Goal: Information Seeking & Learning: Learn about a topic

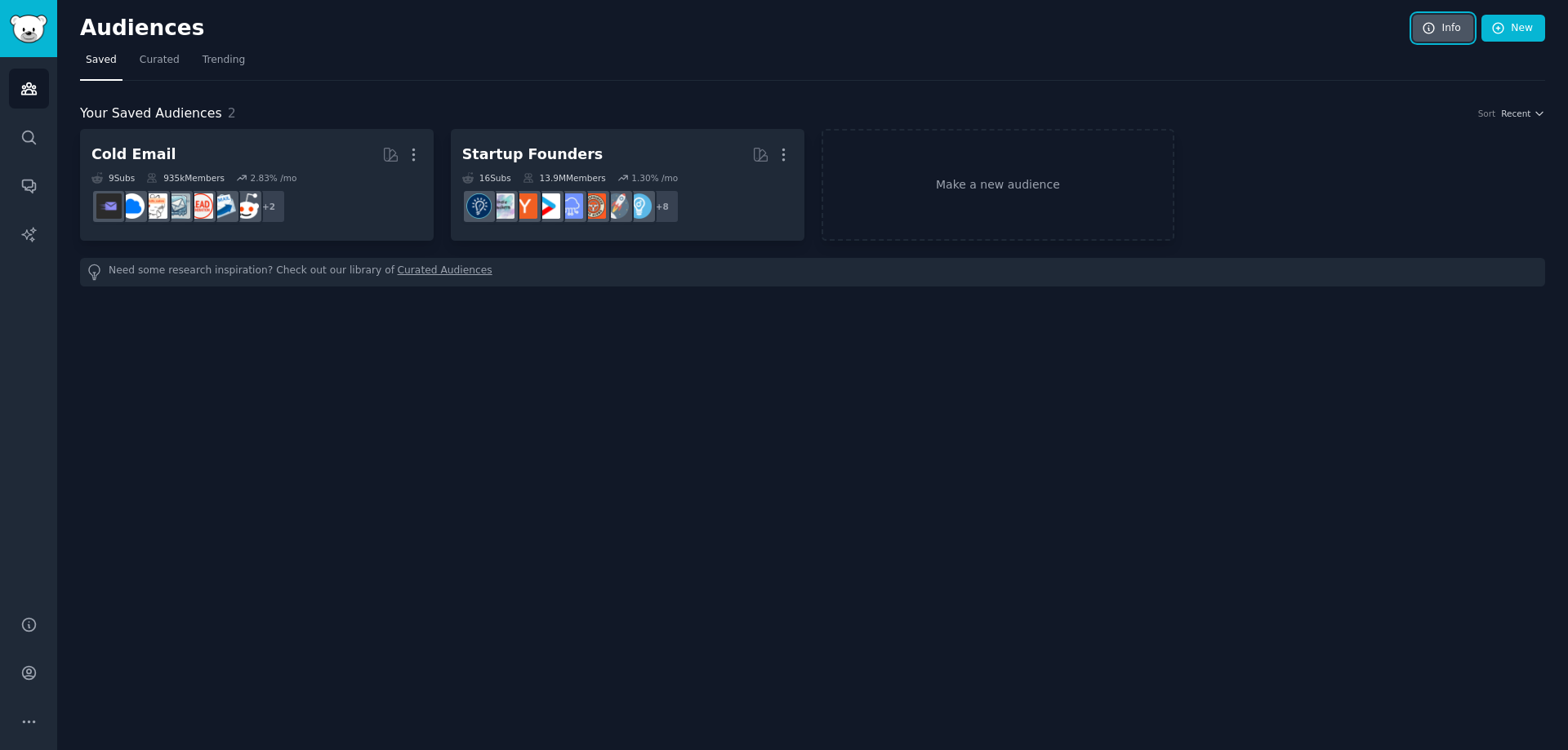
click at [1433, 26] on icon at bounding box center [1428, 28] width 14 height 14
click at [150, 55] on span "Curated" at bounding box center [160, 60] width 40 height 14
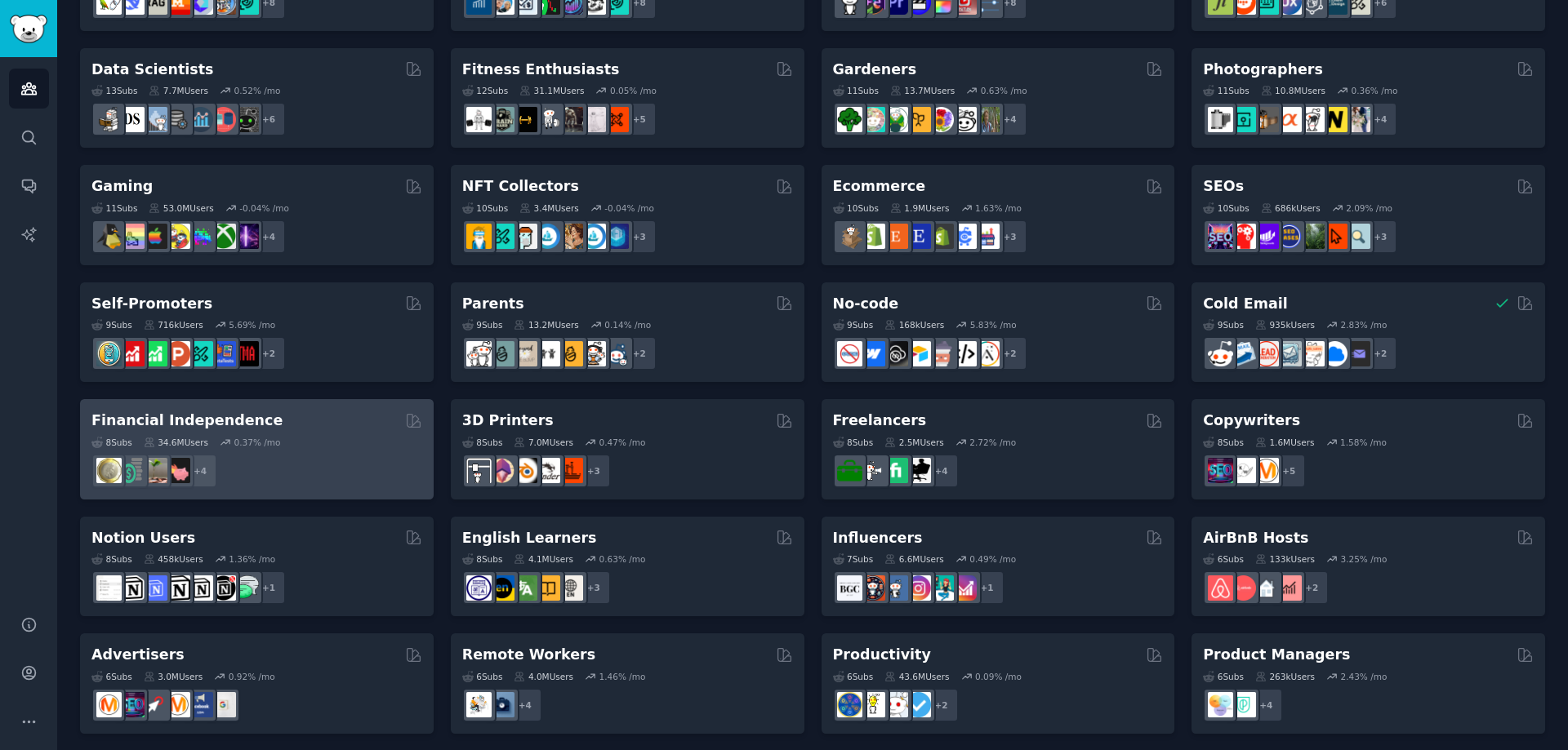
scroll to position [556, 0]
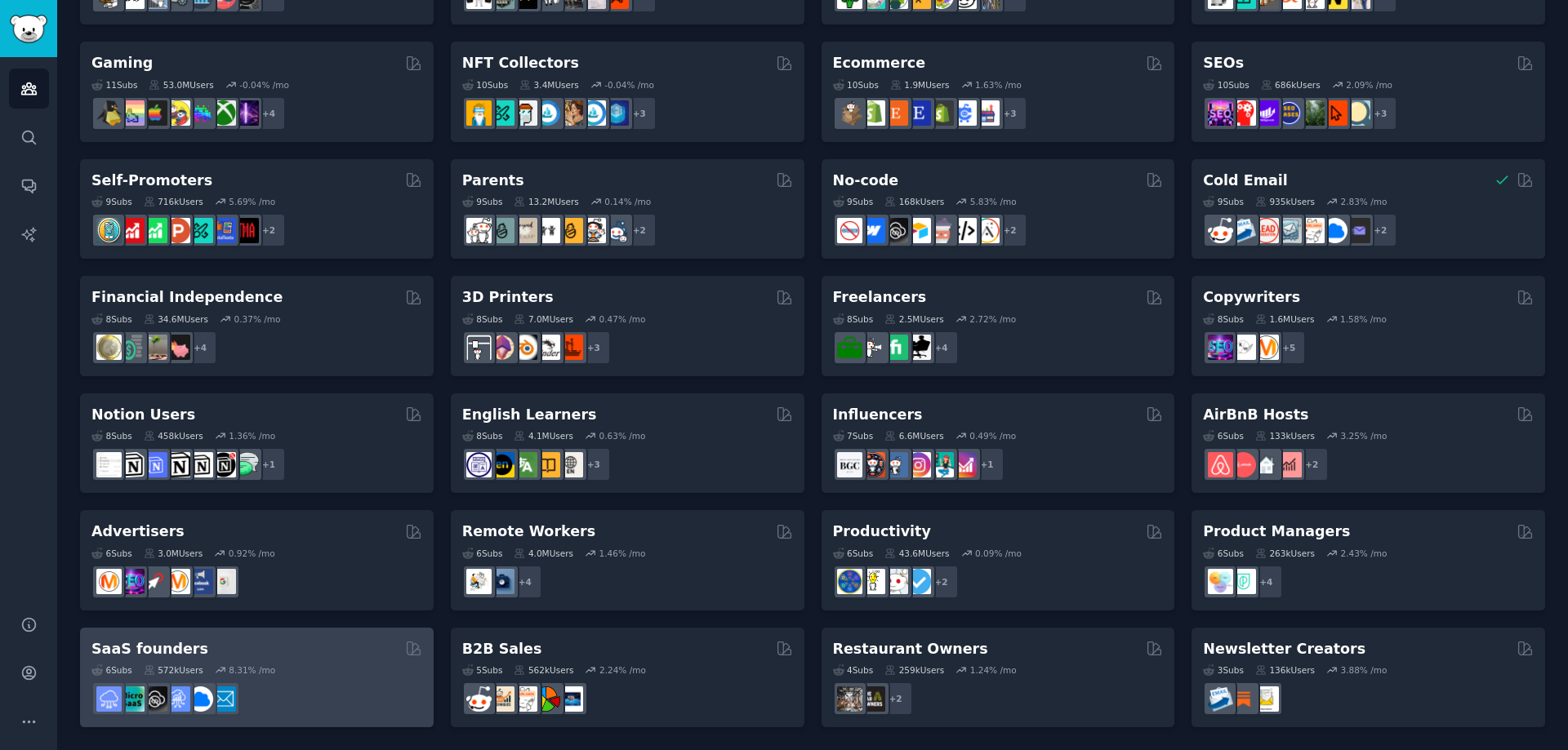
drag, startPoint x: 169, startPoint y: 645, endPoint x: 116, endPoint y: 647, distance: 53.0
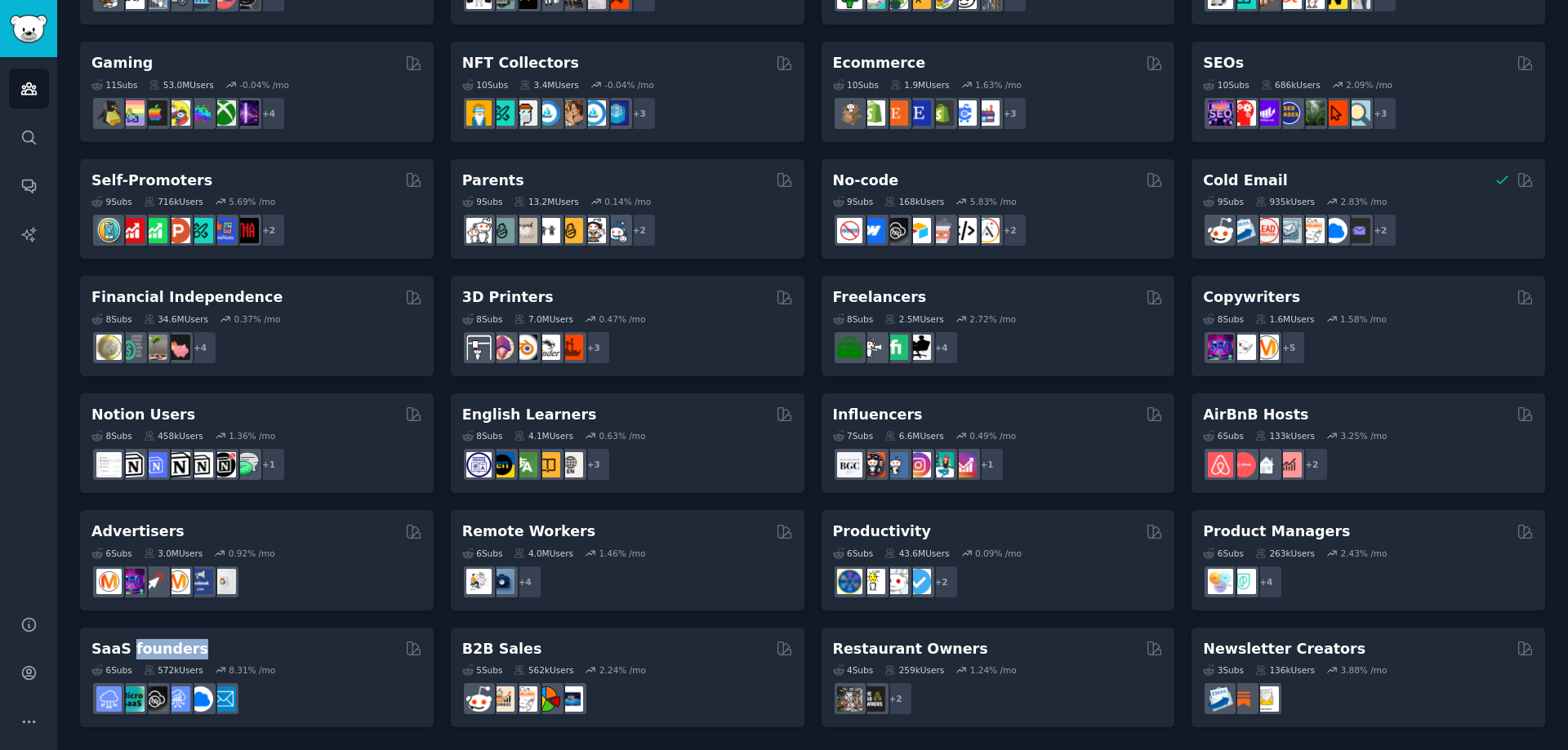
drag, startPoint x: 116, startPoint y: 647, endPoint x: 125, endPoint y: 653, distance: 10.8
click at [125, 654] on div "SaaS founders 6 Sub s 572k Users 8.31 % /mo" at bounding box center [257, 678] width 353 height 100
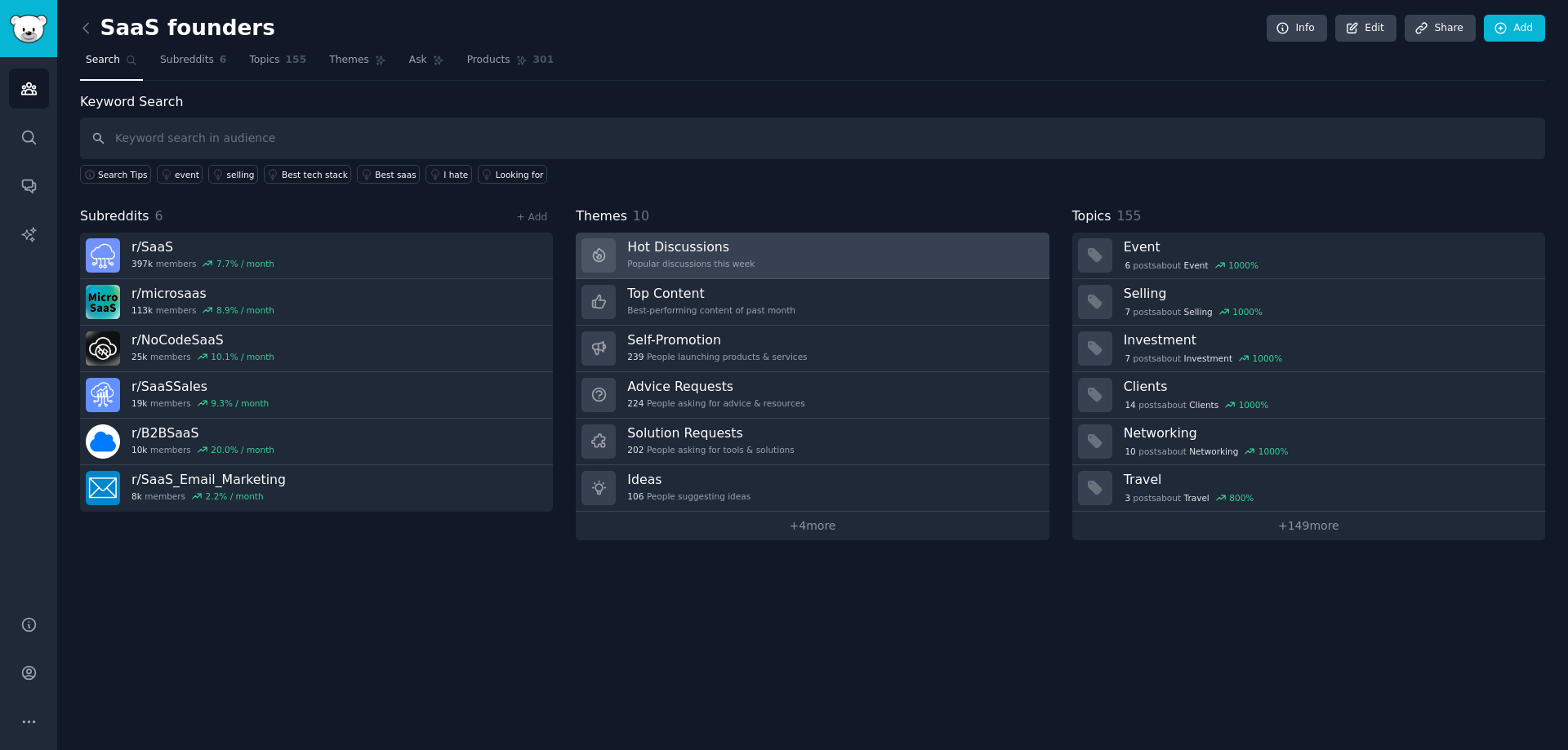
click at [667, 266] on div "Popular discussions this week" at bounding box center [691, 264] width 127 height 12
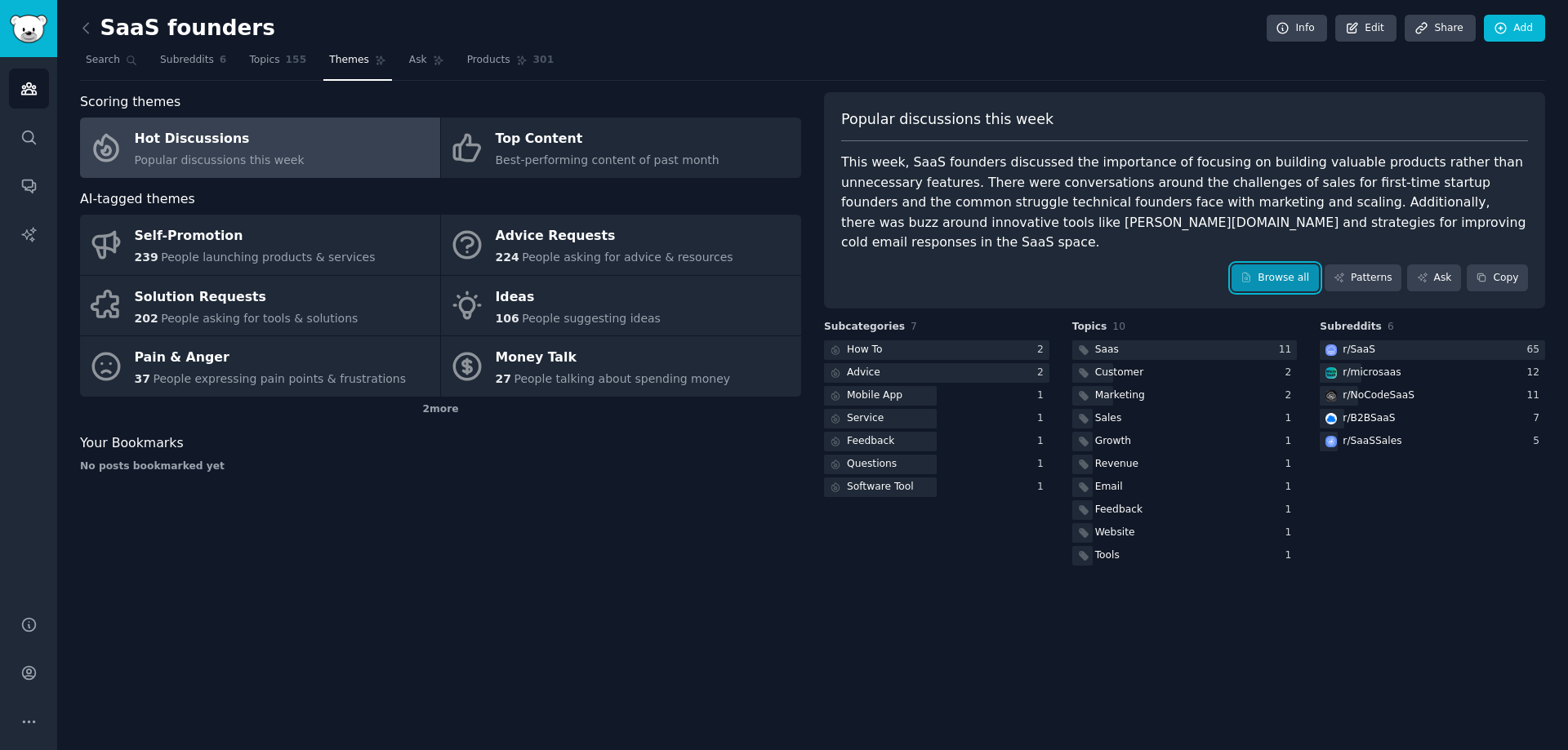
click at [1250, 273] on icon at bounding box center [1247, 277] width 8 height 9
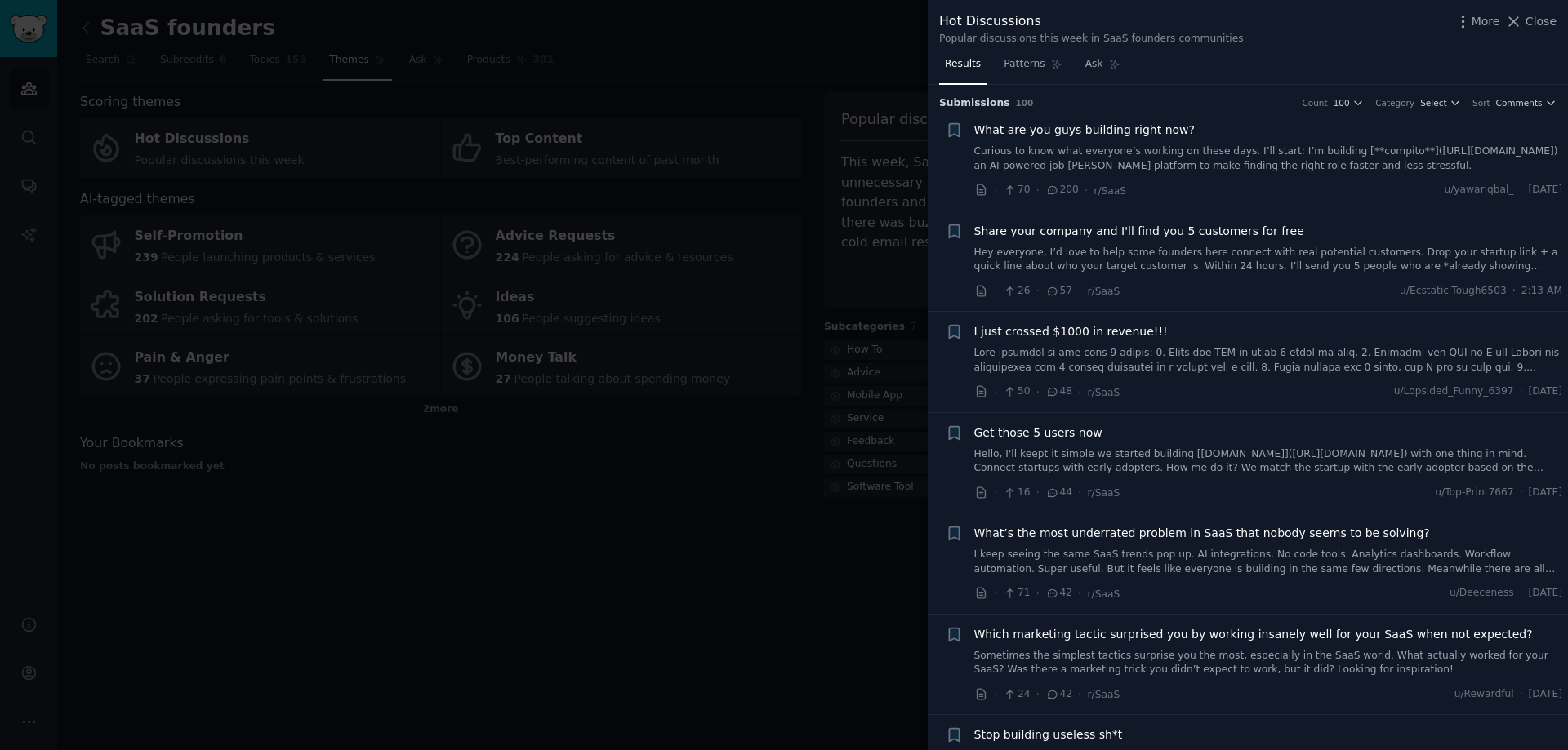
click at [1266, 155] on link "Curious to know what everyone’s working on these days. I’ll start: I’m building…" at bounding box center [1269, 159] width 589 height 29
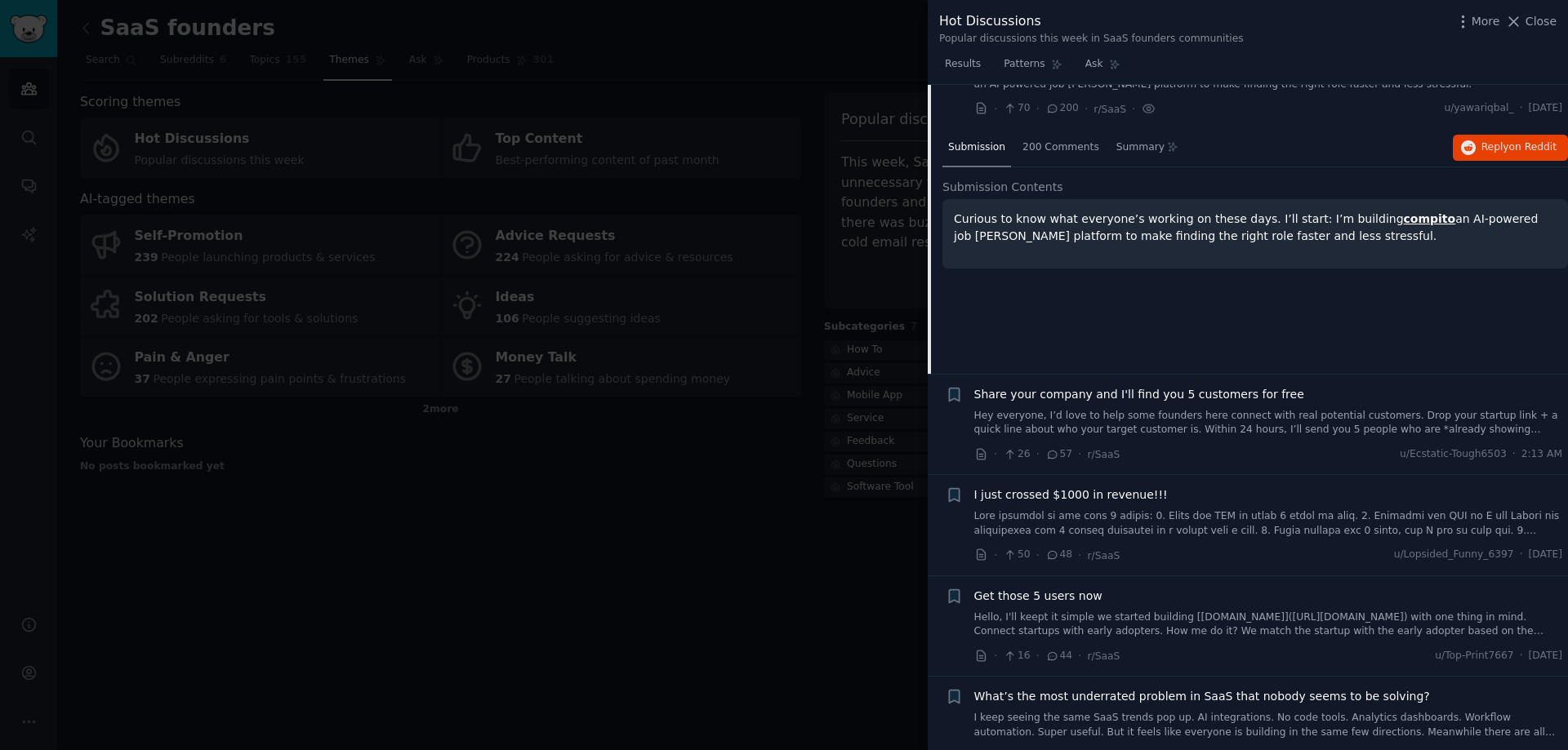
scroll to position [163, 0]
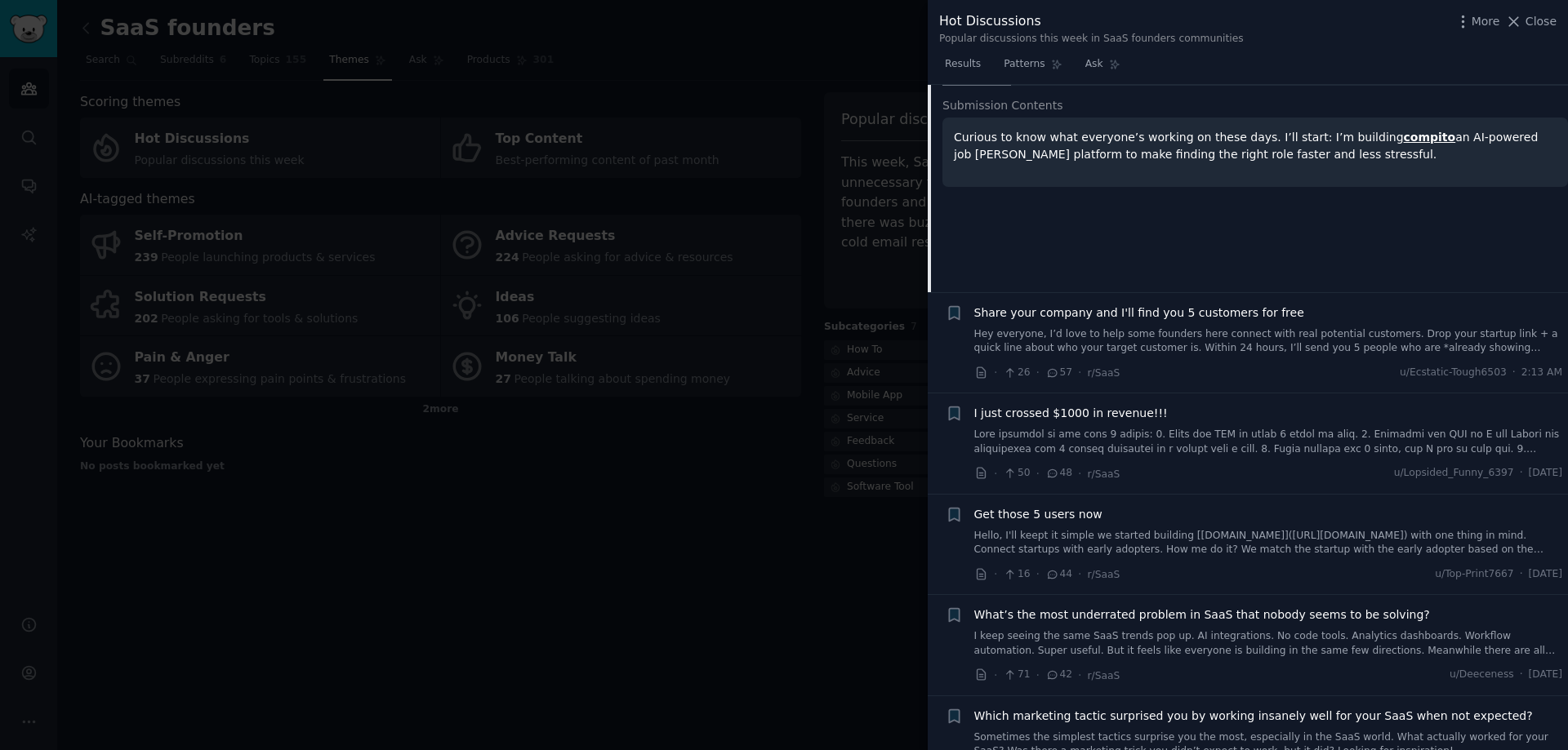
click at [1099, 318] on span "Share your company and I'll find you 5 customers for free" at bounding box center [1139, 313] width 330 height 17
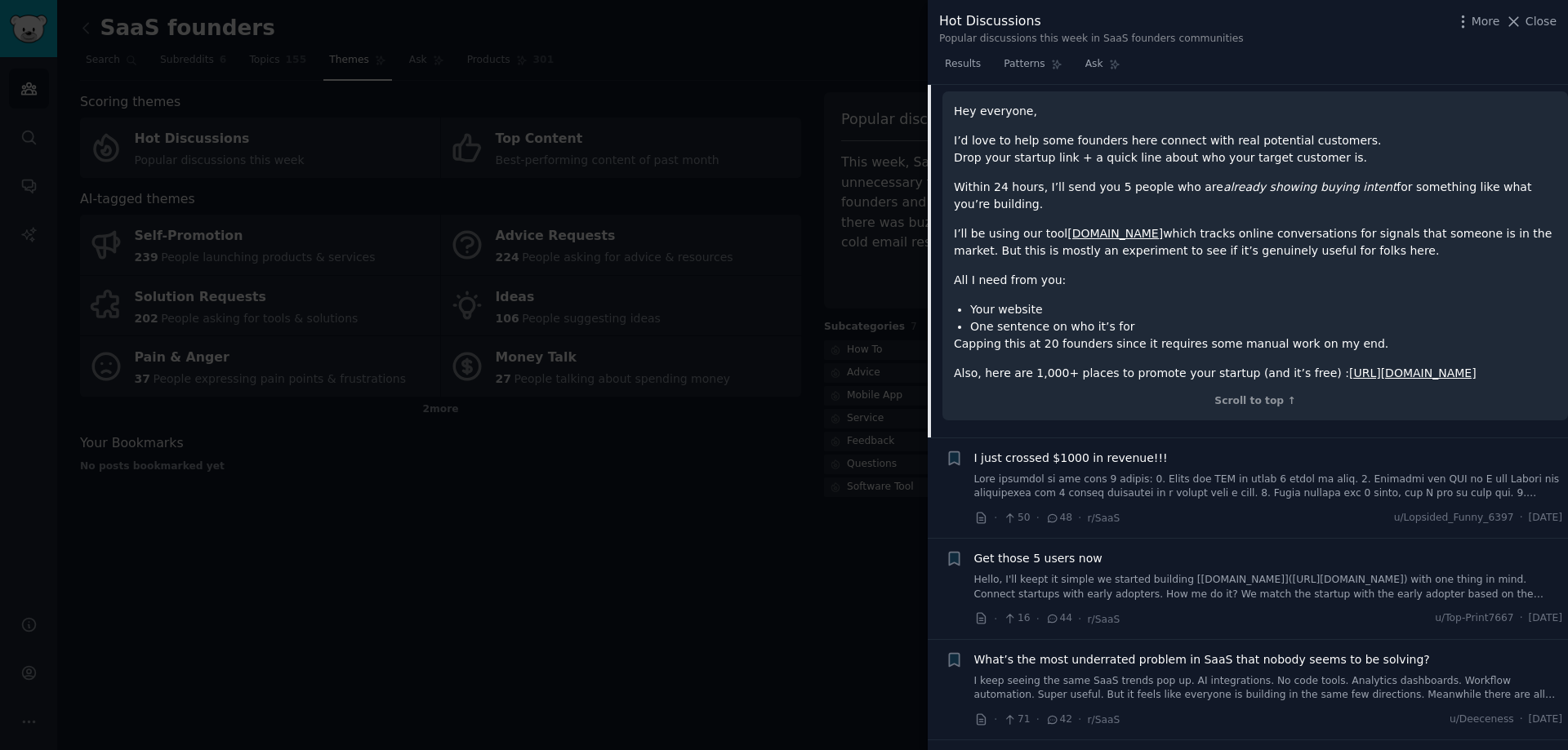
scroll to position [209, 0]
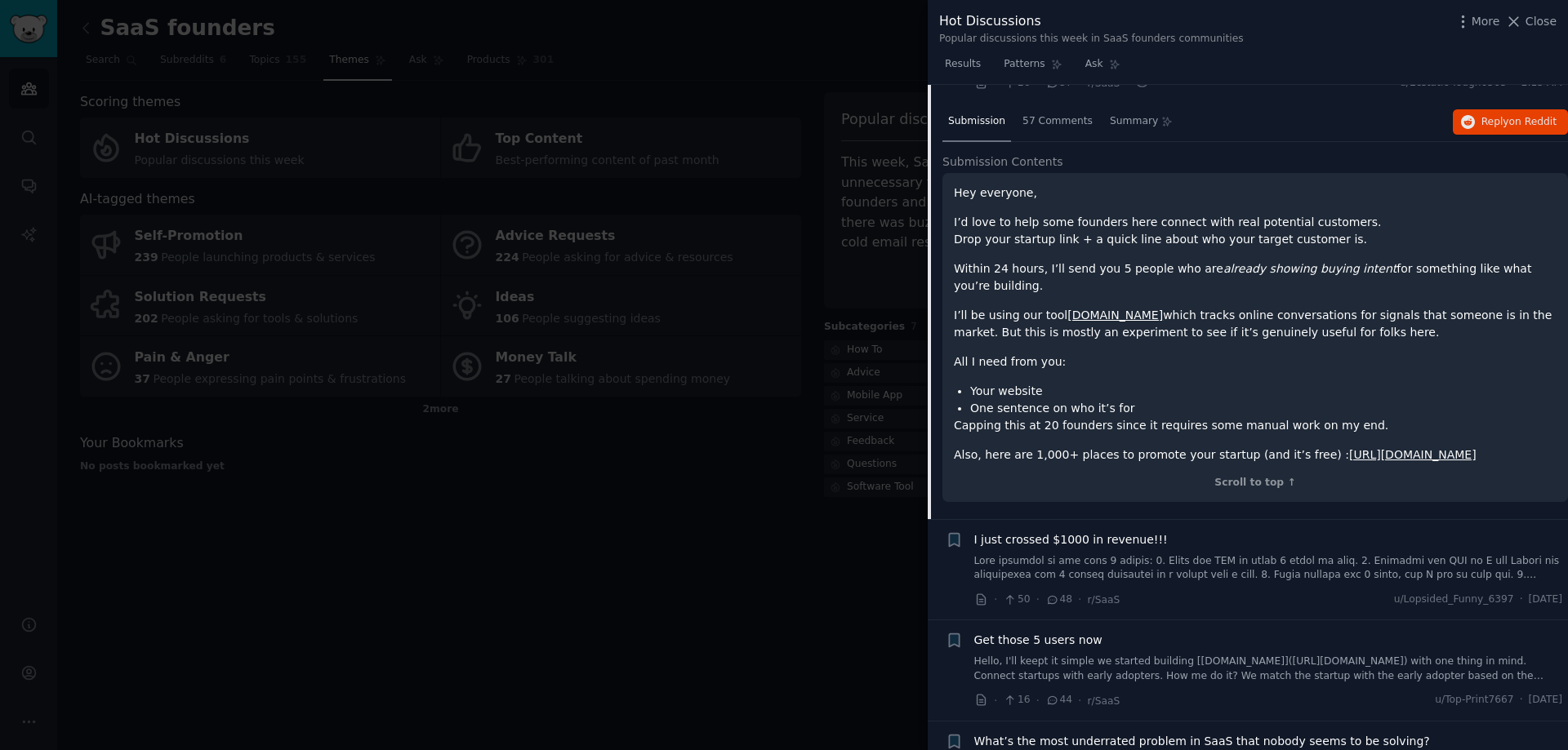
click at [1349, 449] on link "[URL][DOMAIN_NAME]" at bounding box center [1412, 455] width 127 height 13
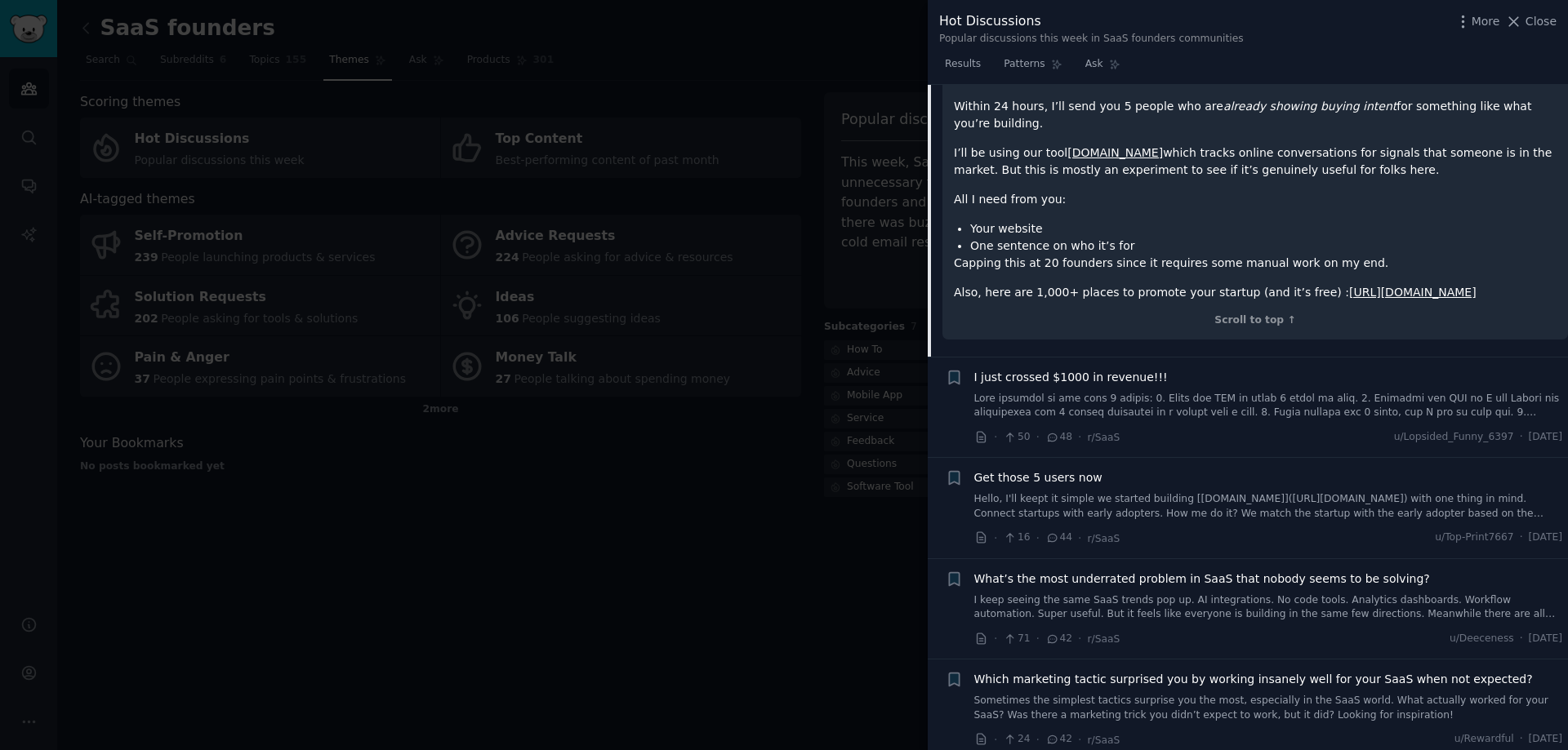
scroll to position [372, 0]
click at [1119, 409] on link at bounding box center [1269, 405] width 589 height 29
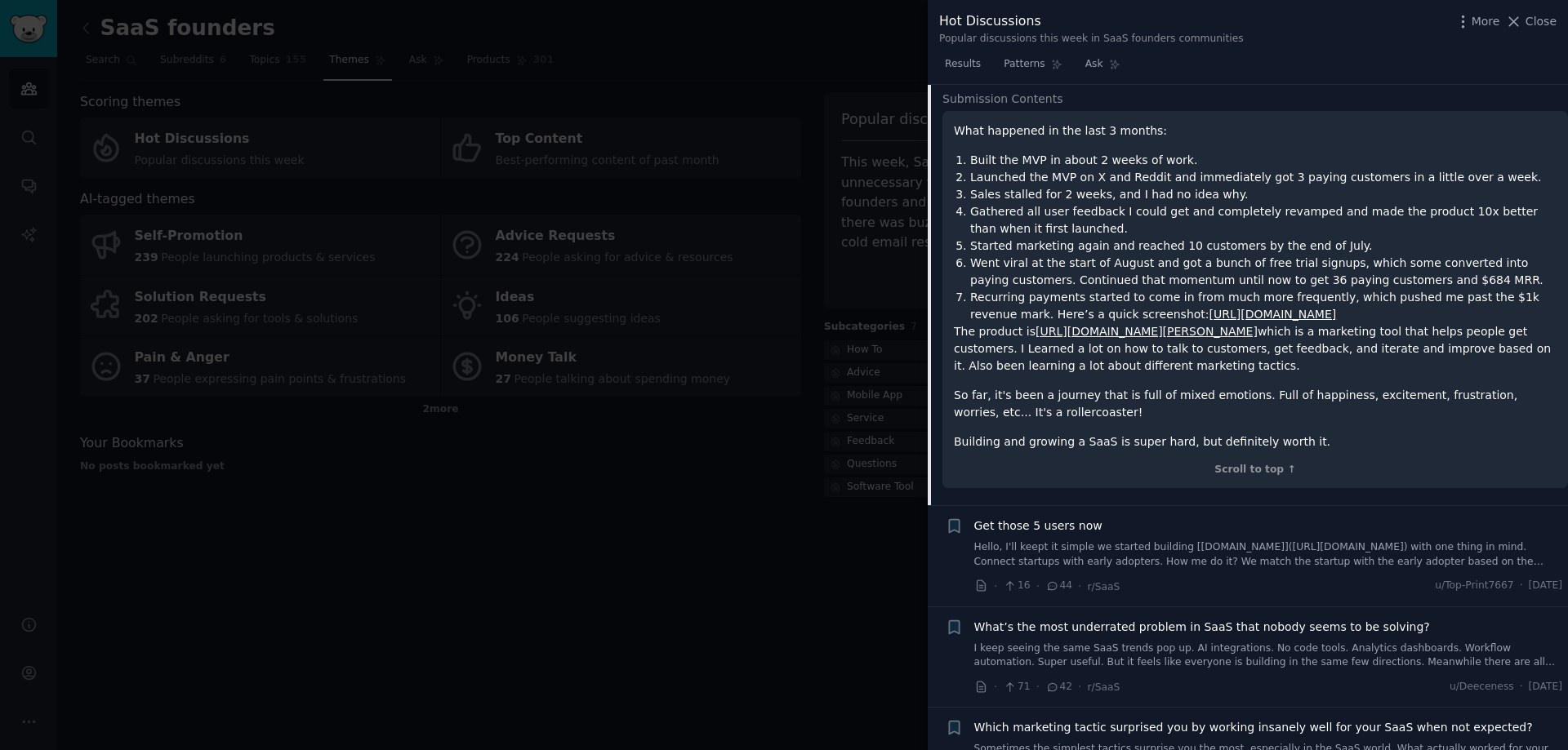
scroll to position [228, 0]
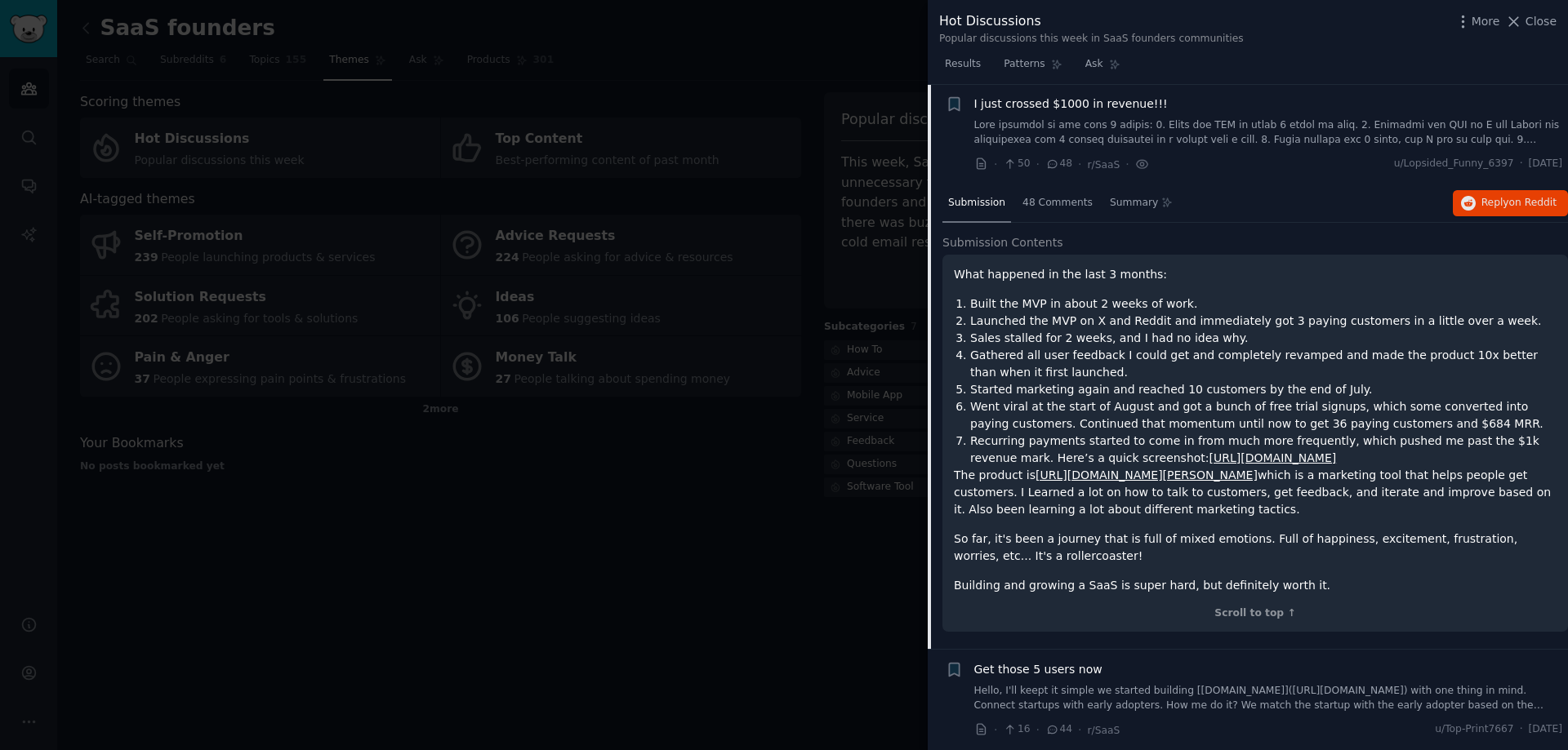
click at [1210, 463] on link "[URL][DOMAIN_NAME]" at bounding box center [1273, 458] width 127 height 13
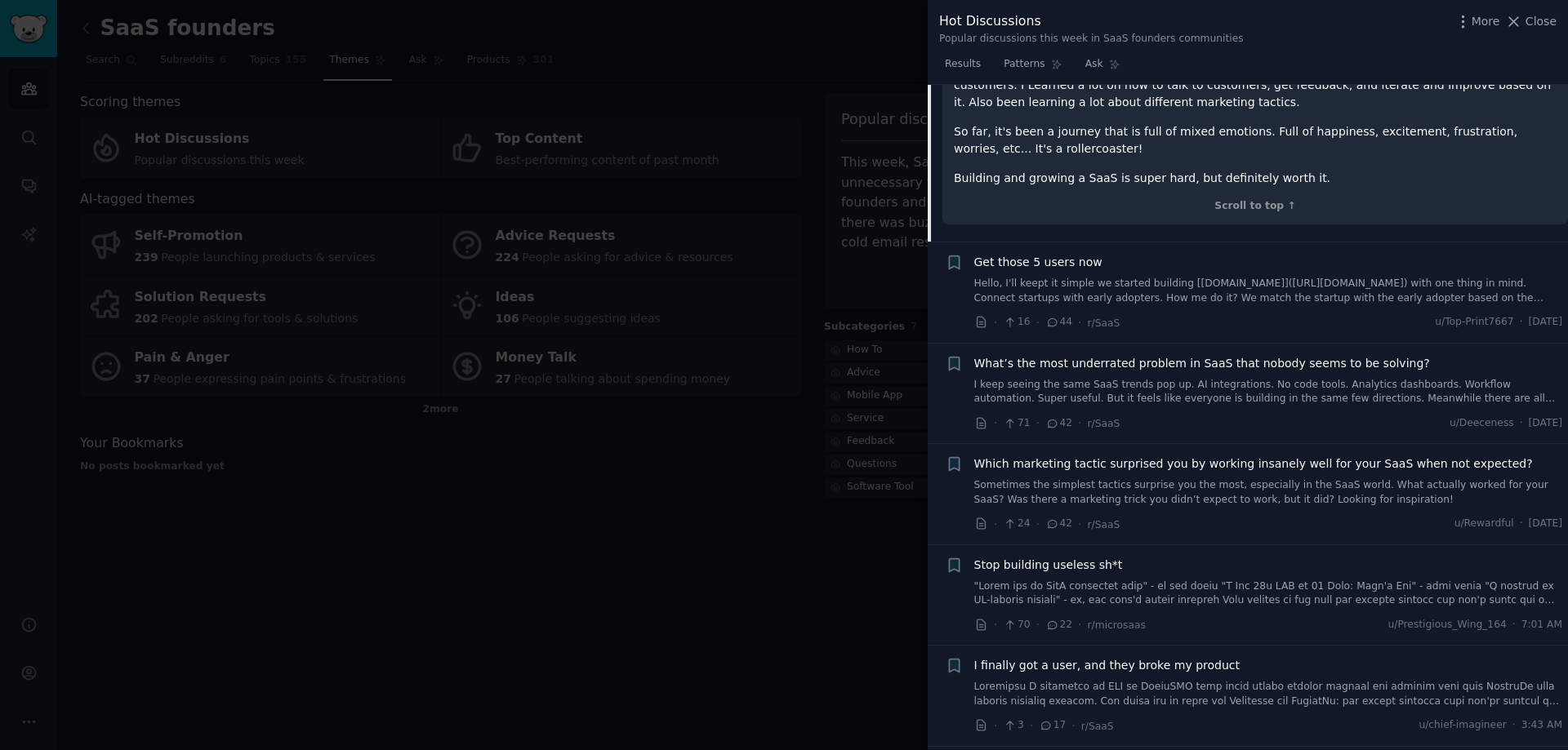
scroll to position [636, 0]
click at [1251, 381] on link "I keep seeing the same SaaS trends pop up. AI integrations. No code tools. Anal…" at bounding box center [1269, 392] width 589 height 29
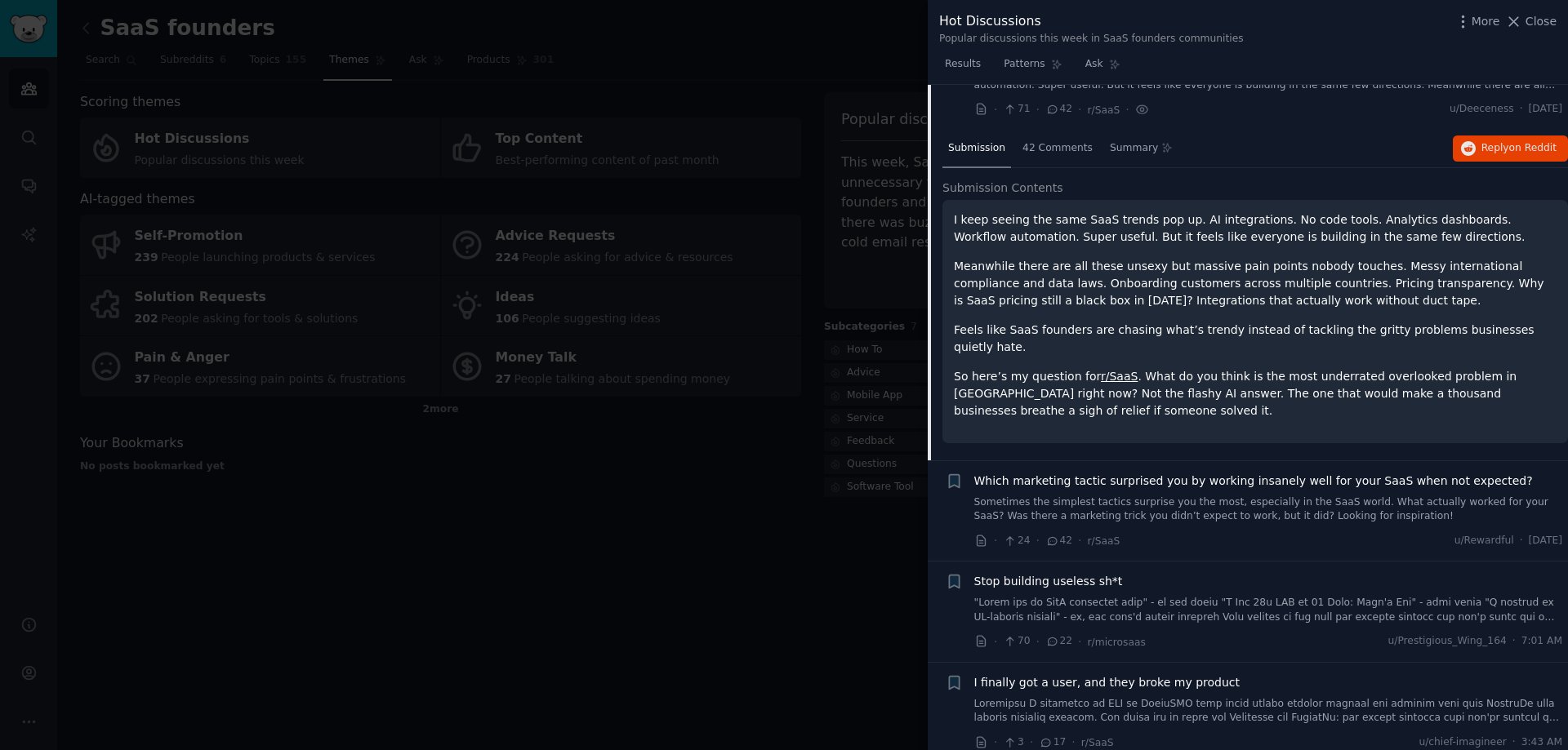
scroll to position [511, 0]
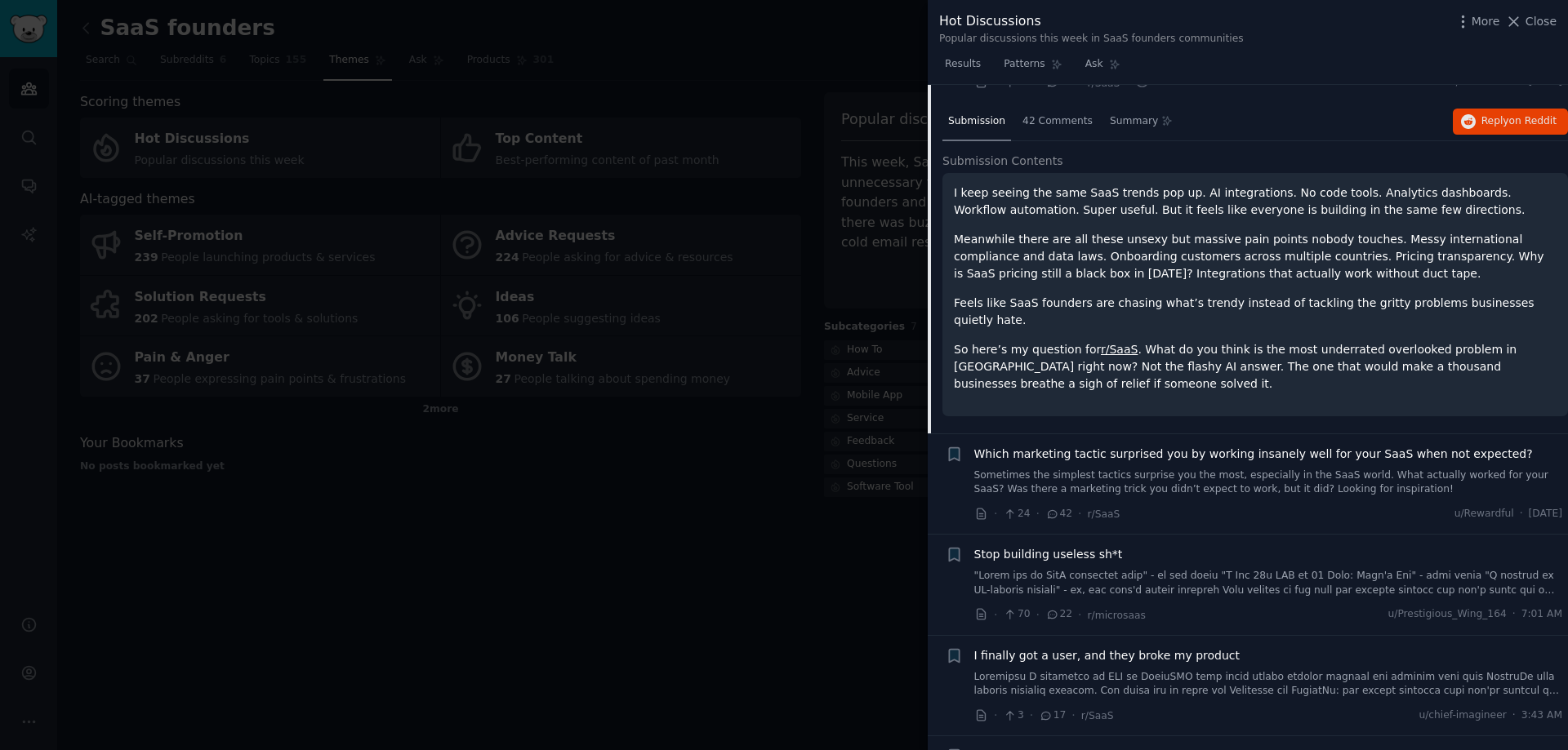
click at [1087, 569] on link at bounding box center [1269, 584] width 589 height 29
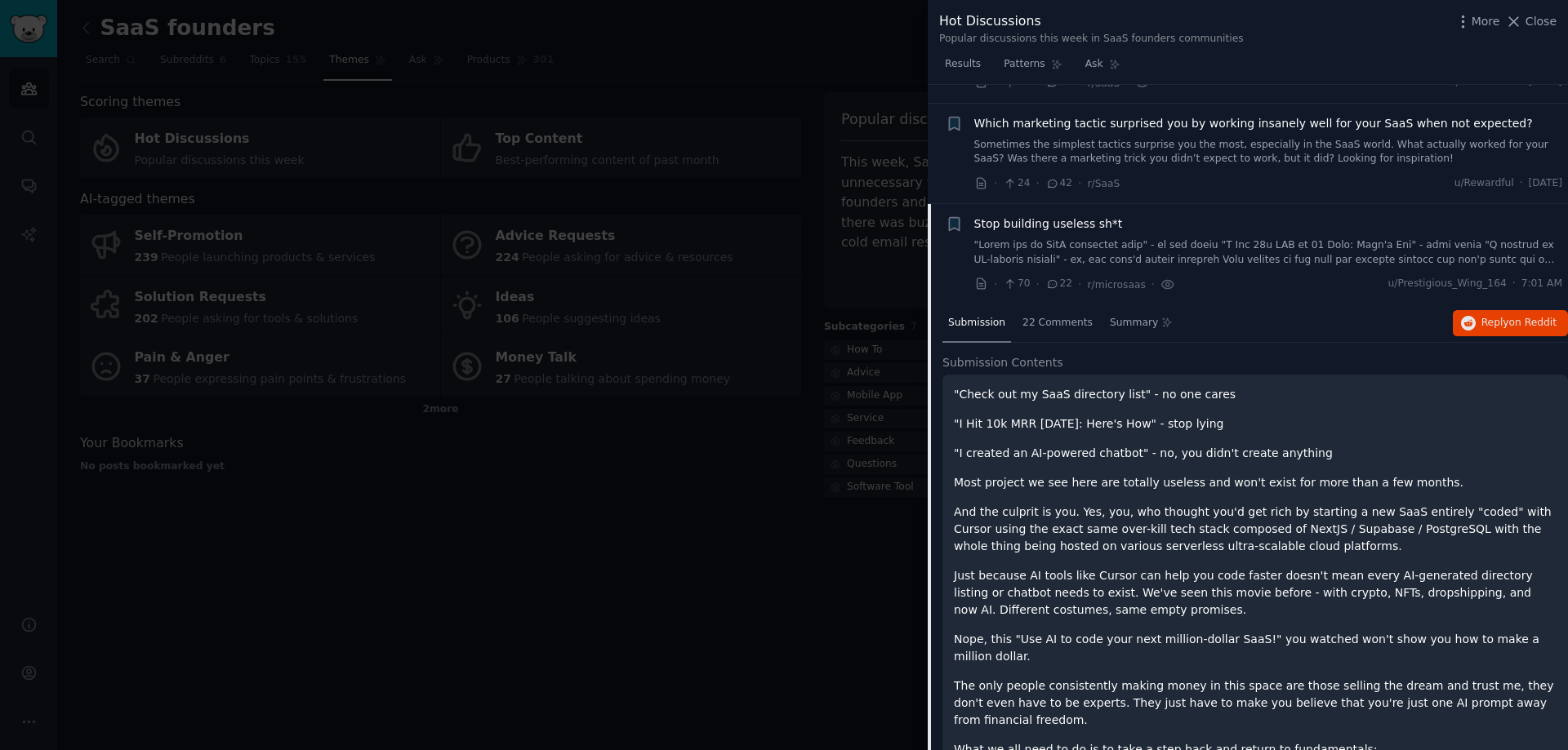
scroll to position [631, 0]
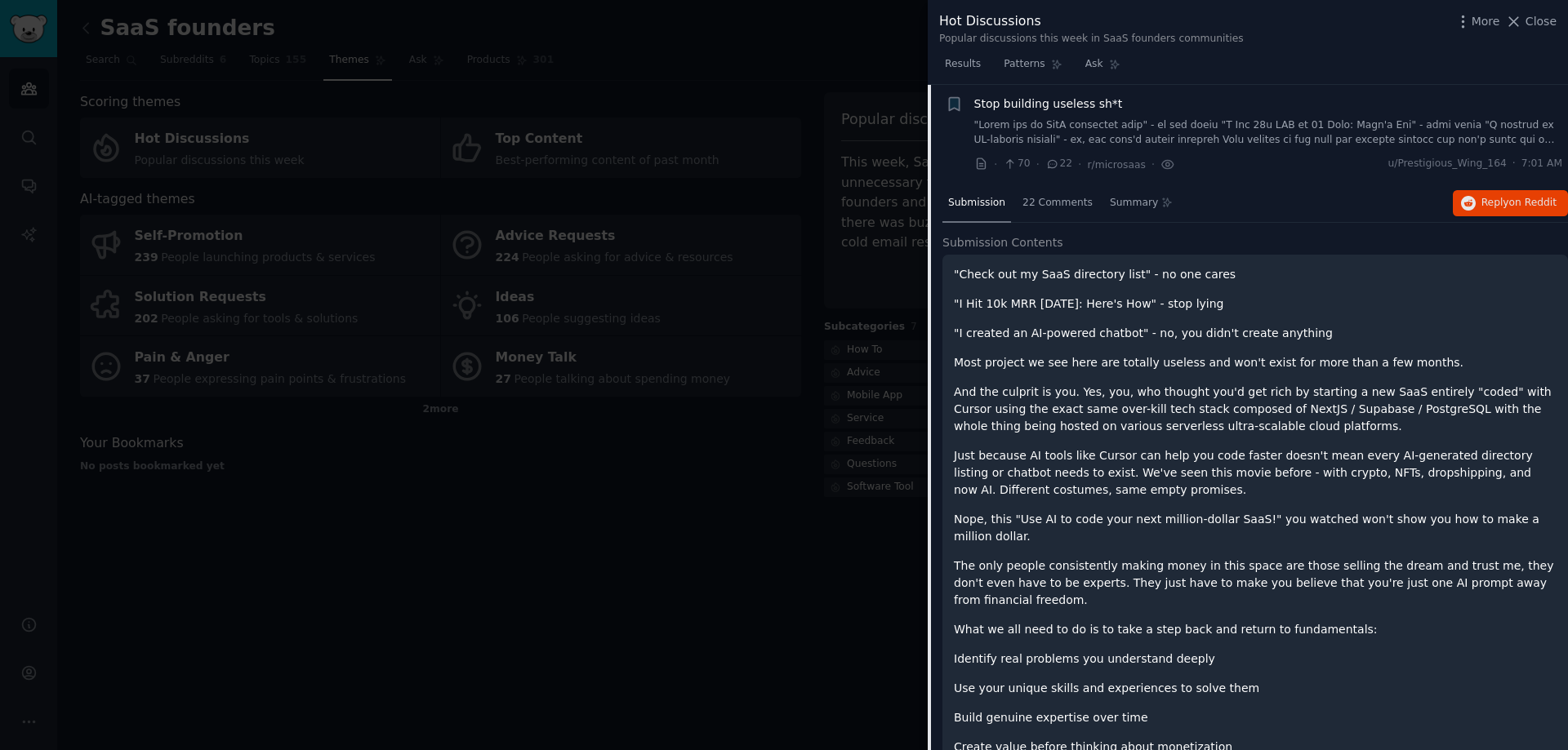
drag, startPoint x: 1155, startPoint y: 306, endPoint x: 1218, endPoint y: 309, distance: 63.1
click at [1218, 309] on p ""I Hit 10k MRR [DATE]: Here's How" - stop lying" at bounding box center [1255, 304] width 602 height 17
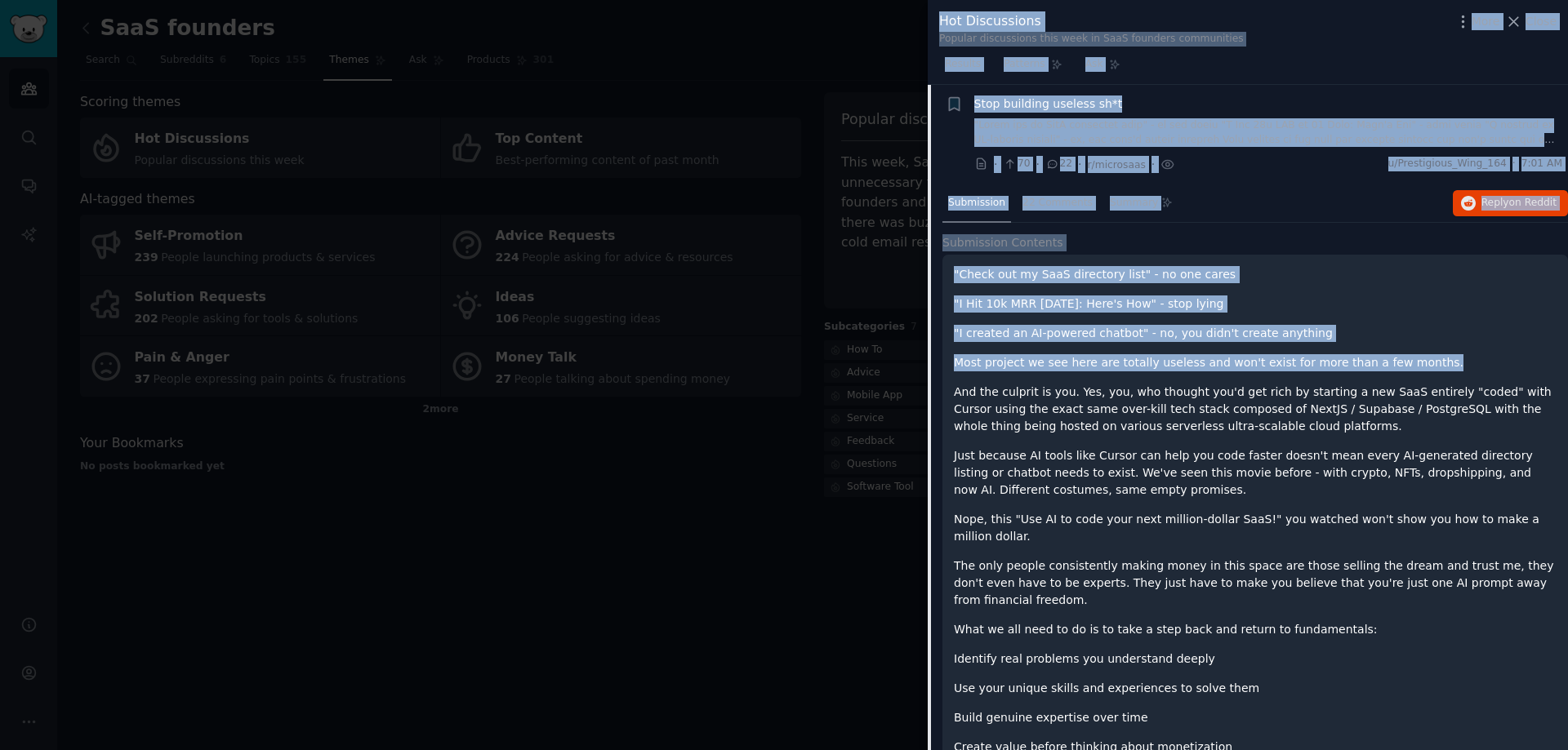
drag, startPoint x: 1412, startPoint y: 363, endPoint x: 792, endPoint y: 364, distance: 620.0
click at [792, 364] on div "Hot Discussions Popular discussions this week in SaaS founders communities More…" at bounding box center [784, 375] width 1568 height 750
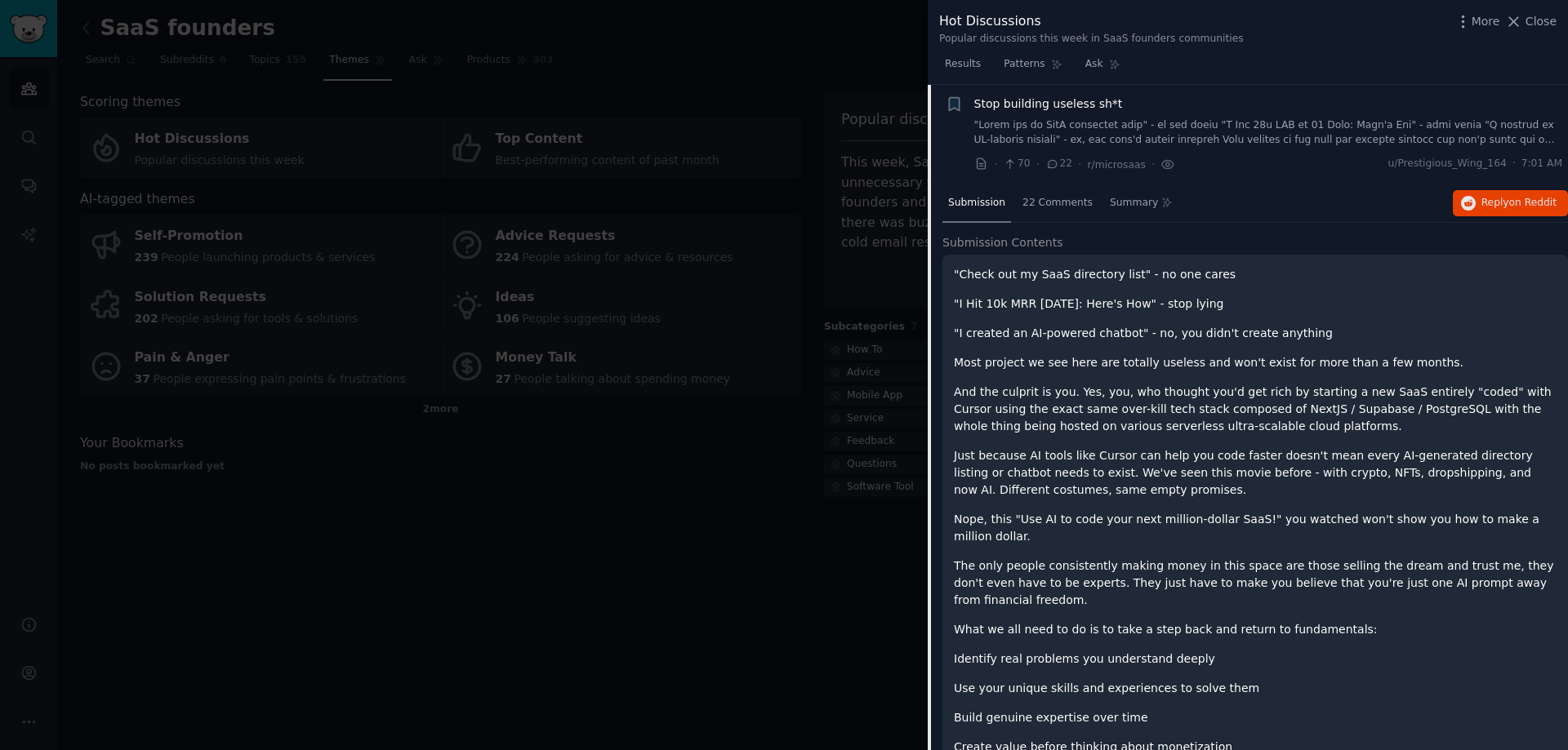
click at [1110, 415] on p "And the culprit is you. Yes, you, who thought you'd get rich by starting a new …" at bounding box center [1255, 409] width 602 height 51
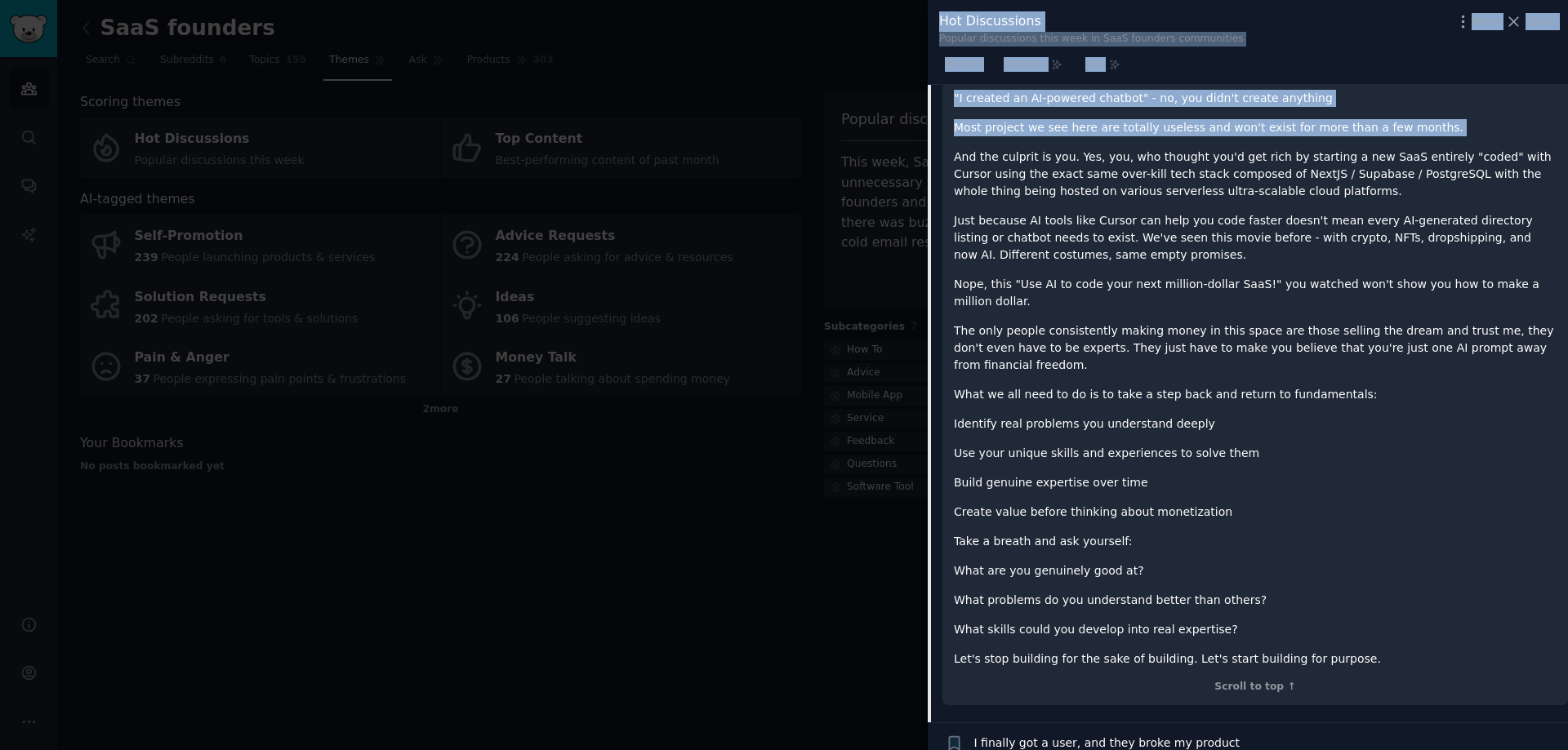
scroll to position [961, 0]
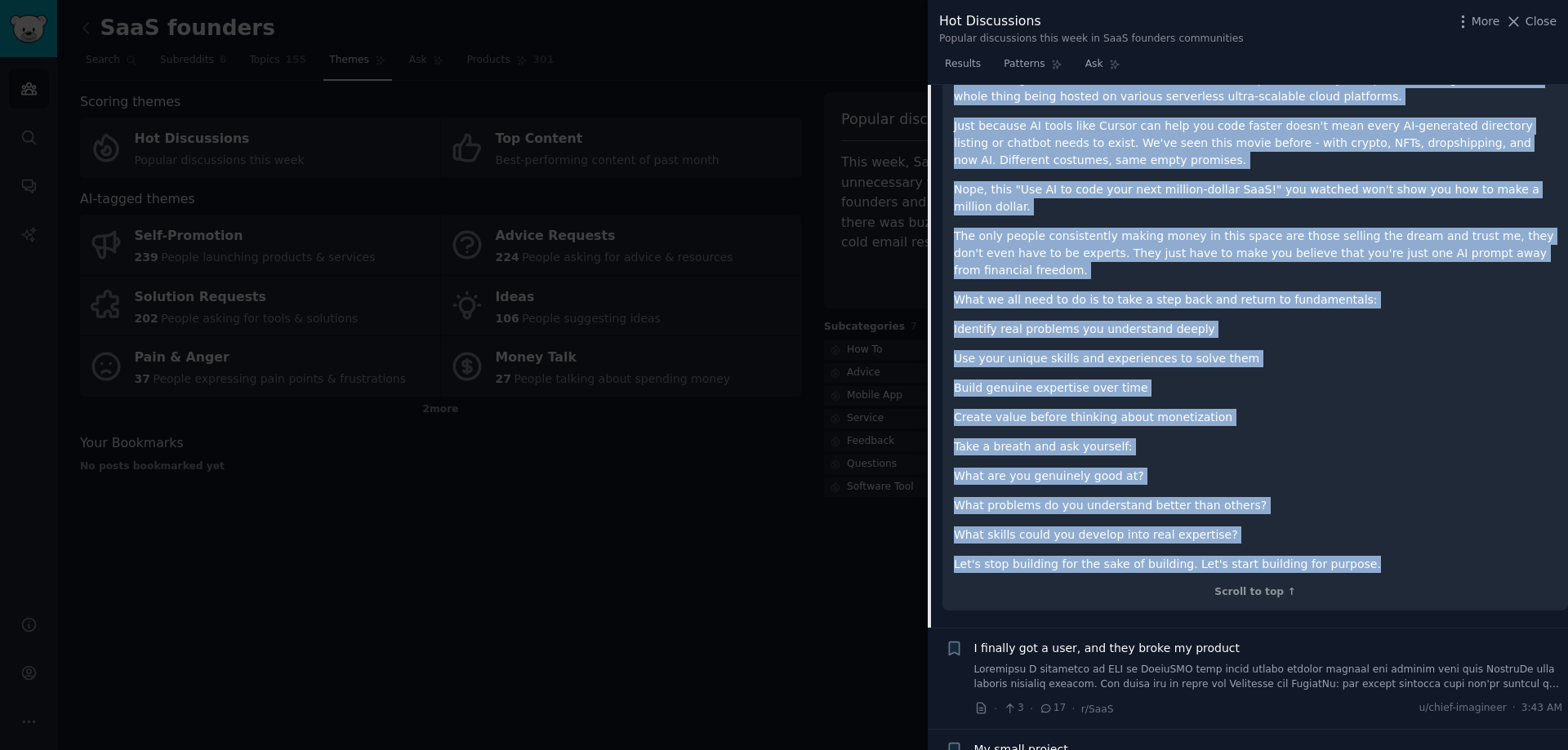
drag, startPoint x: 951, startPoint y: 314, endPoint x: 1357, endPoint y: 532, distance: 460.8
click at [1357, 532] on div ""Check out my SaaS directory list" - no one cares "I Hit 10k MRR [DATE]: Here's…" at bounding box center [1255, 268] width 626 height 686
copy div "And the culprit is you. Yes, you, who thought you'd get rich by starting a new …"
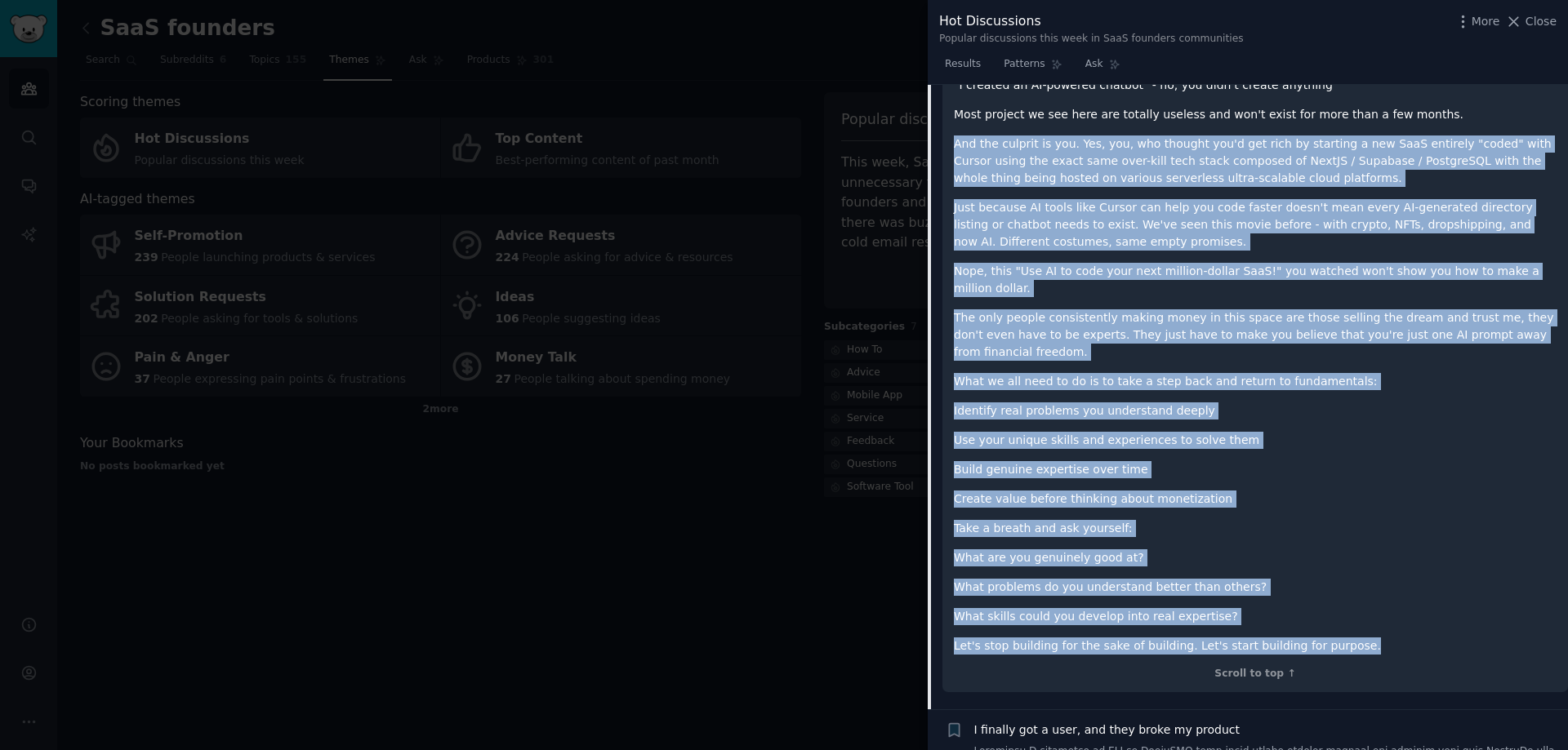
click at [1413, 221] on p "Just because AI tools like Cursor can help you code faster doesn't mean every A…" at bounding box center [1255, 224] width 602 height 51
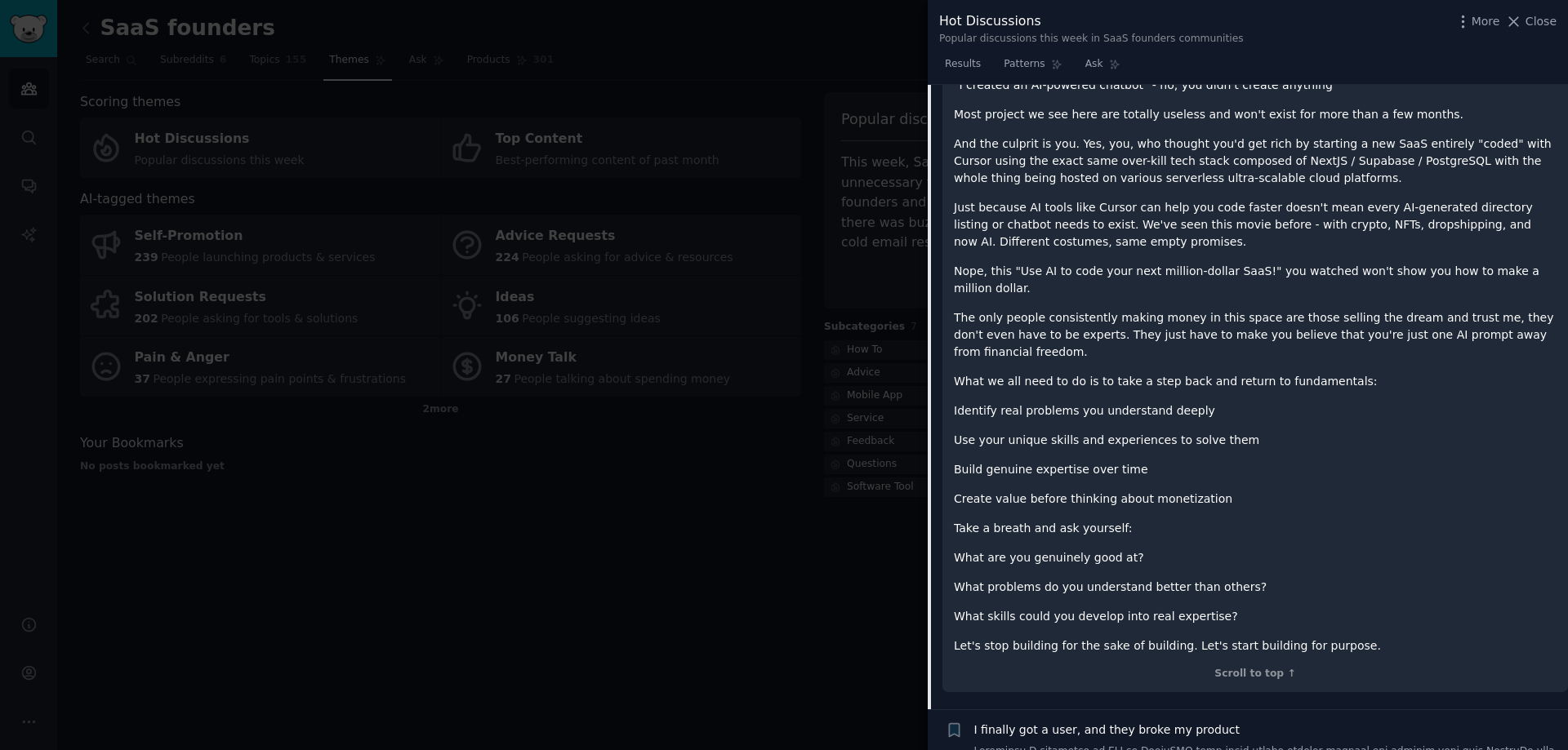
click at [1287, 271] on p "Nope, this "Use AI to code your next million-dollar SaaS!" you watched won't sh…" at bounding box center [1255, 280] width 602 height 34
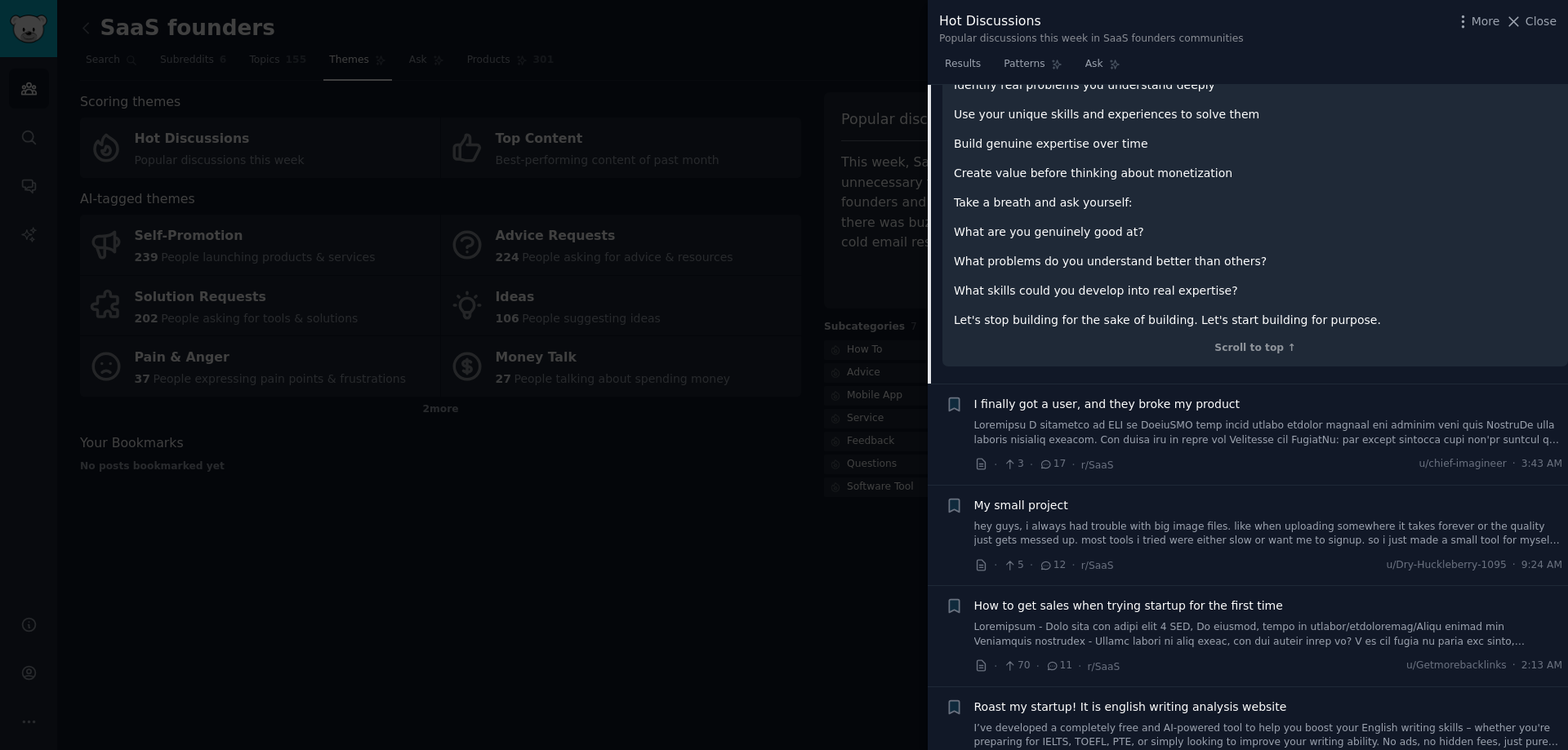
scroll to position [1206, 0]
click at [1113, 418] on link at bounding box center [1269, 432] width 589 height 29
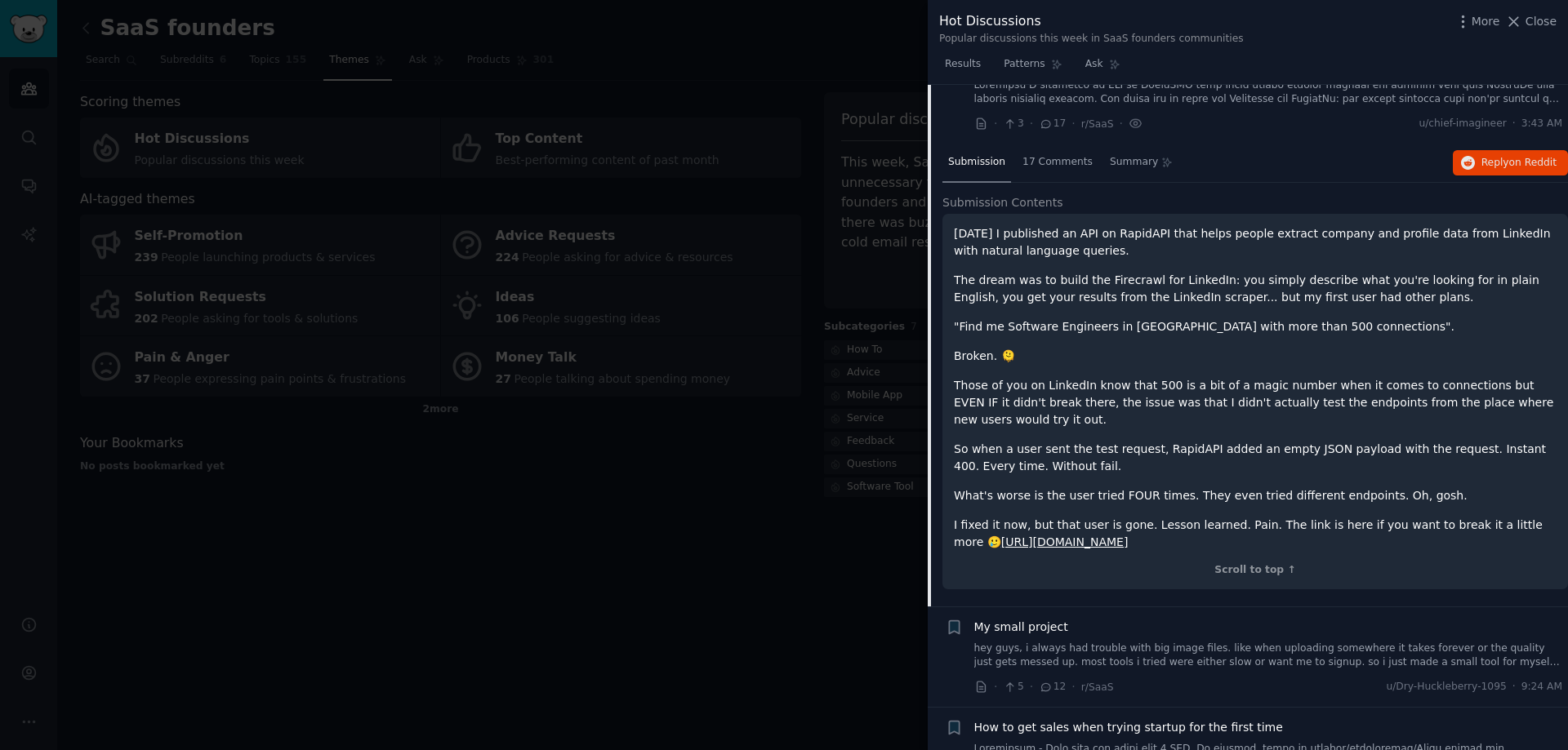
scroll to position [732, 0]
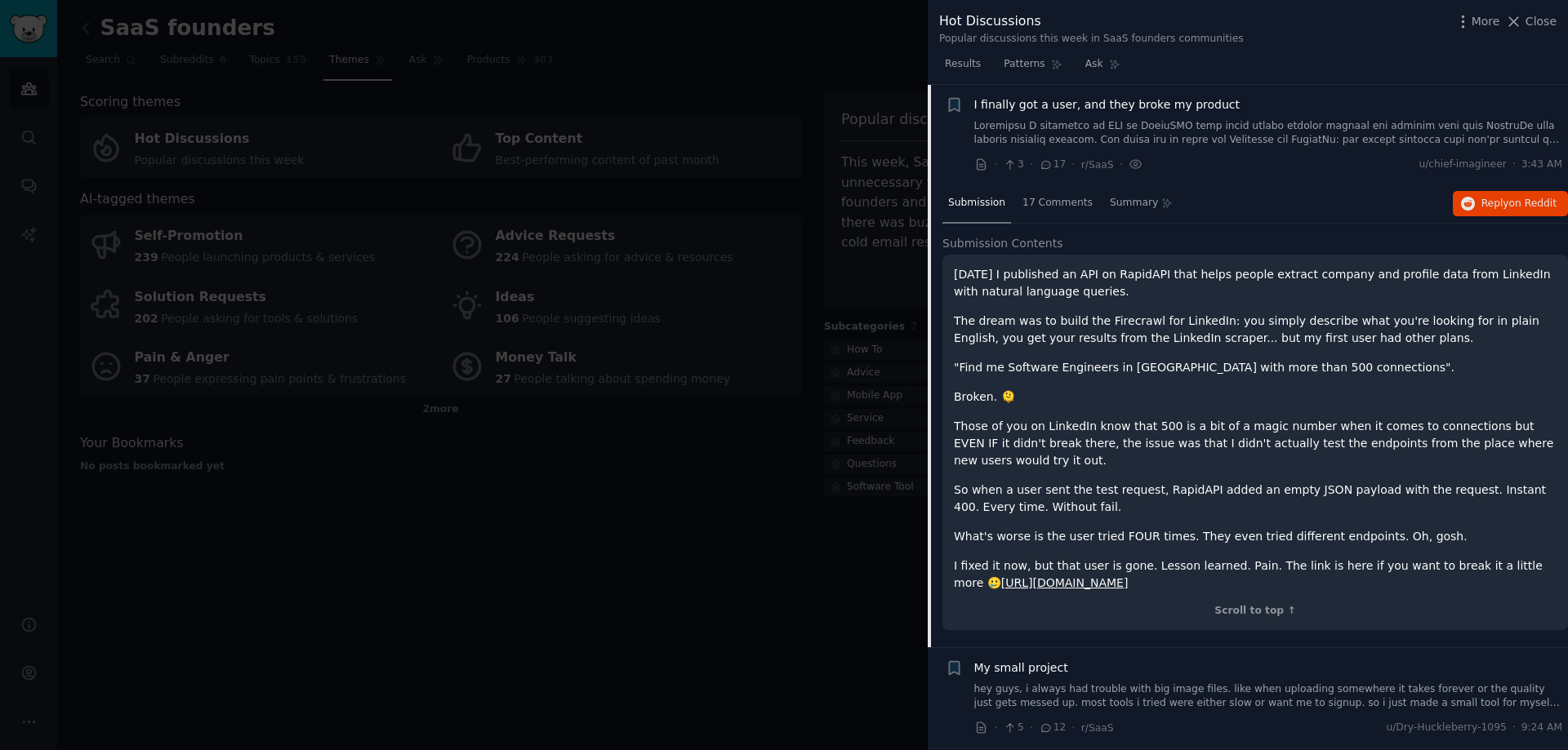
click at [1109, 322] on p "The dream was to build the Firecrawl for LinkedIn: you simply describe what you…" at bounding box center [1255, 330] width 602 height 34
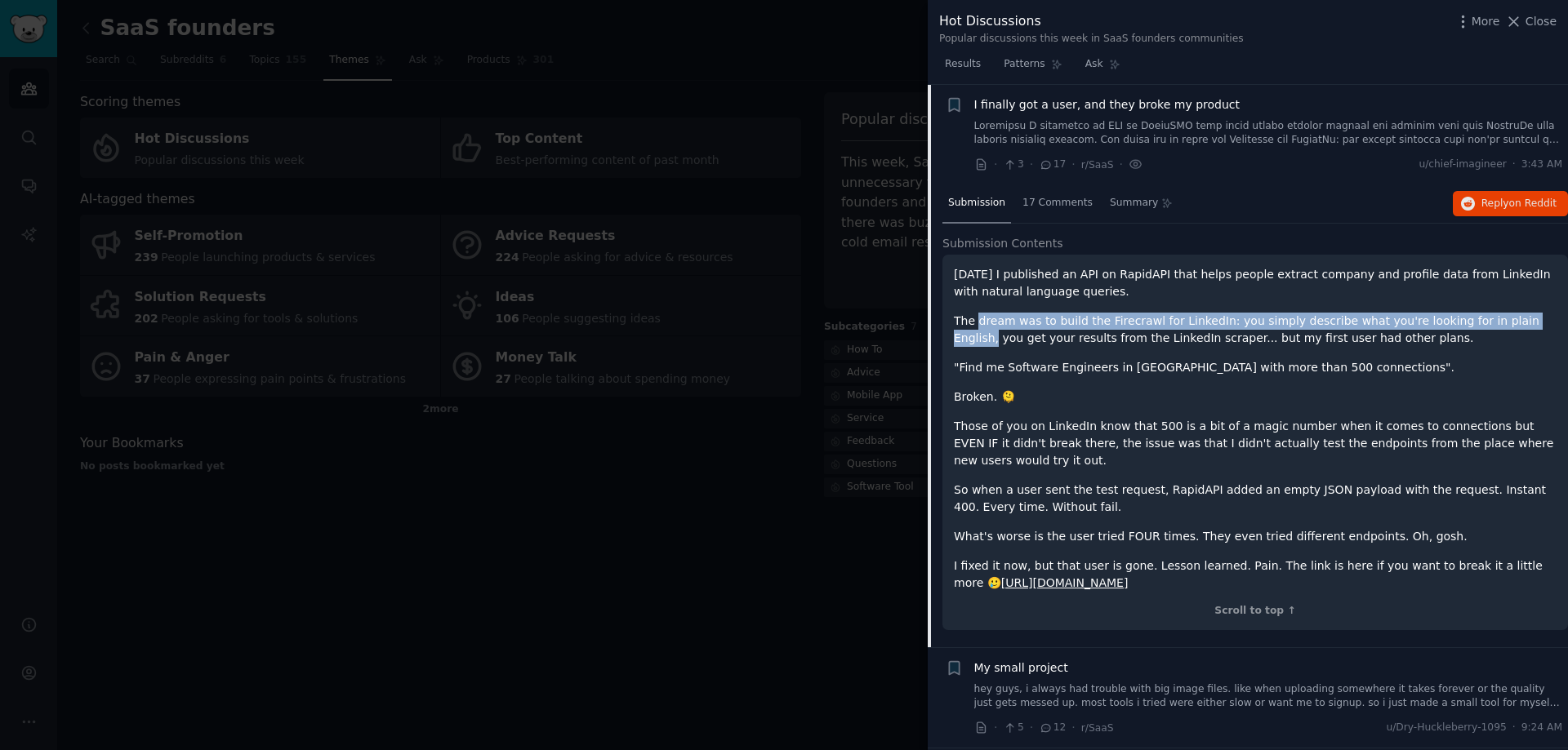
drag, startPoint x: 1510, startPoint y: 318, endPoint x: 976, endPoint y: 322, distance: 534.0
click at [976, 322] on p "The dream was to build the Firecrawl for LinkedIn: you simply describe what you…" at bounding box center [1255, 330] width 602 height 34
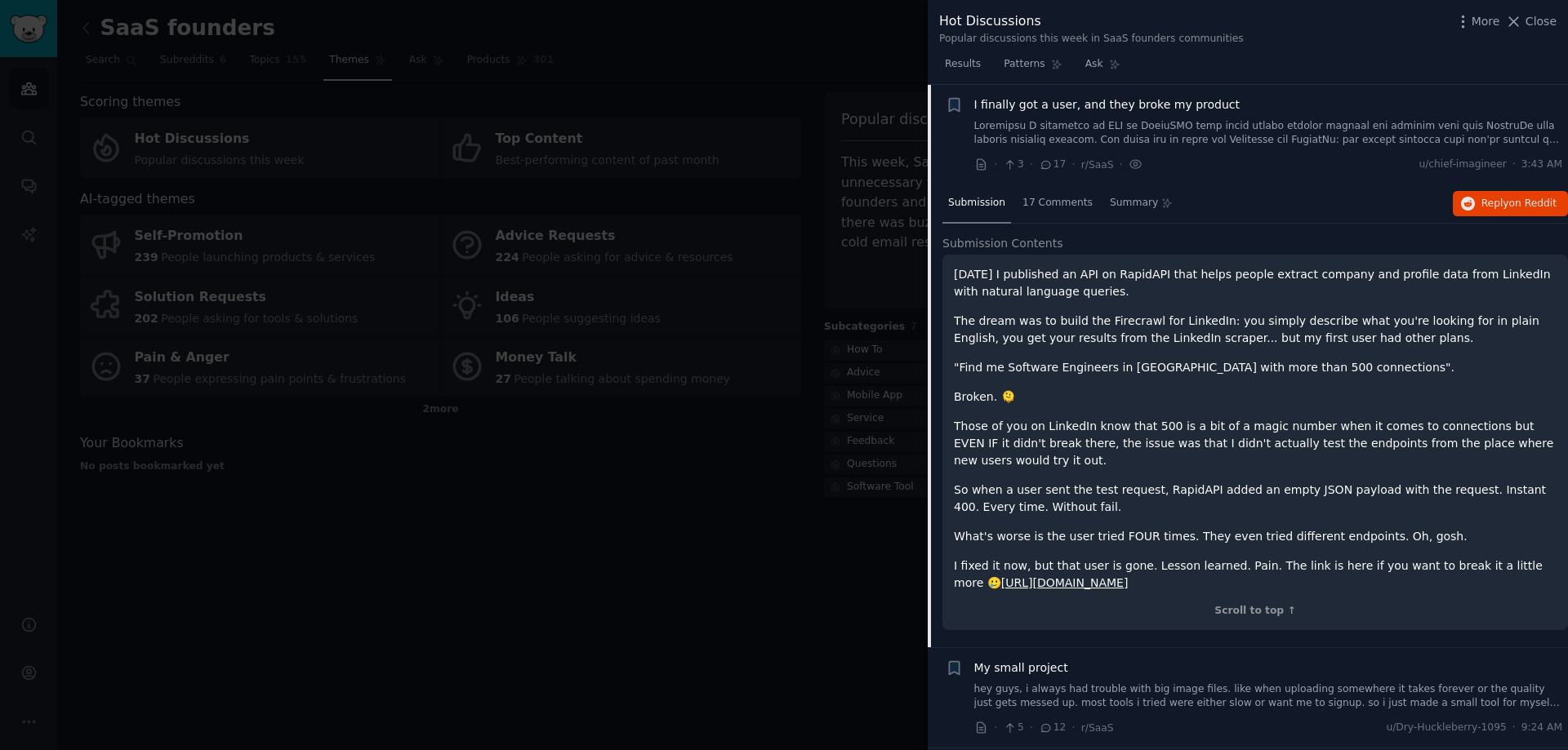
click at [1297, 372] on p ""Find me Software Engineers in [GEOGRAPHIC_DATA] with more than 500 connections…" at bounding box center [1255, 367] width 602 height 17
click at [1077, 428] on p "Those of you on LinkedIn know that 500 is a bit of a magic number when it comes…" at bounding box center [1255, 443] width 602 height 51
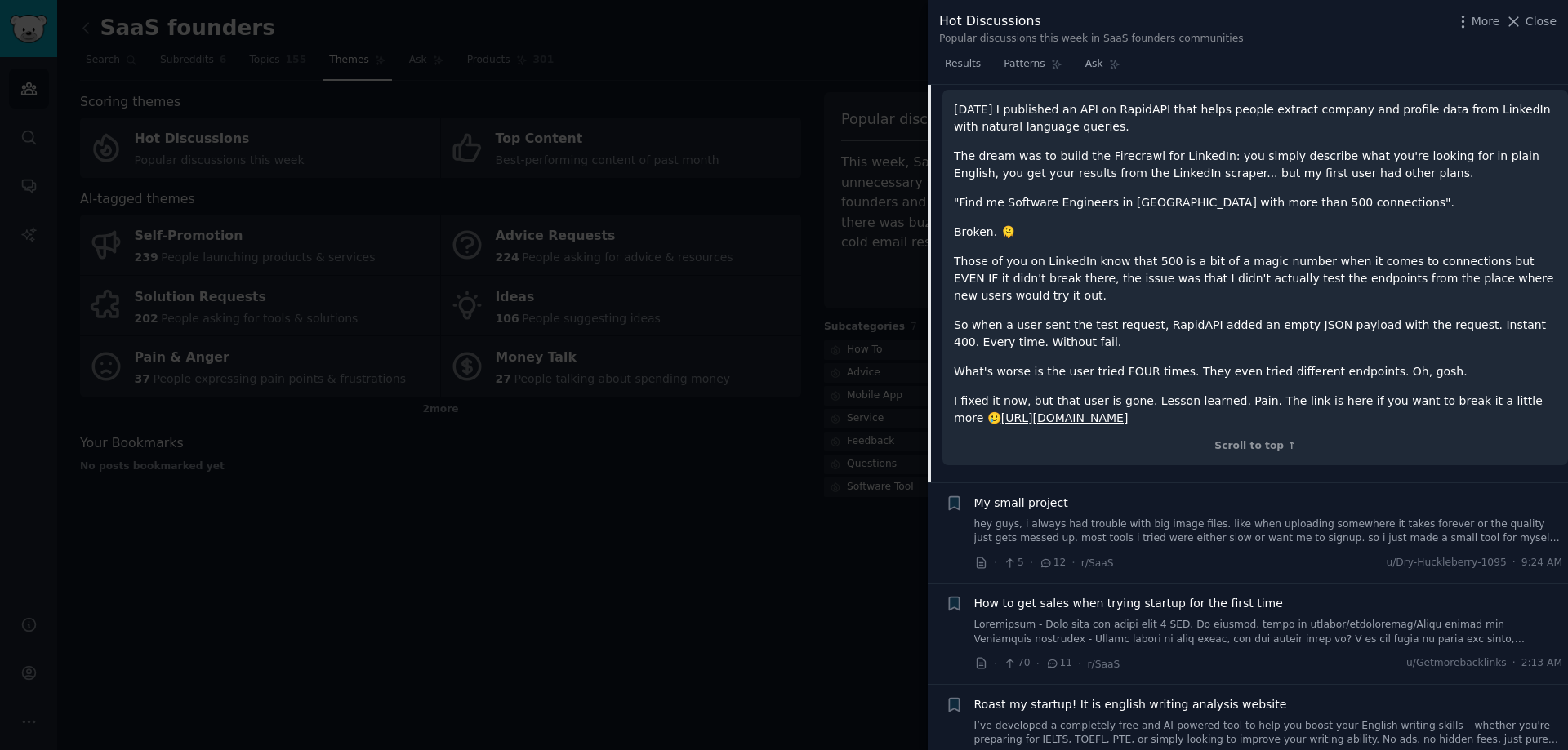
scroll to position [895, 0]
click at [1114, 413] on link "[URL][DOMAIN_NAME]" at bounding box center [1064, 420] width 127 height 13
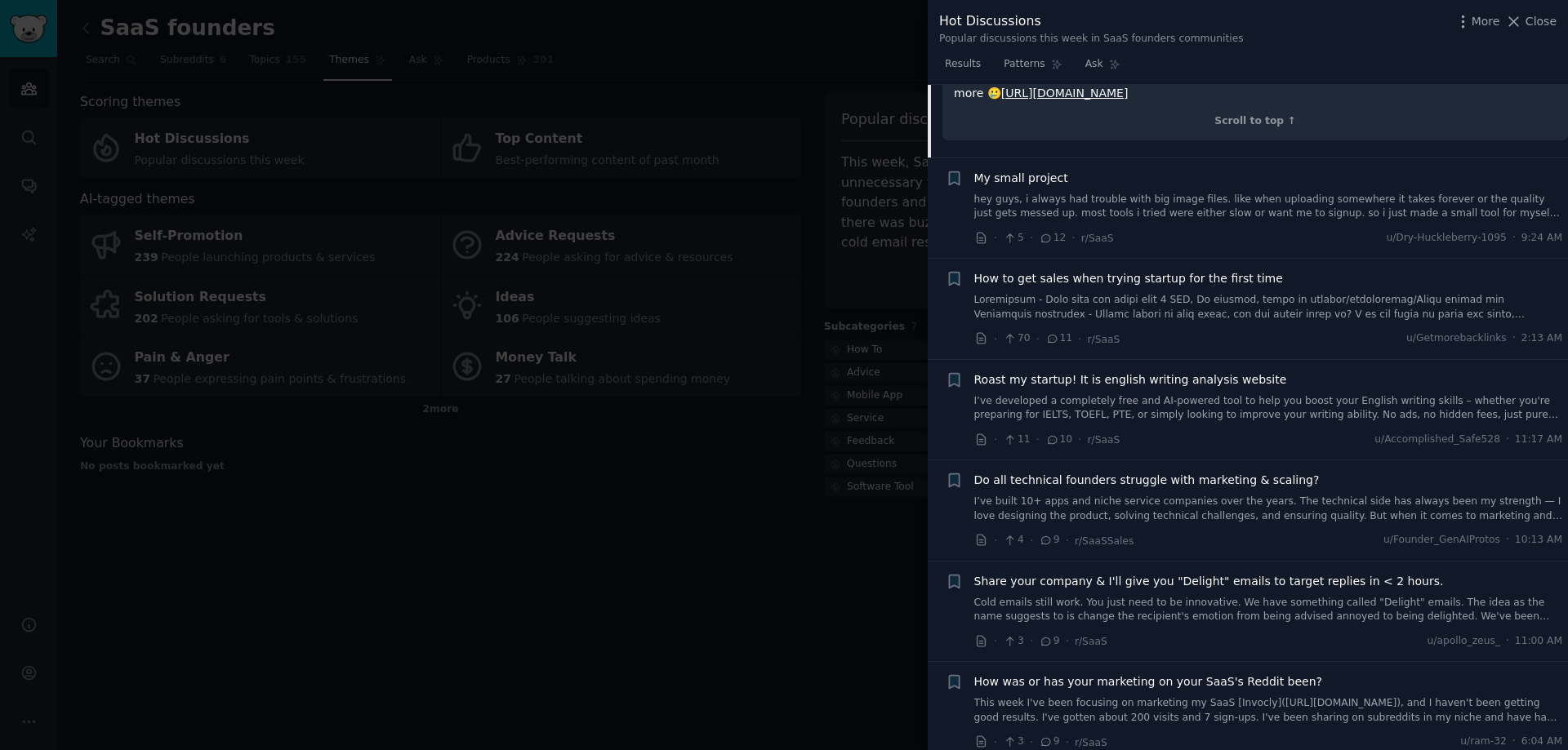
scroll to position [1058, 0]
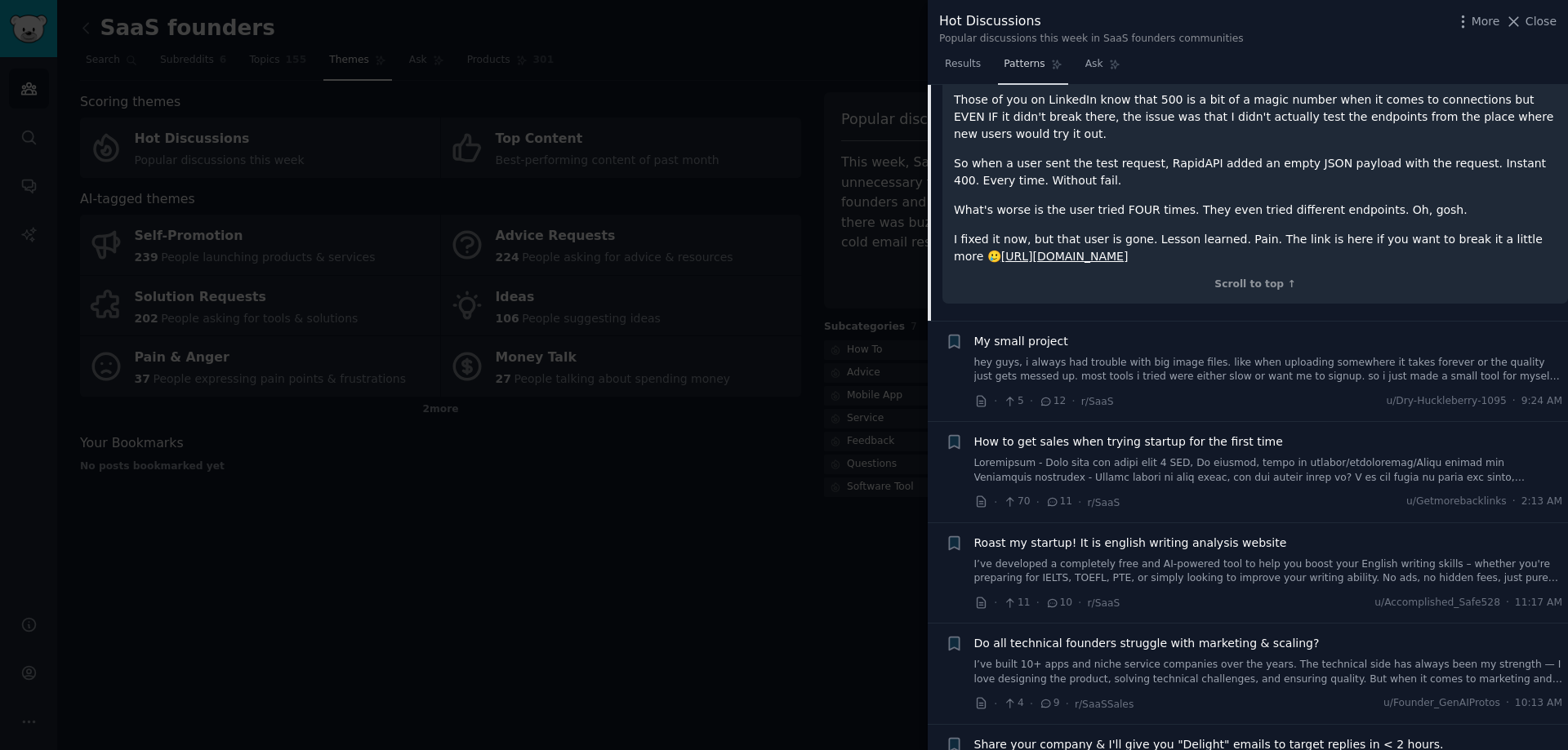
click at [1036, 61] on span "Patterns" at bounding box center [1024, 64] width 41 height 14
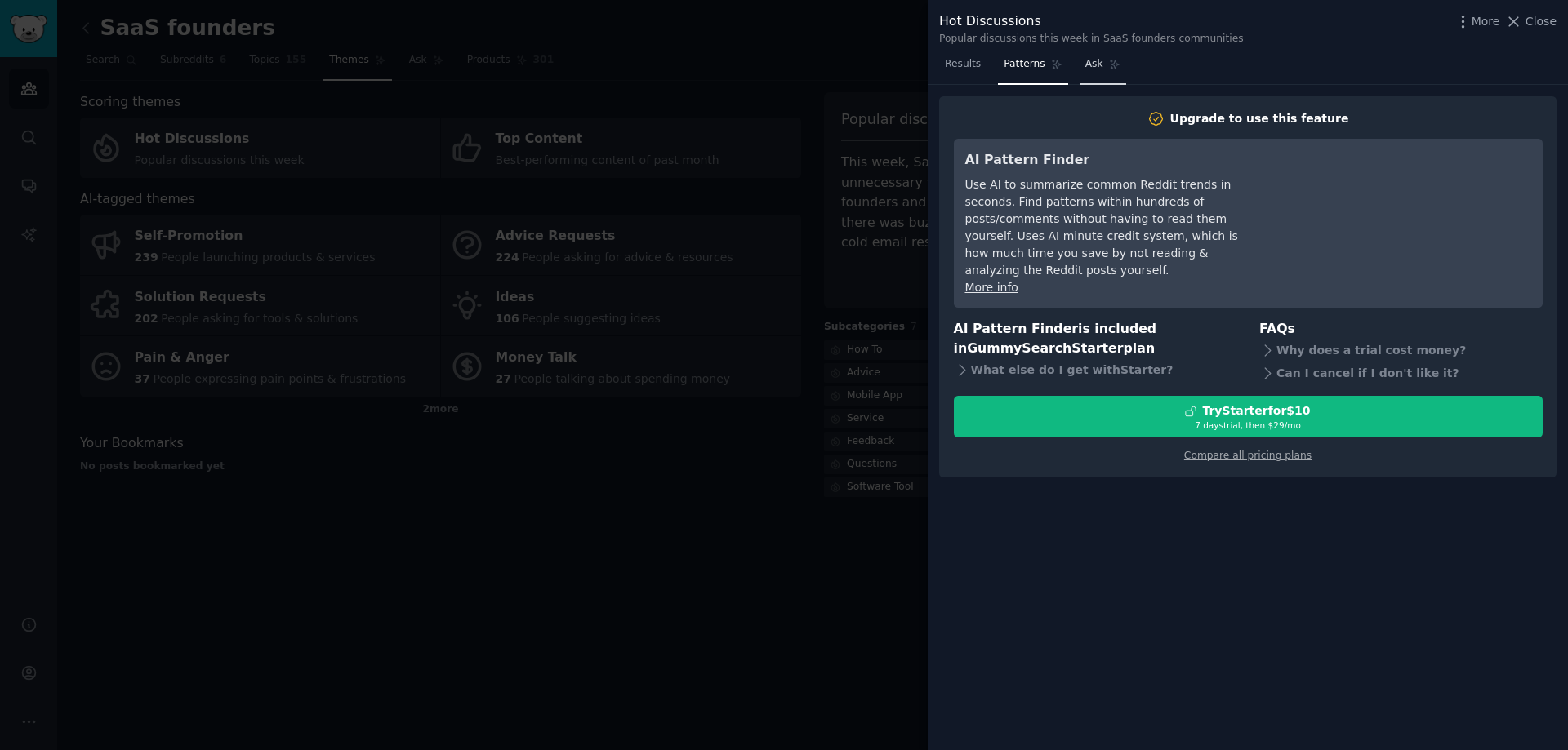
click at [1089, 68] on span "Ask" at bounding box center [1094, 64] width 18 height 14
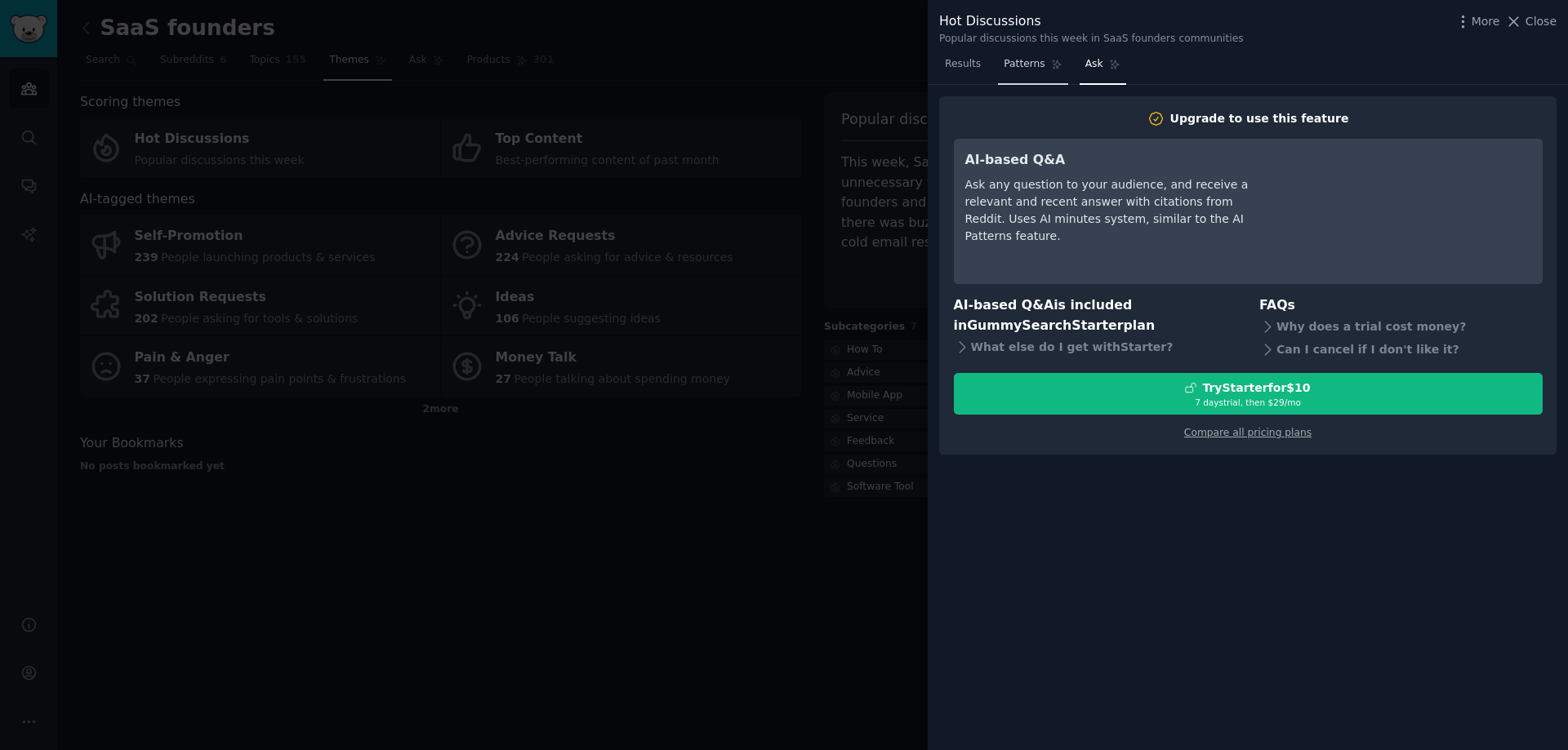
click at [1004, 66] on span "Patterns" at bounding box center [1024, 64] width 41 height 14
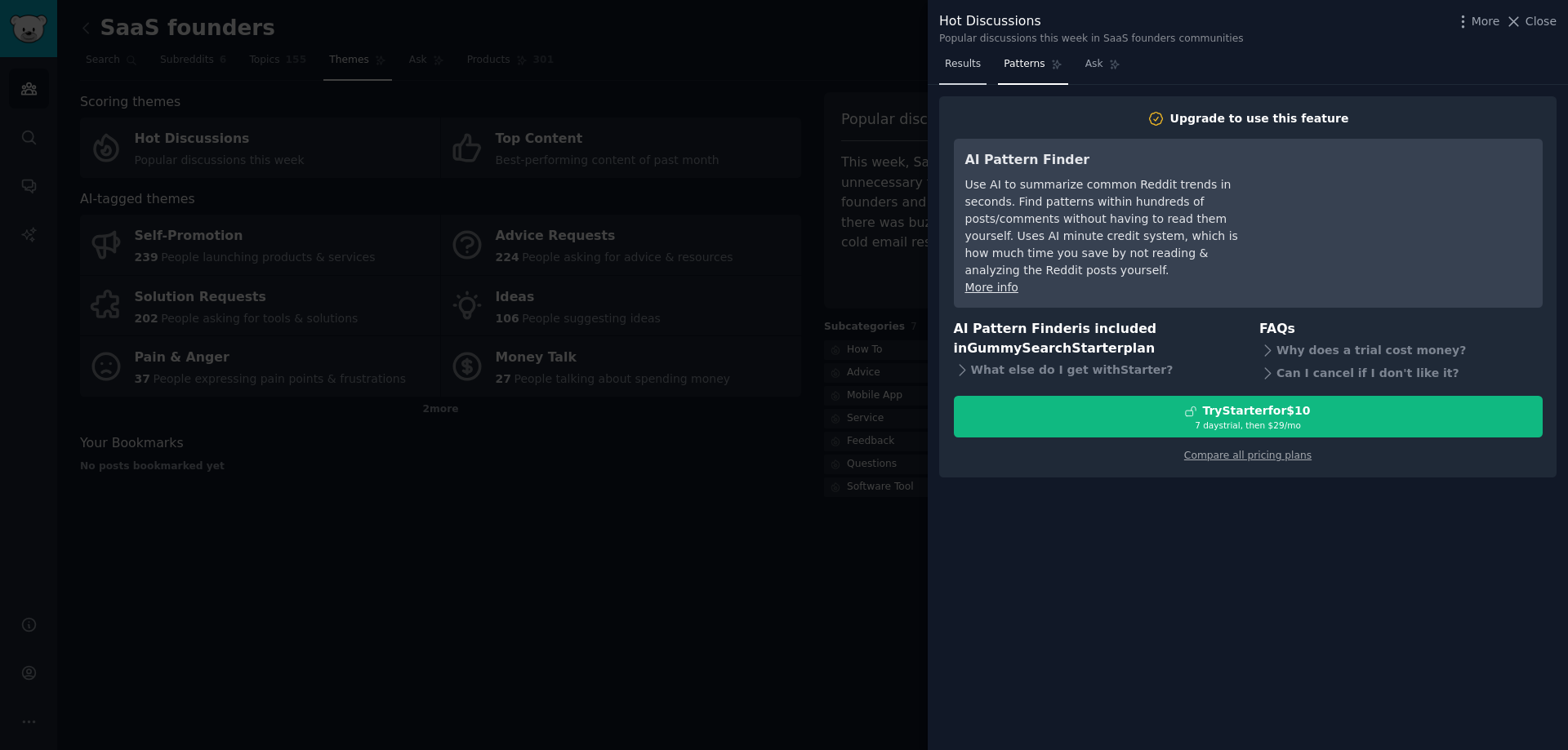
click at [968, 77] on link "Results" at bounding box center [962, 68] width 47 height 34
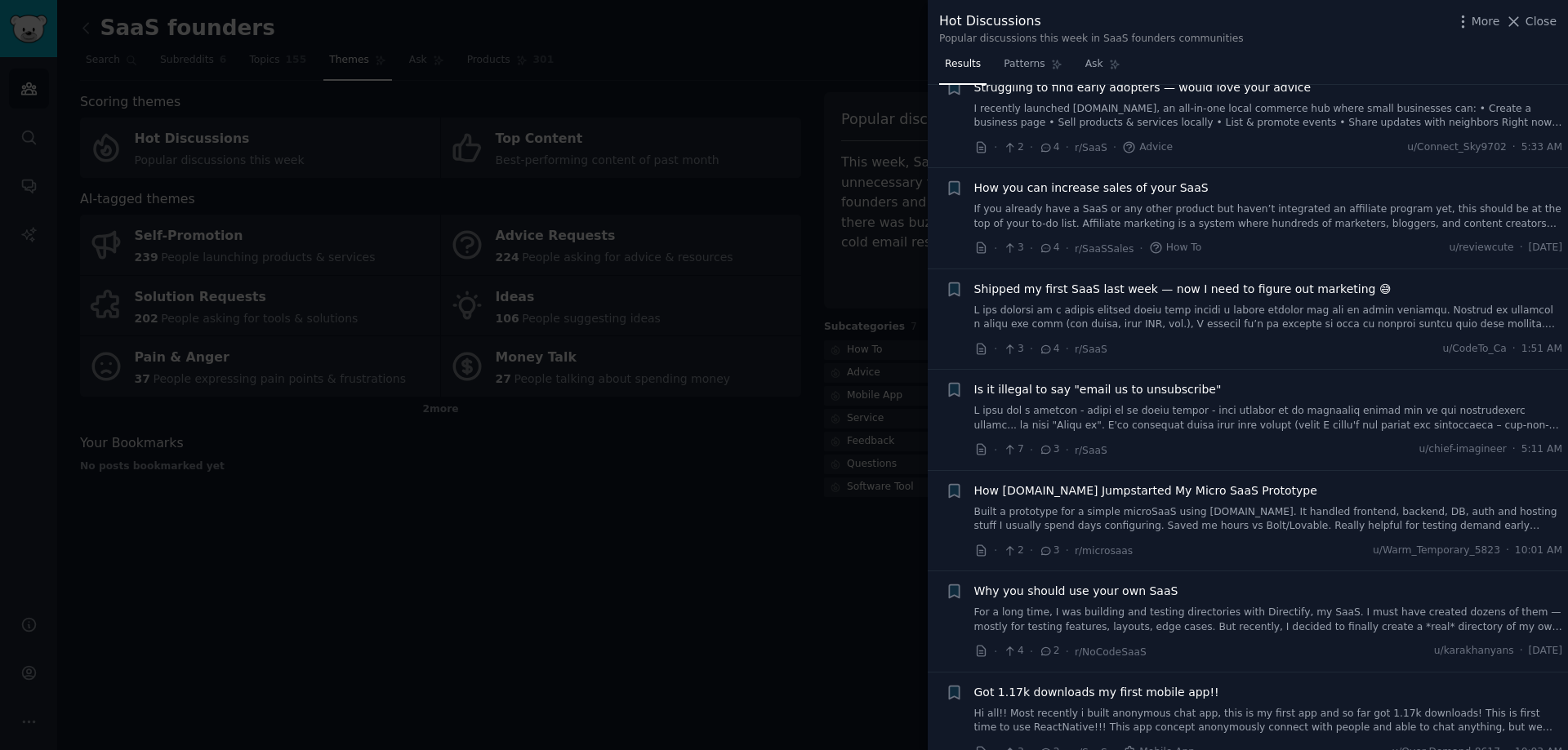
scroll to position [2694, 0]
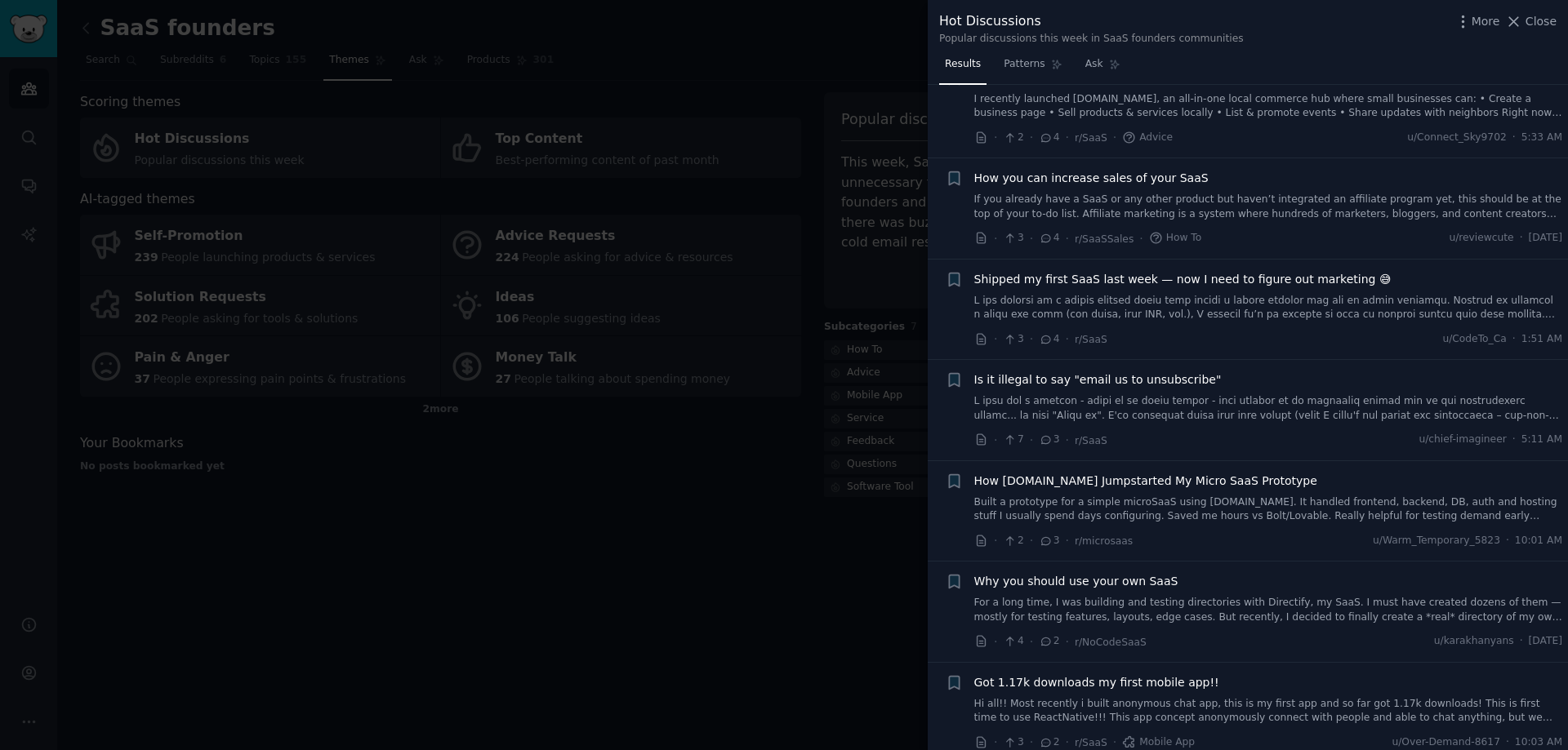
click at [697, 579] on div at bounding box center [784, 375] width 1568 height 750
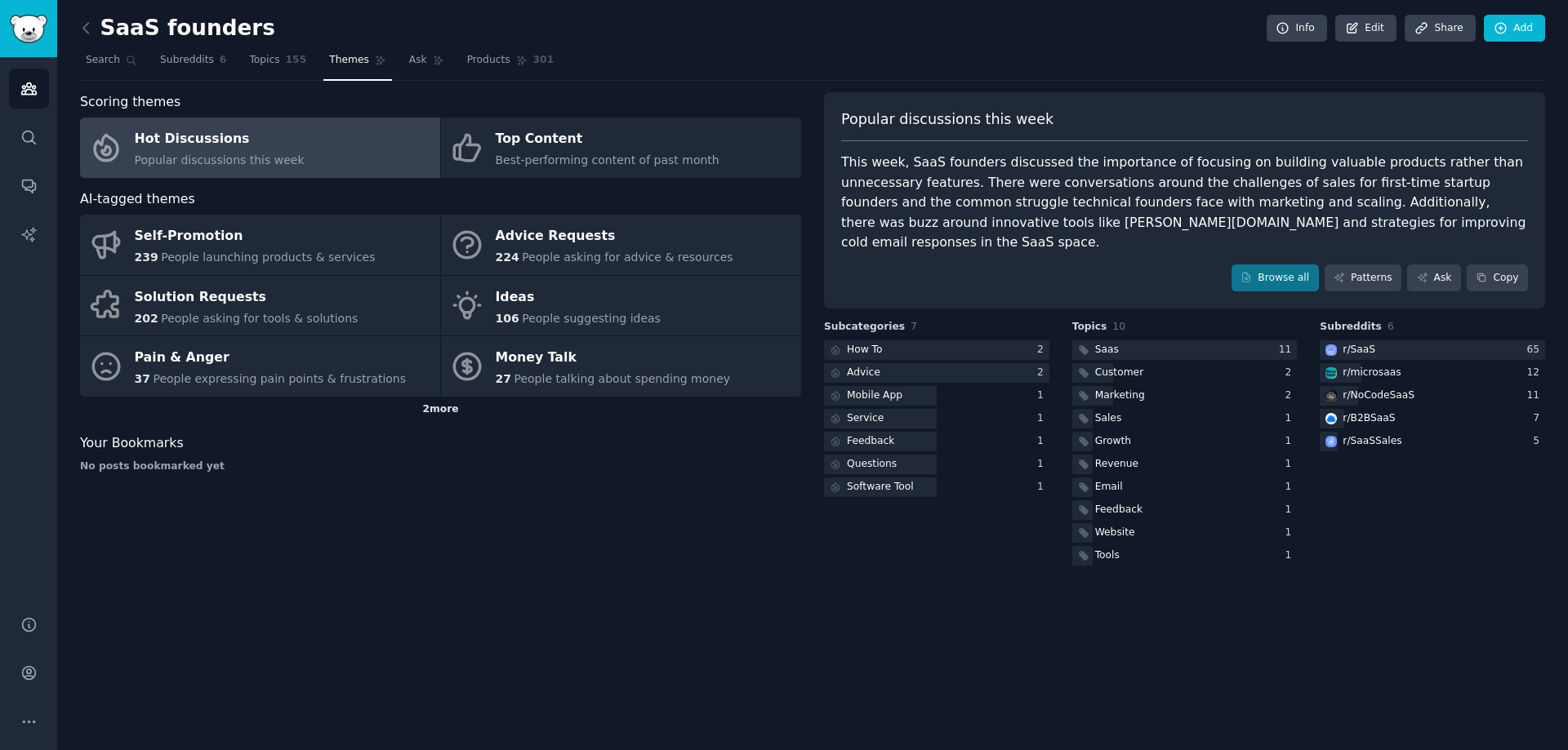
click at [438, 416] on div "2 more" at bounding box center [440, 409] width 721 height 26
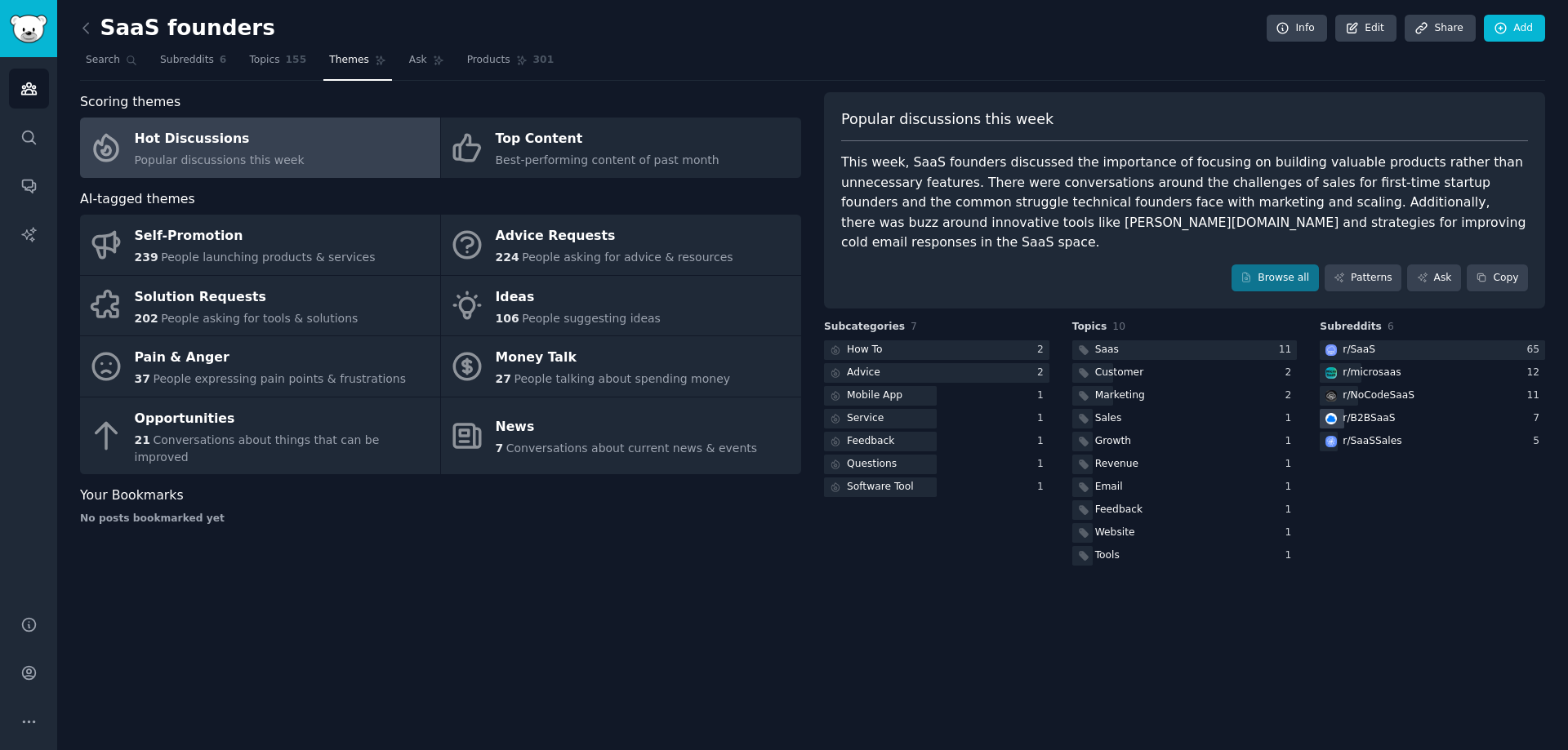
click at [1354, 409] on div "r/ B2BSaaS" at bounding box center [1359, 419] width 78 height 20
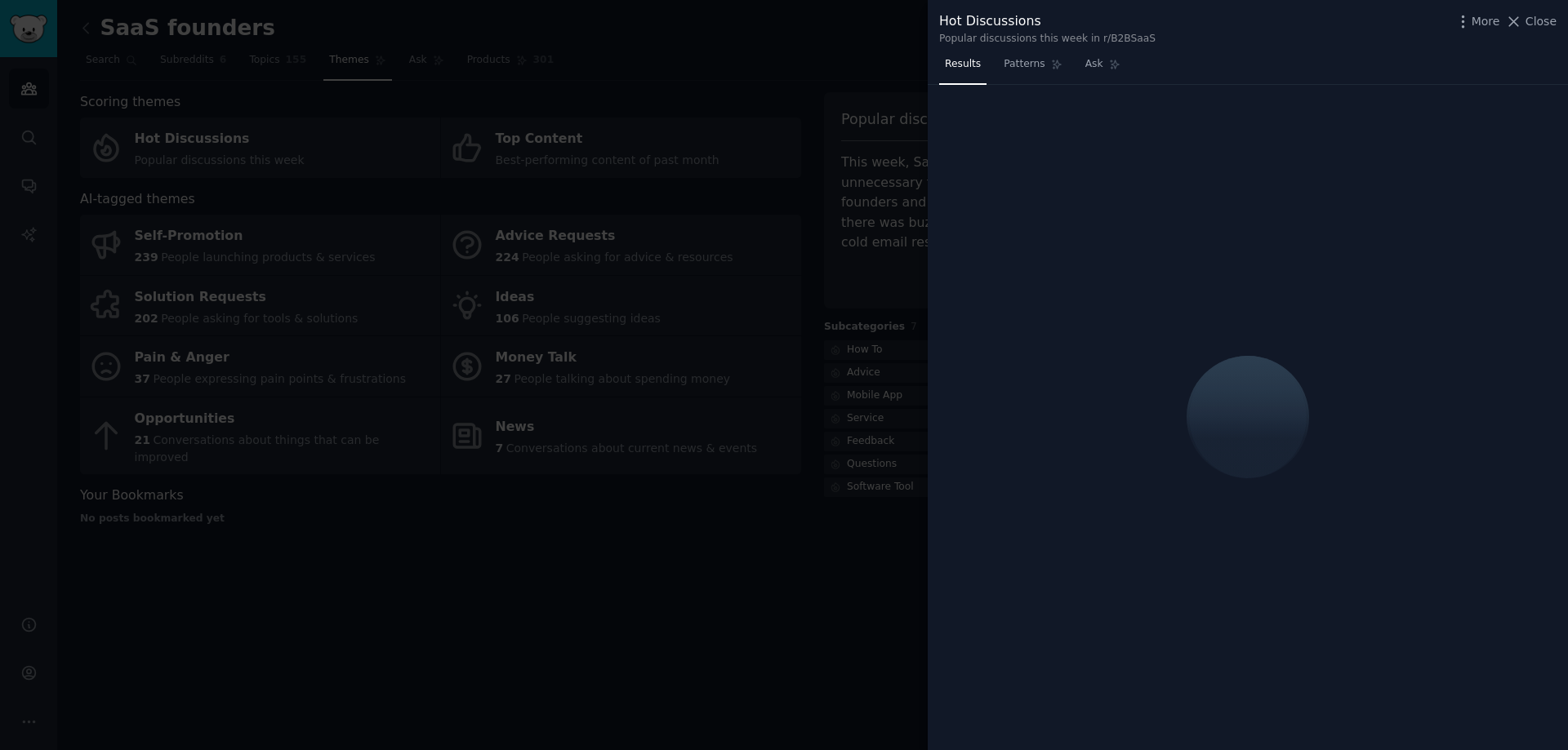
click at [174, 474] on div at bounding box center [784, 375] width 1568 height 750
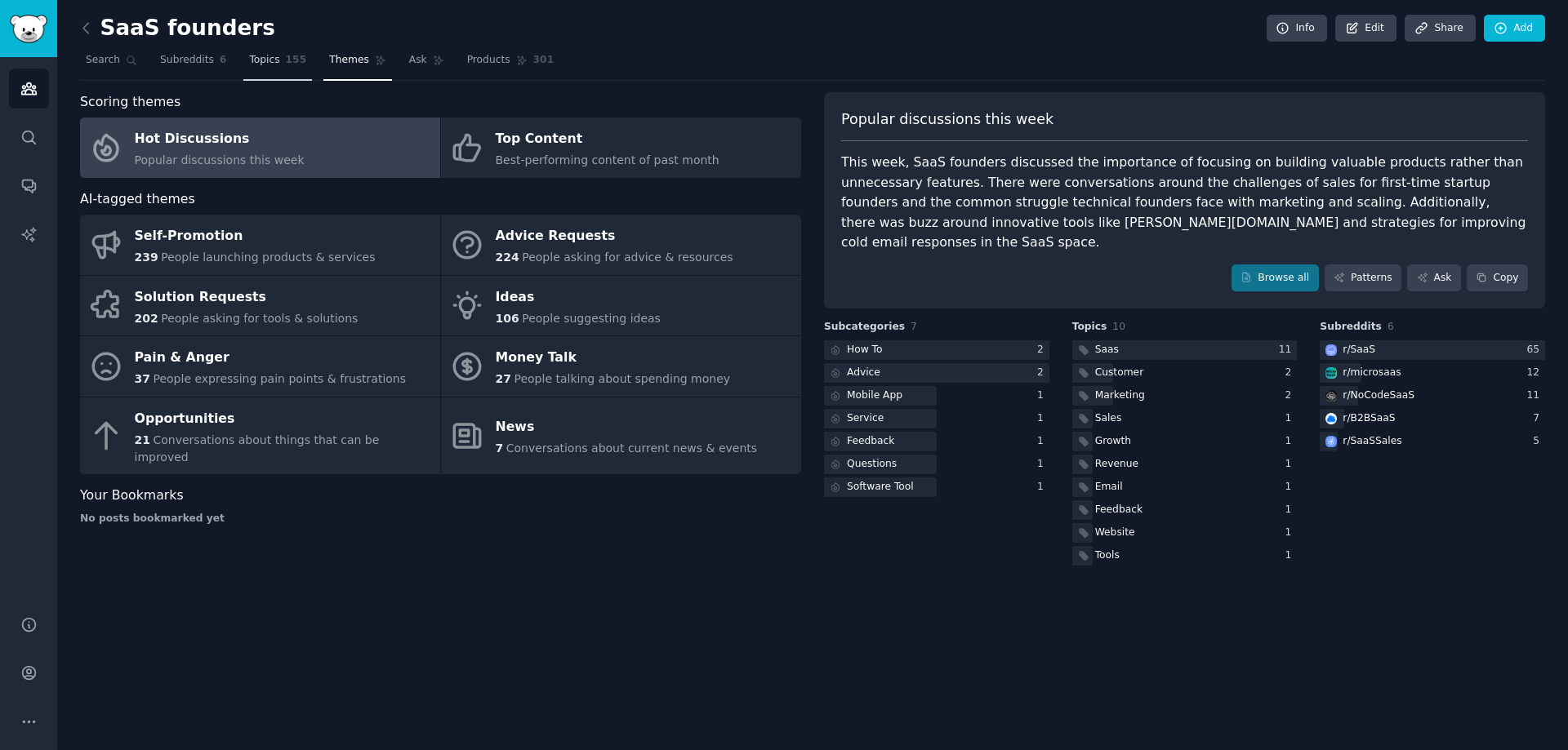
click at [253, 57] on span "Topics" at bounding box center [264, 60] width 30 height 14
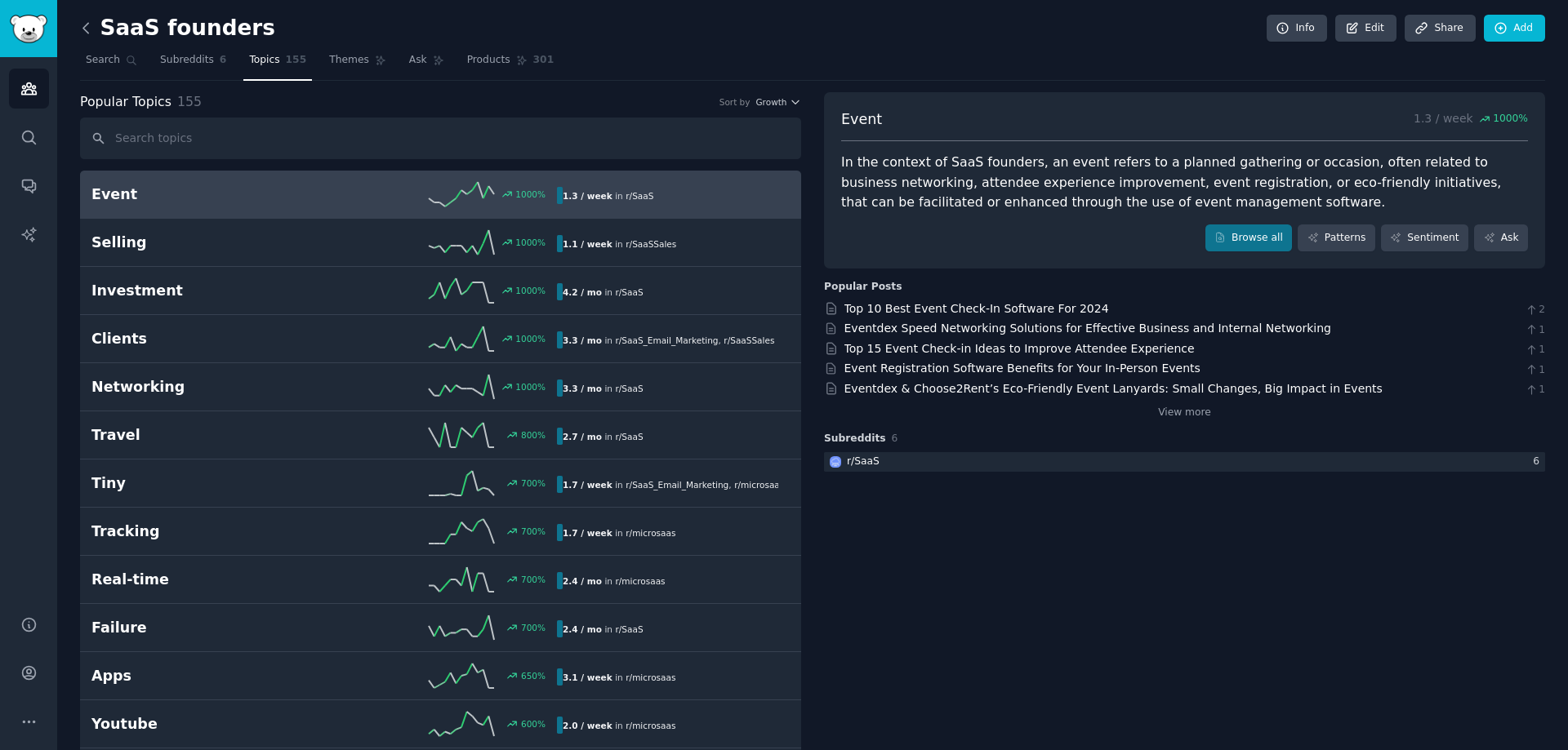
click at [92, 29] on icon at bounding box center [86, 28] width 17 height 17
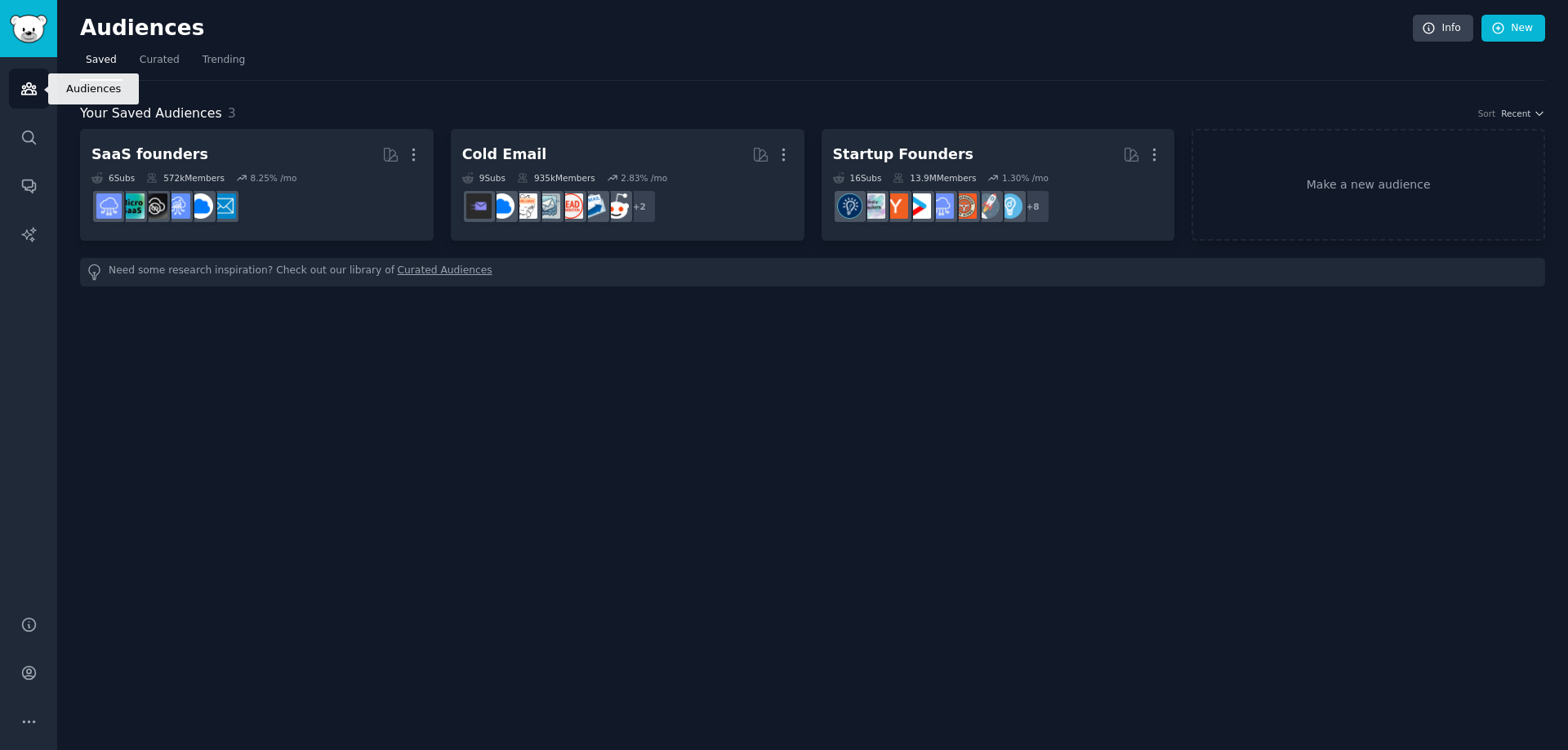
click at [39, 86] on link "Audiences" at bounding box center [29, 89] width 40 height 40
click at [23, 47] on link "Sidebar" at bounding box center [29, 29] width 57 height 57
click at [3, 108] on div "Audiences Search Conversations AI Reports" at bounding box center [29, 326] width 57 height 539
click at [134, 61] on link "Curated" at bounding box center [159, 64] width 51 height 34
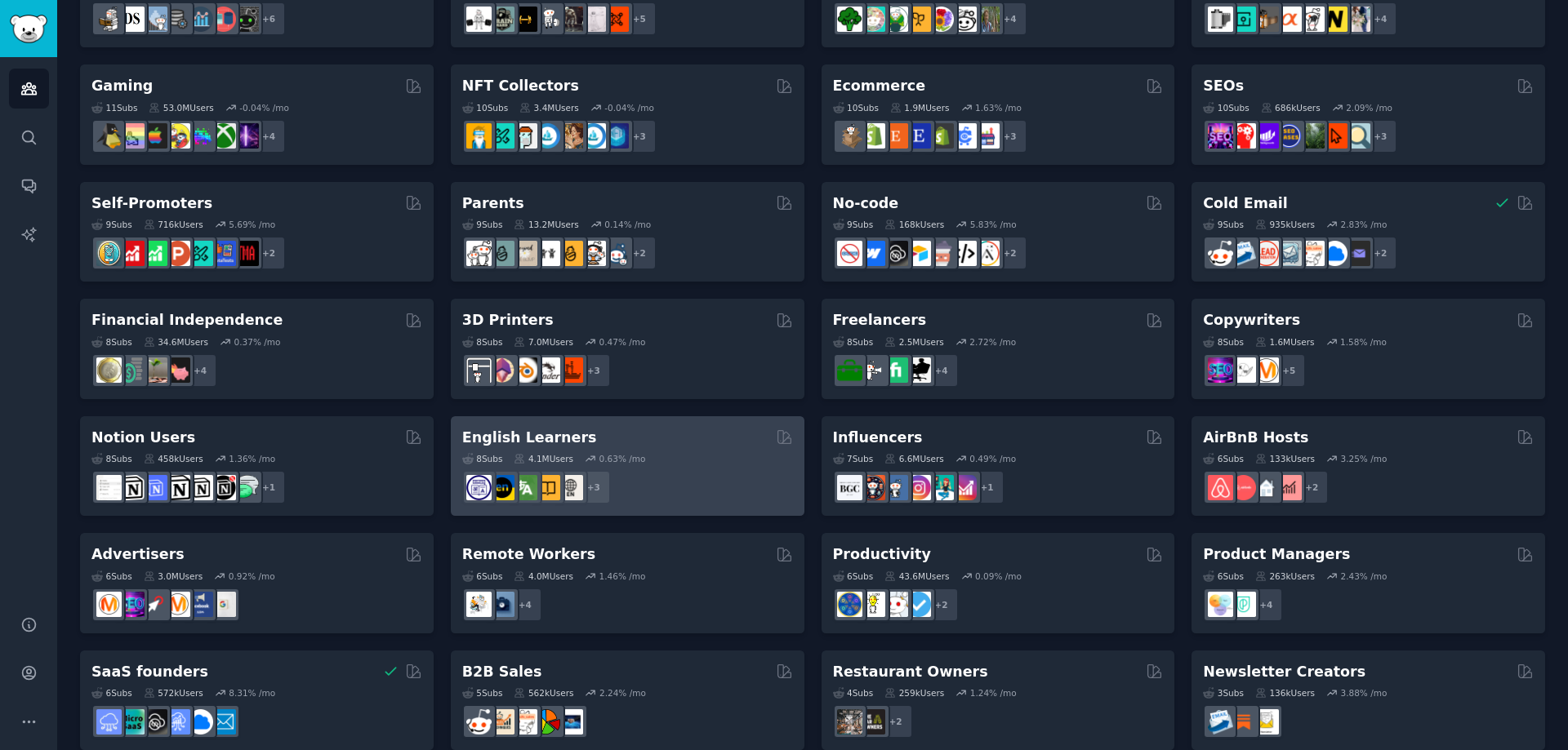
scroll to position [556, 0]
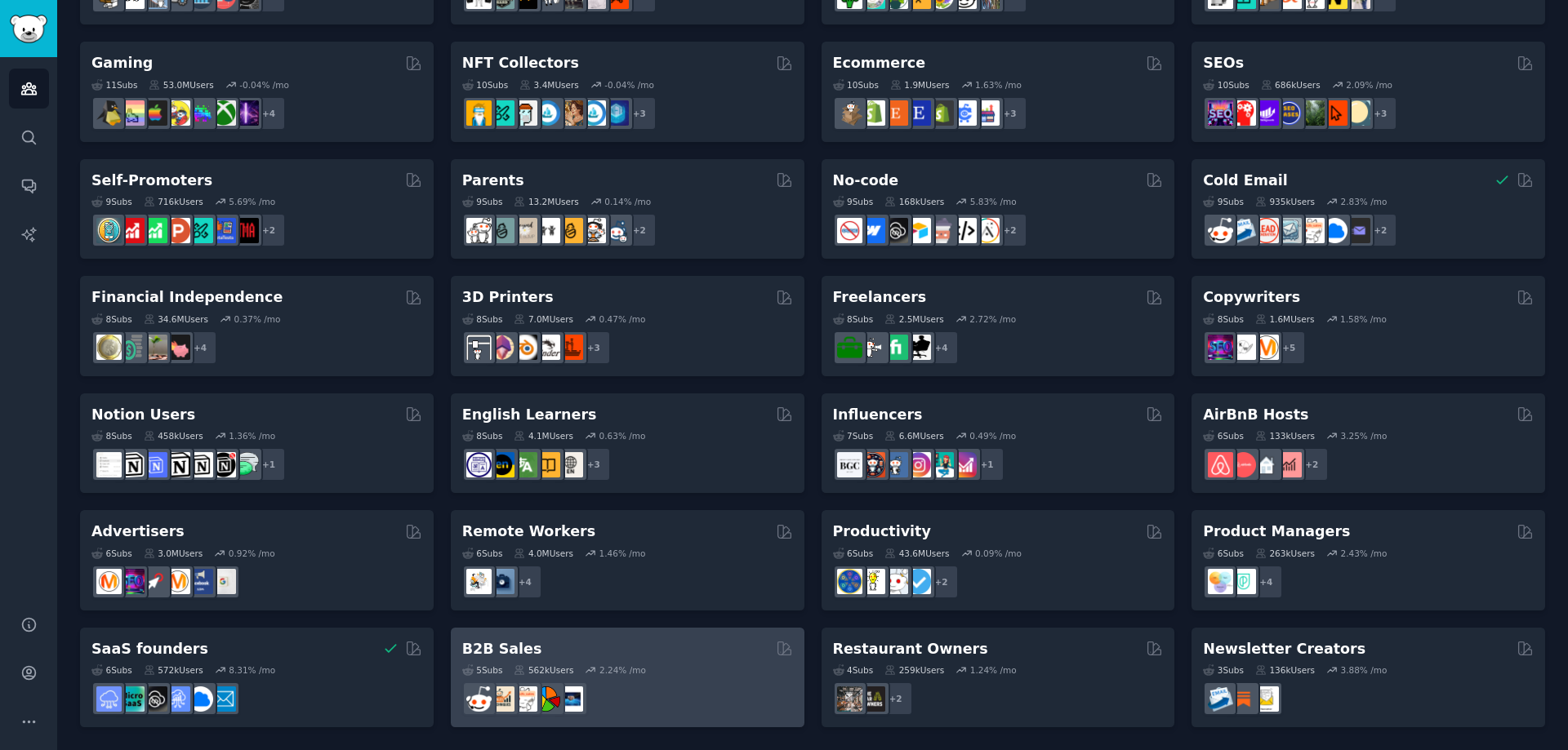
click at [497, 658] on div "5 Sub s 562k Users 2.24 % /mo r/salestechniques" at bounding box center [627, 687] width 331 height 57
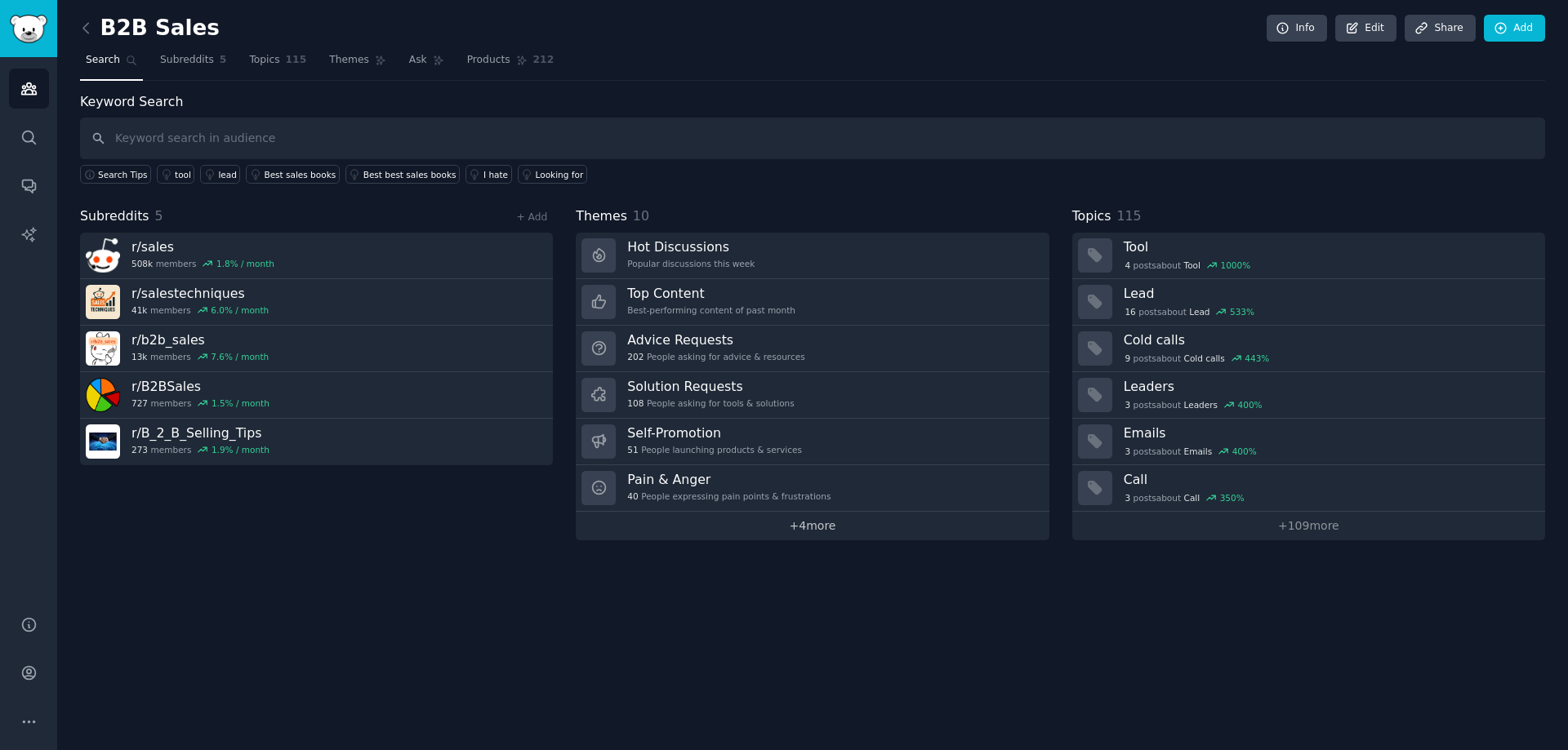
click at [775, 533] on link "+ 4 more" at bounding box center [812, 526] width 473 height 29
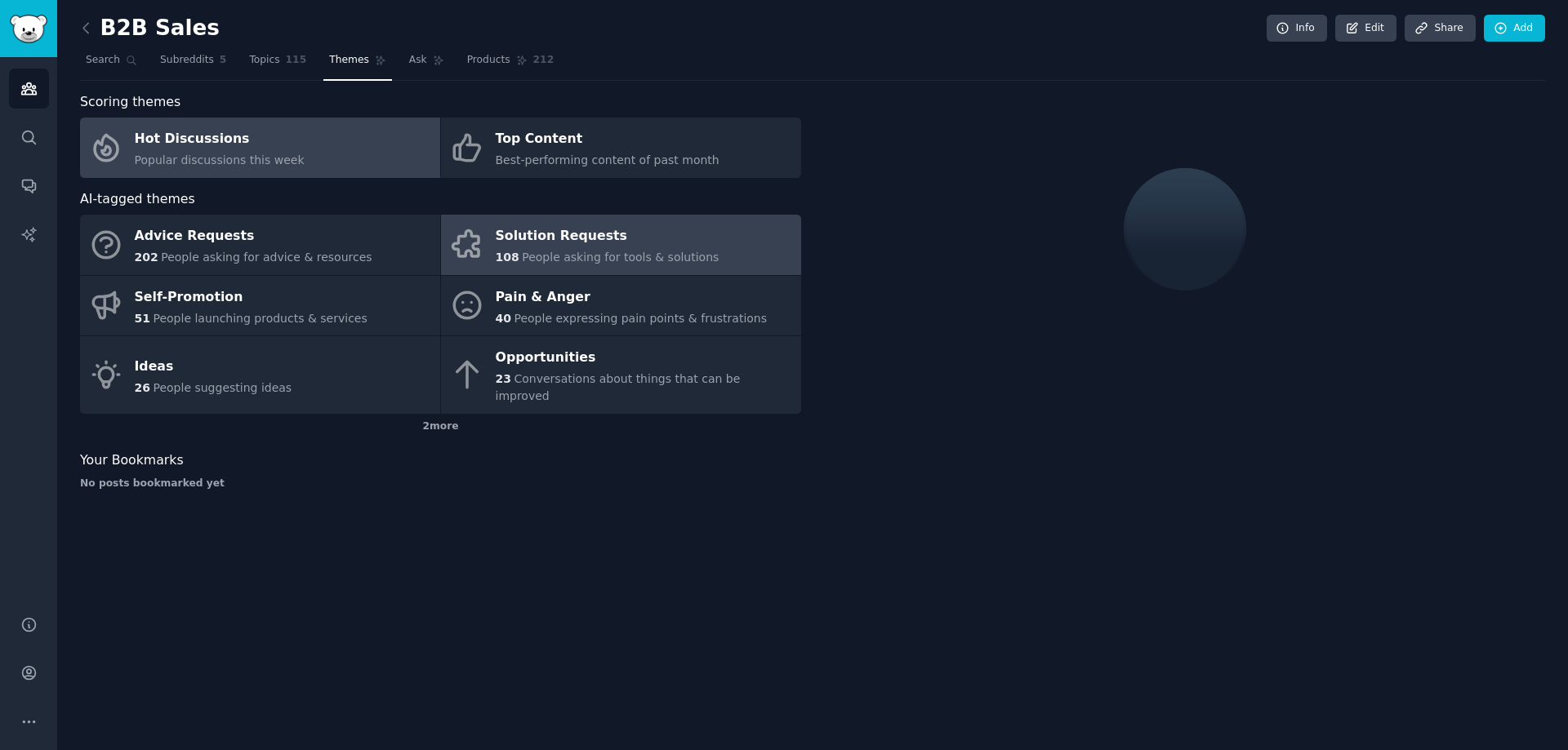
click at [559, 234] on div "Solution Requests" at bounding box center [607, 236] width 224 height 26
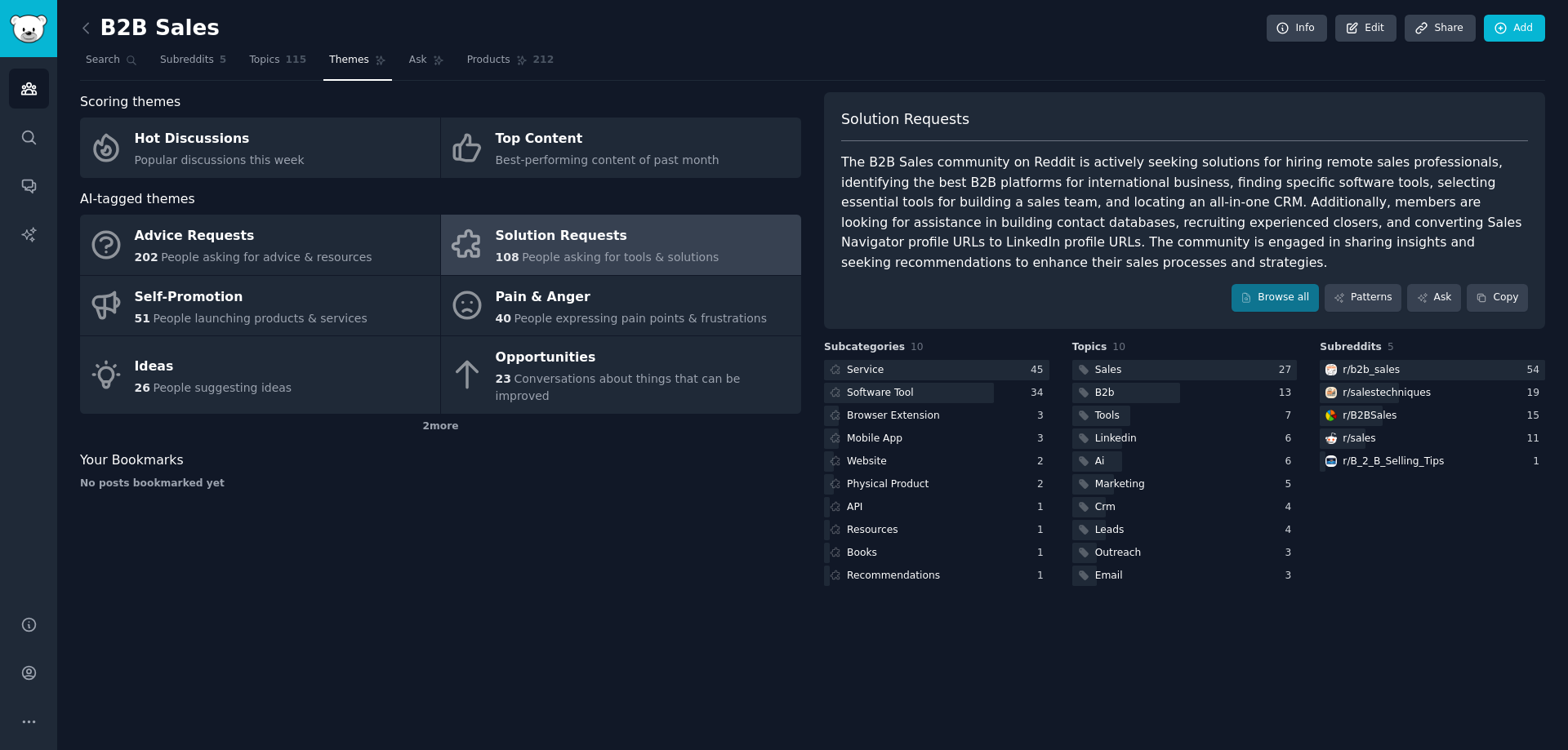
click at [551, 244] on div "Solution Requests" at bounding box center [607, 236] width 224 height 26
click at [1252, 293] on icon at bounding box center [1247, 298] width 12 height 12
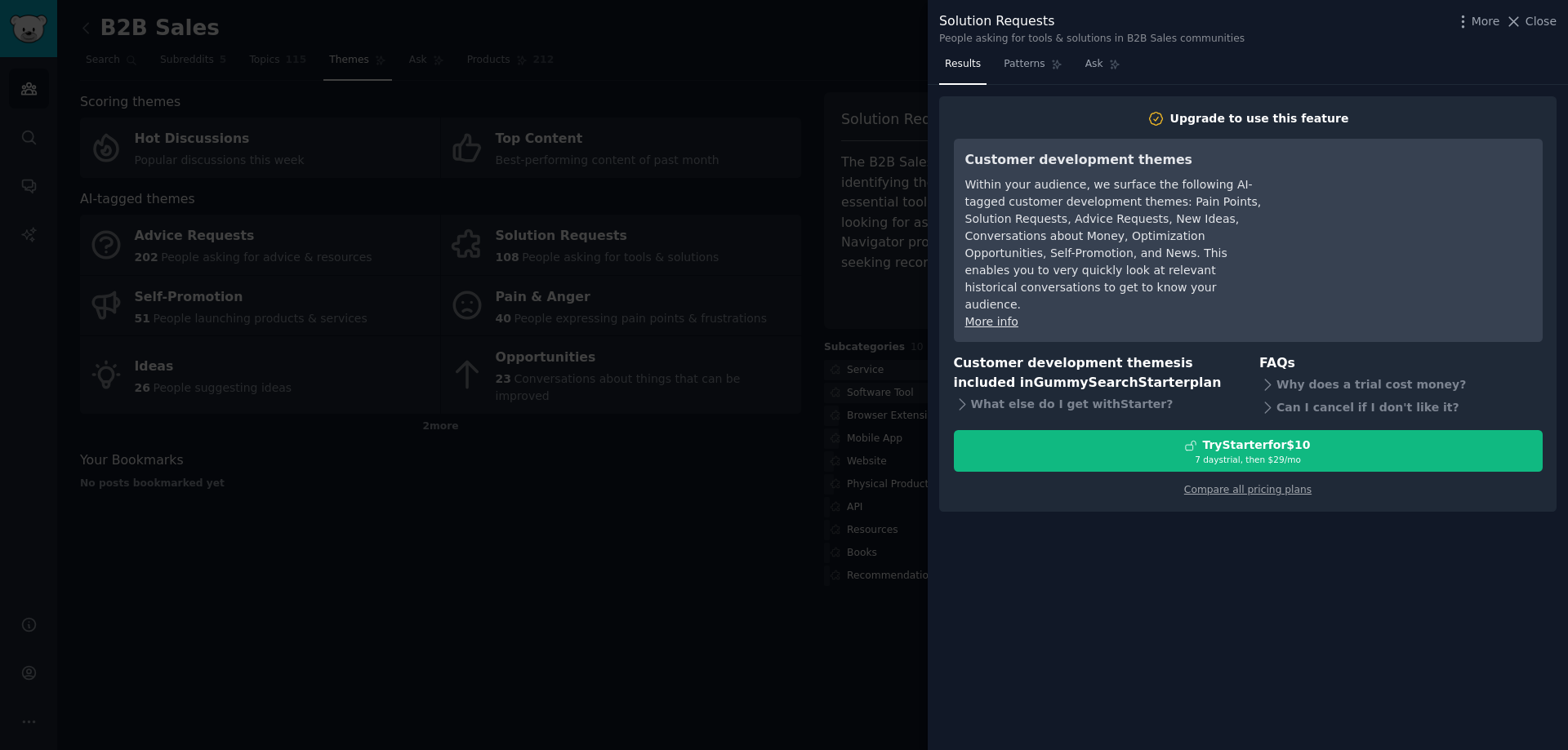
click at [807, 347] on div at bounding box center [784, 375] width 1568 height 750
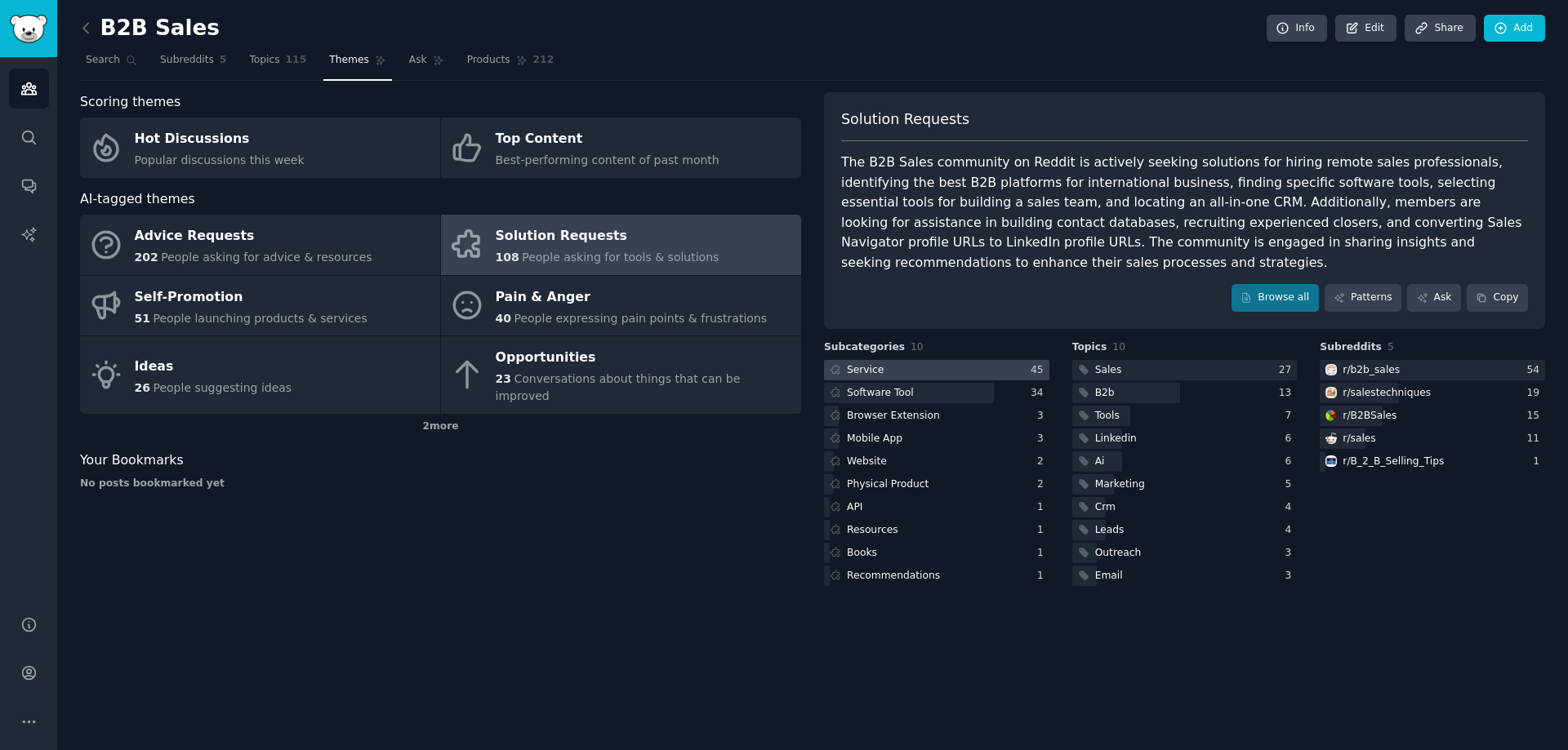
click at [837, 365] on icon at bounding box center [834, 369] width 8 height 9
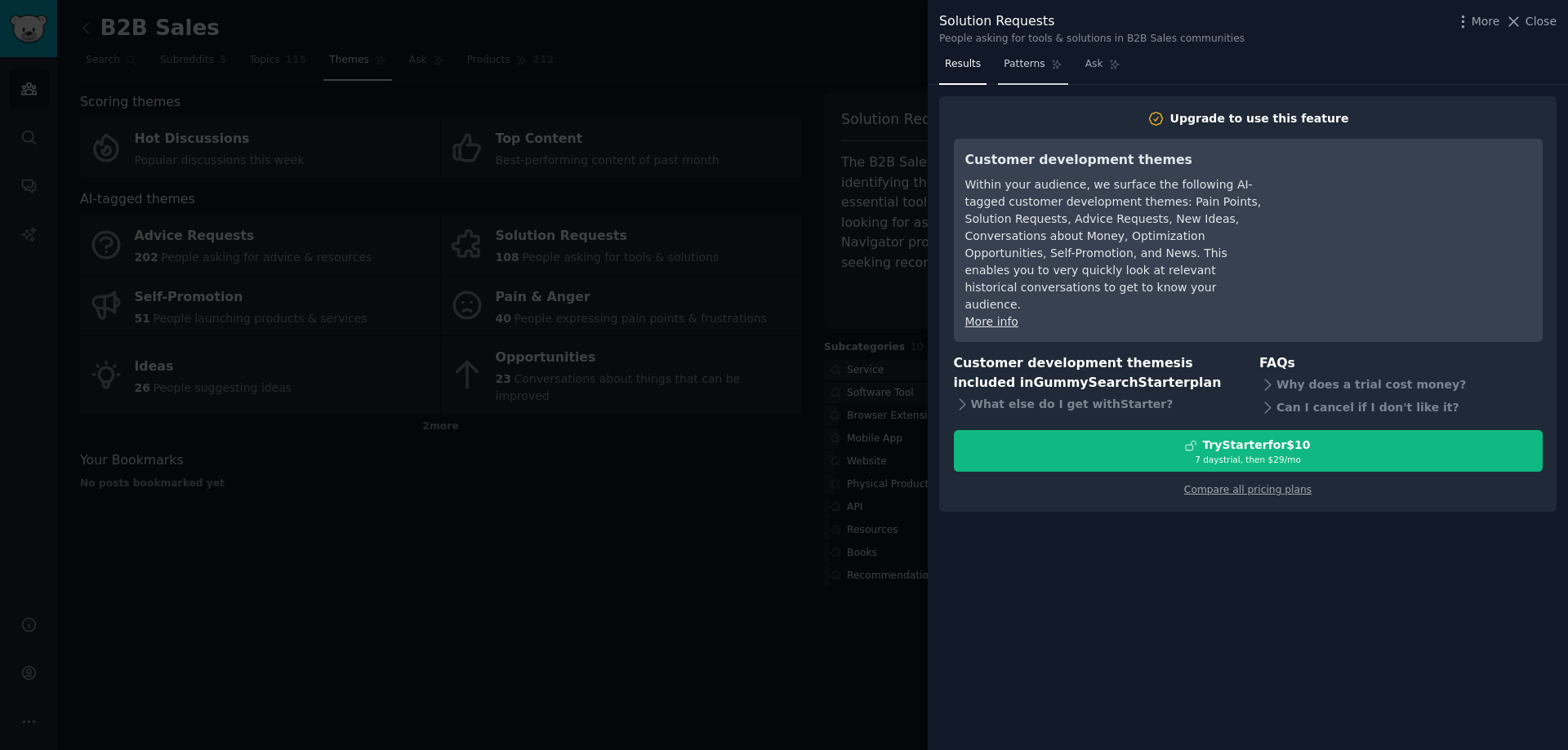
click at [1030, 67] on span "Patterns" at bounding box center [1024, 64] width 41 height 14
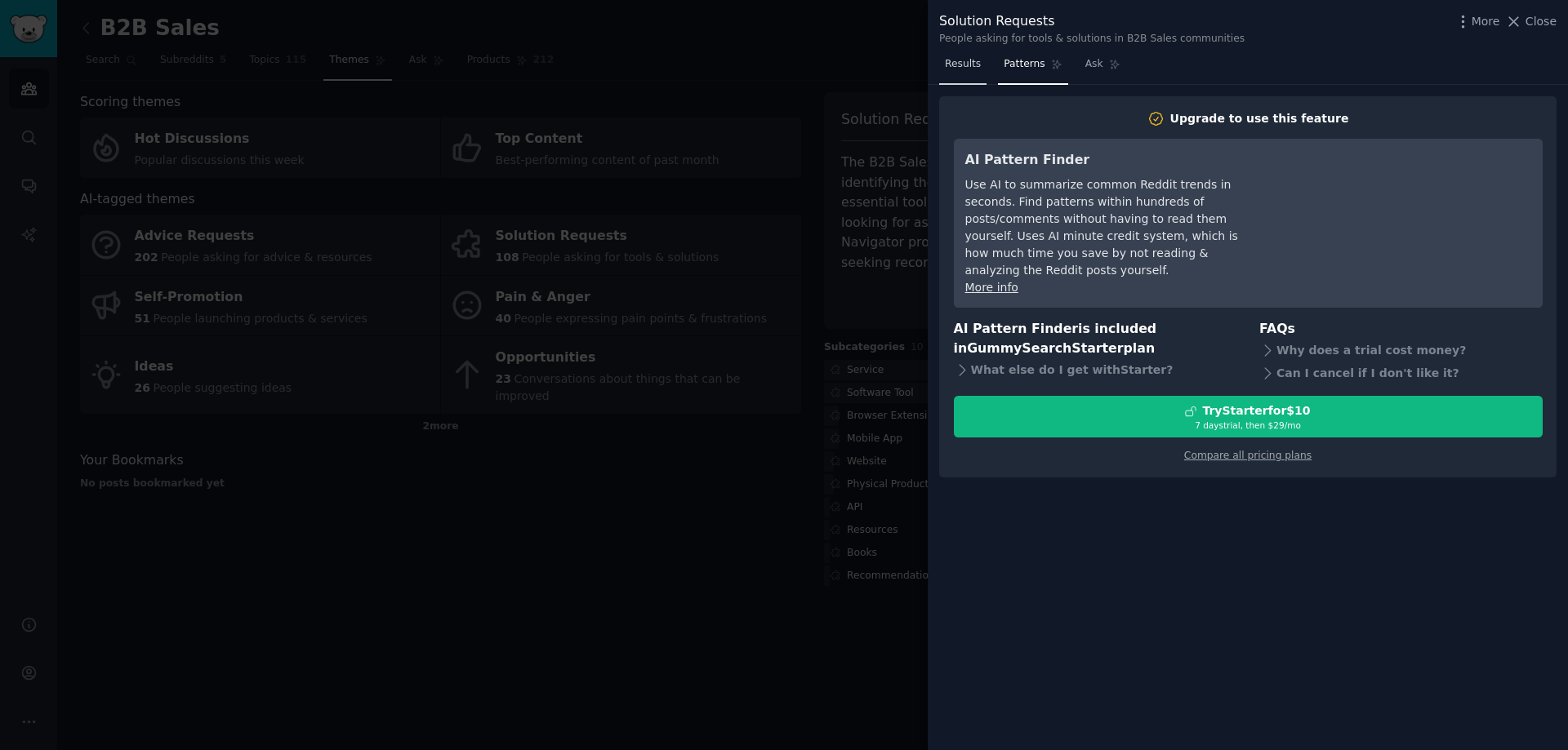
click at [975, 67] on span "Results" at bounding box center [962, 64] width 36 height 14
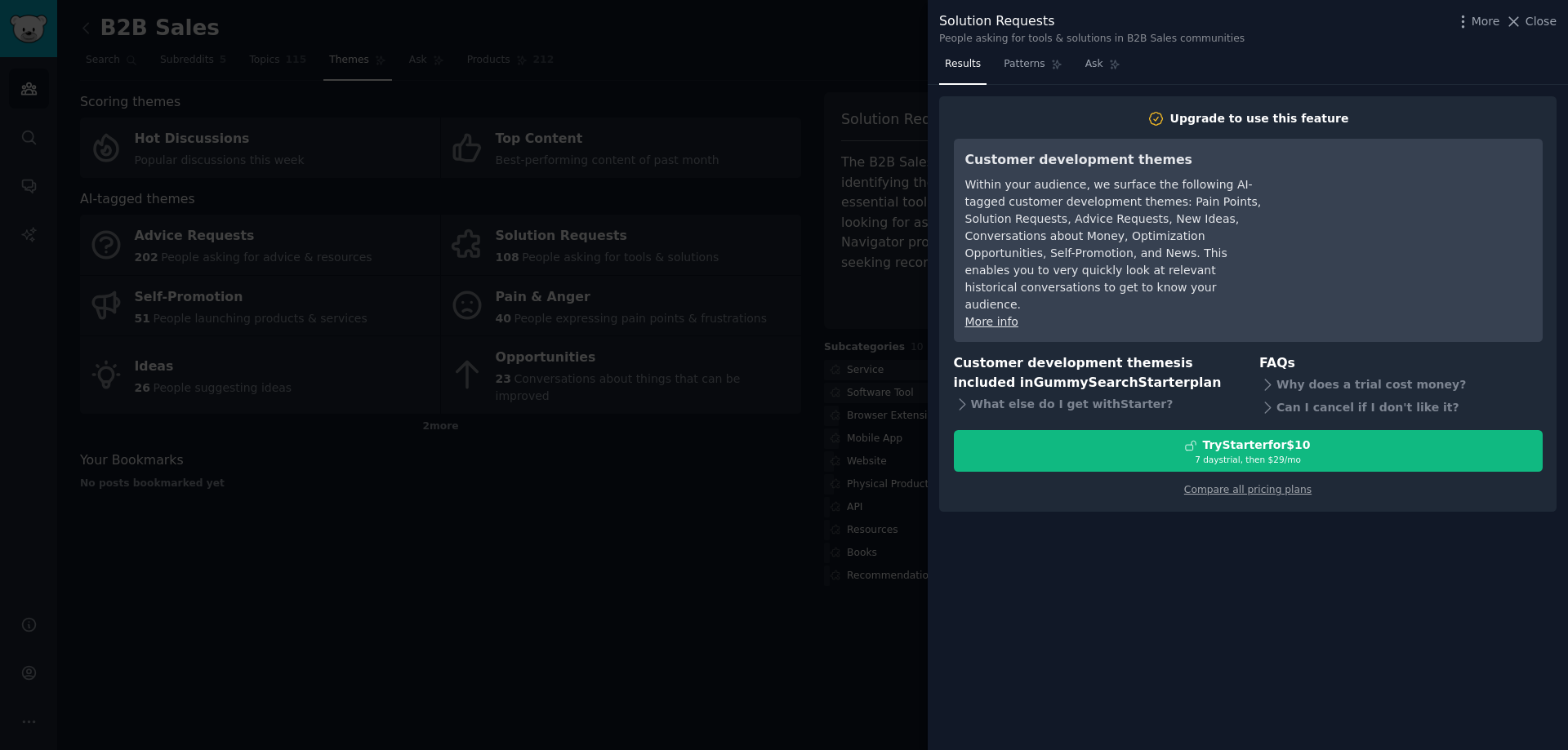
click at [660, 613] on div at bounding box center [784, 375] width 1568 height 750
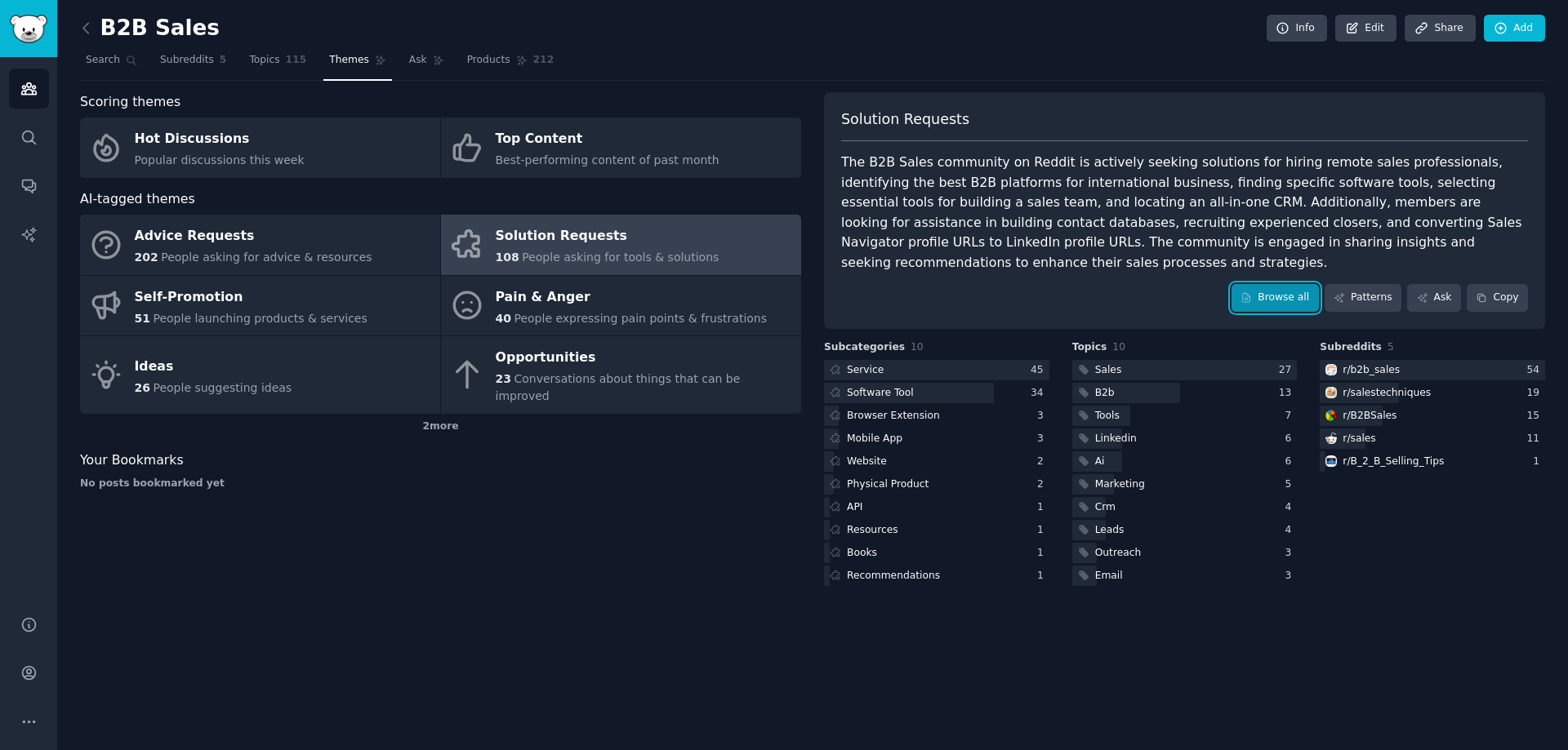
click at [1286, 284] on link "Browse all" at bounding box center [1275, 298] width 87 height 28
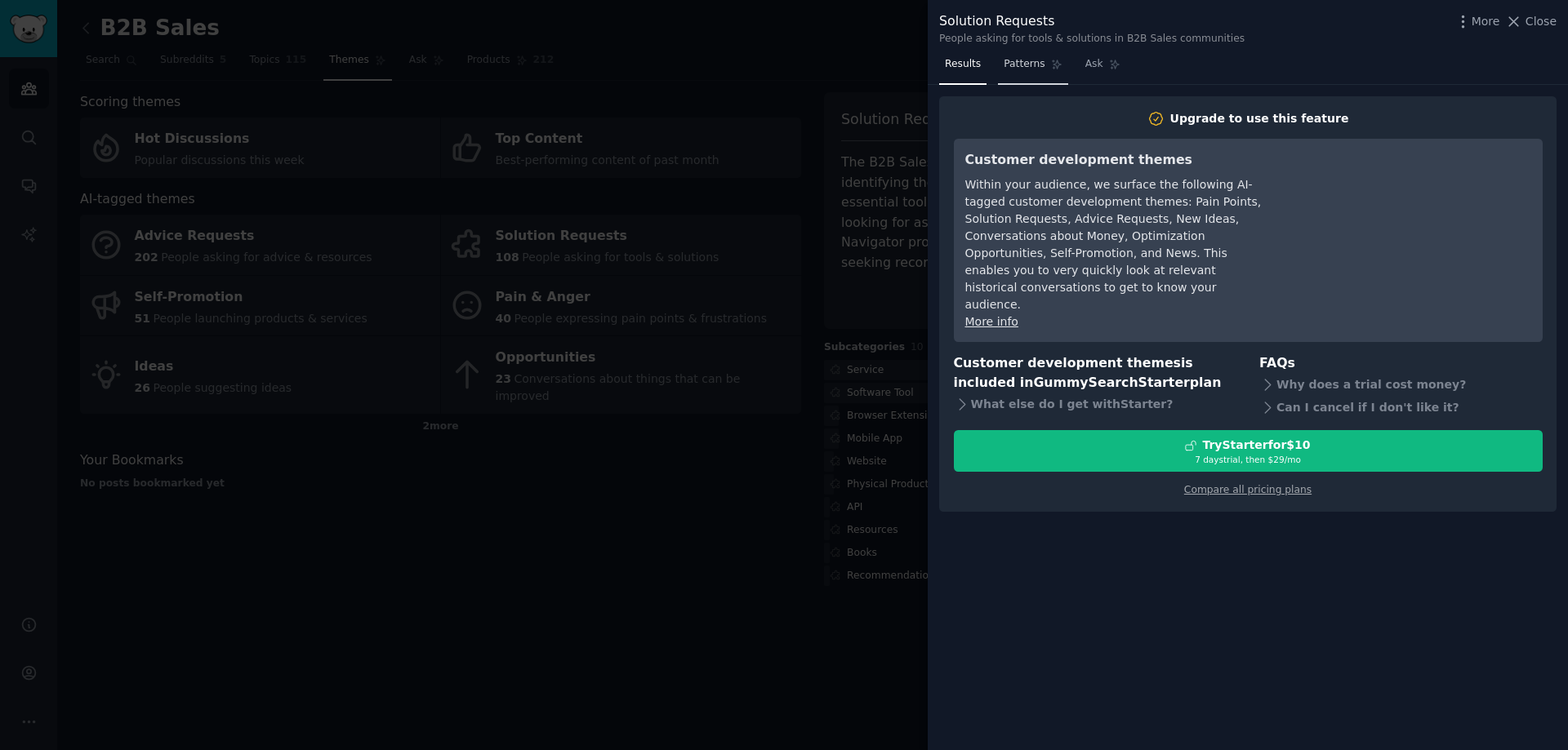
click at [998, 66] on link "Patterns" at bounding box center [1032, 68] width 70 height 34
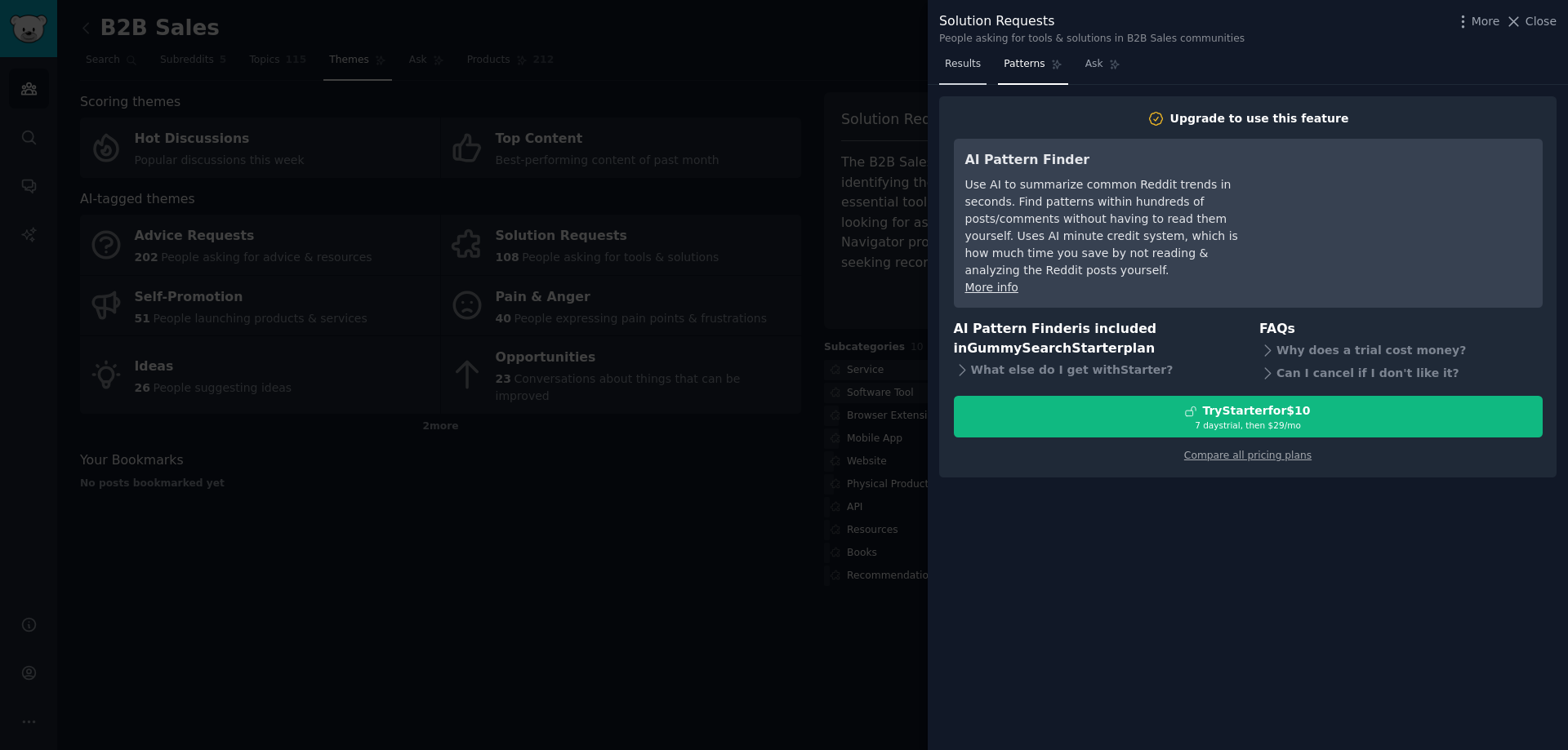
click at [969, 68] on span "Results" at bounding box center [962, 64] width 36 height 14
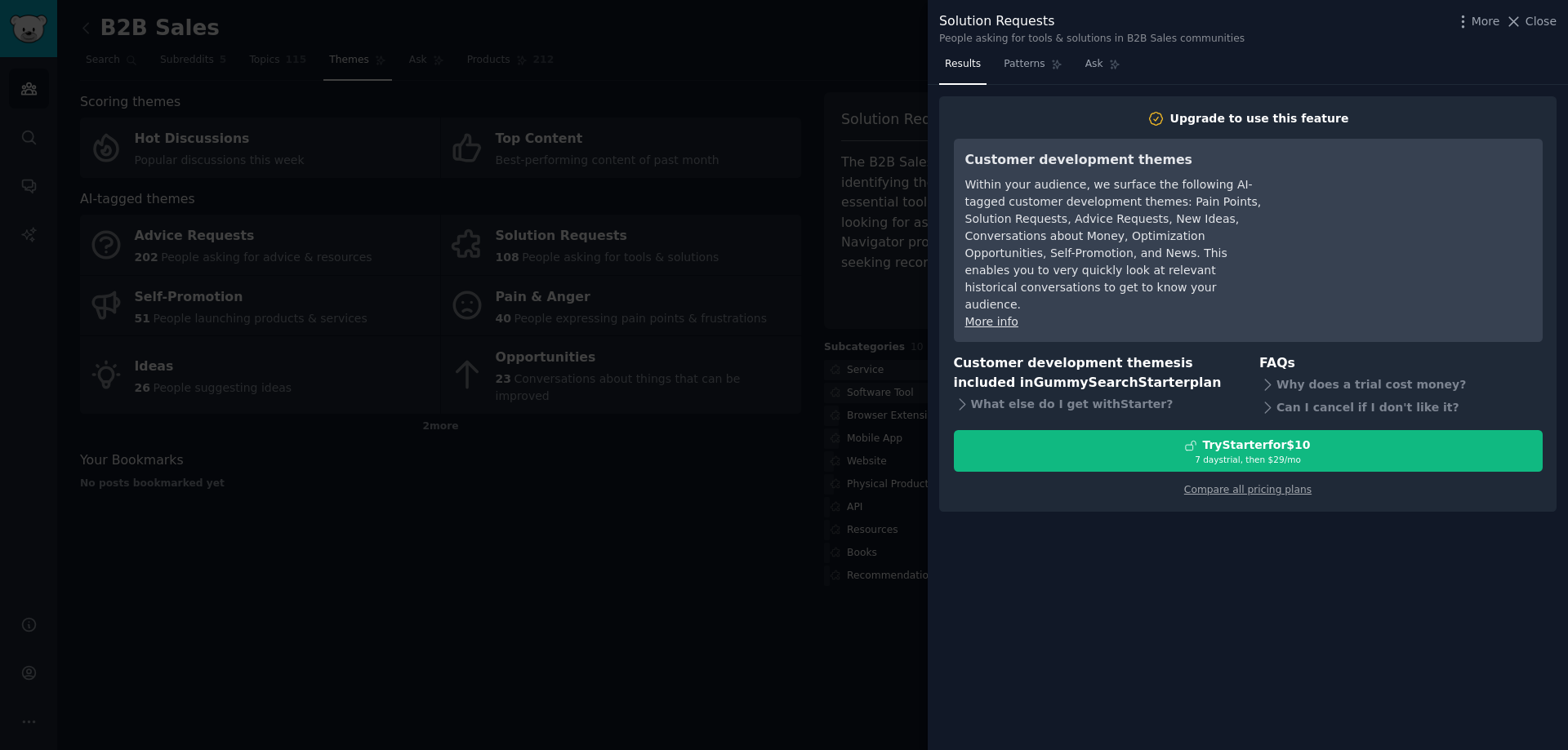
click at [1095, 264] on div "Within your audience, we surface the following AI-tagged customer development t…" at bounding box center [1115, 245] width 298 height 137
click at [672, 541] on div at bounding box center [784, 375] width 1568 height 750
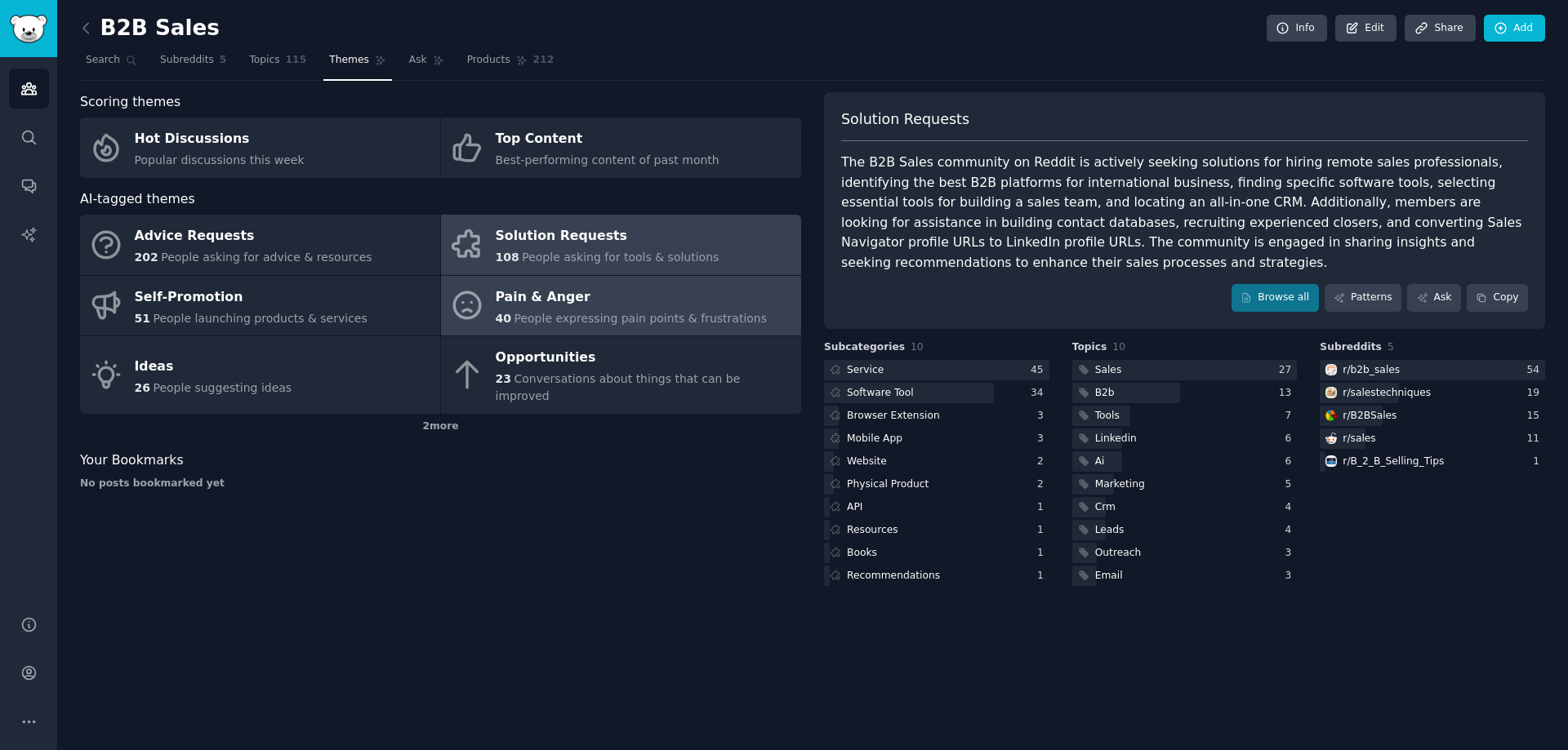
click at [592, 310] on div "40 People expressing pain points & frustrations" at bounding box center [631, 319] width 272 height 17
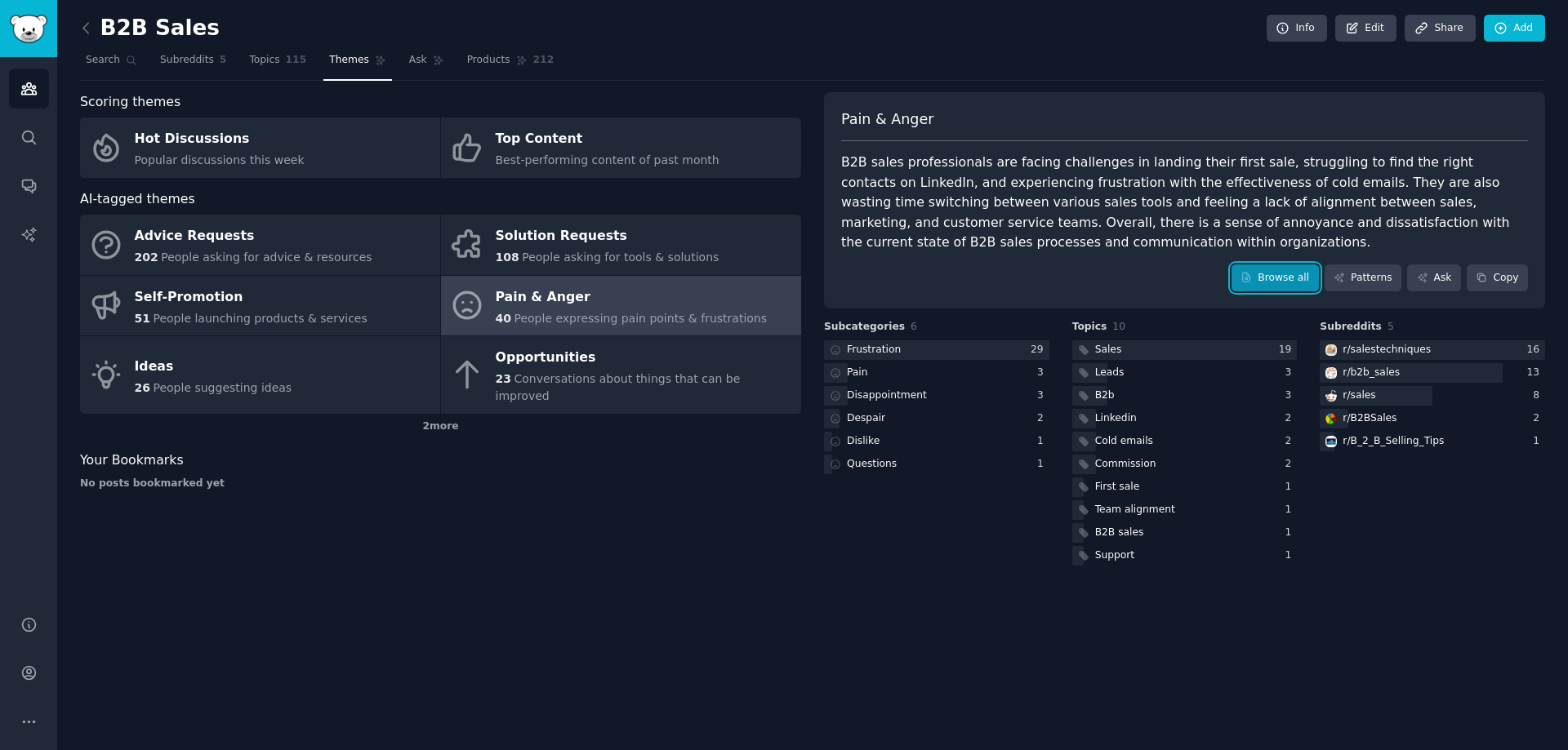
click at [1295, 267] on link "Browse all" at bounding box center [1275, 278] width 87 height 28
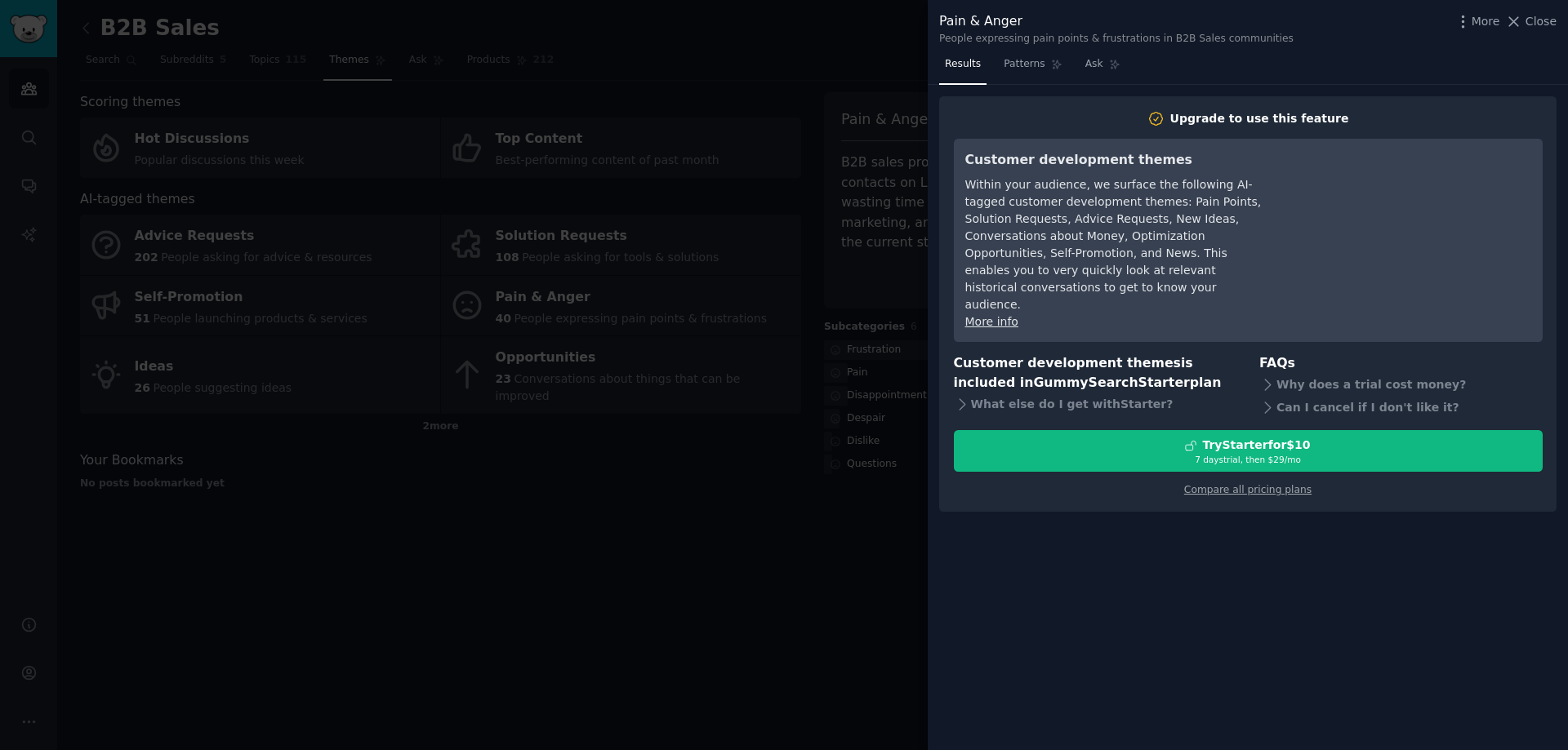
click at [448, 496] on div at bounding box center [784, 375] width 1568 height 750
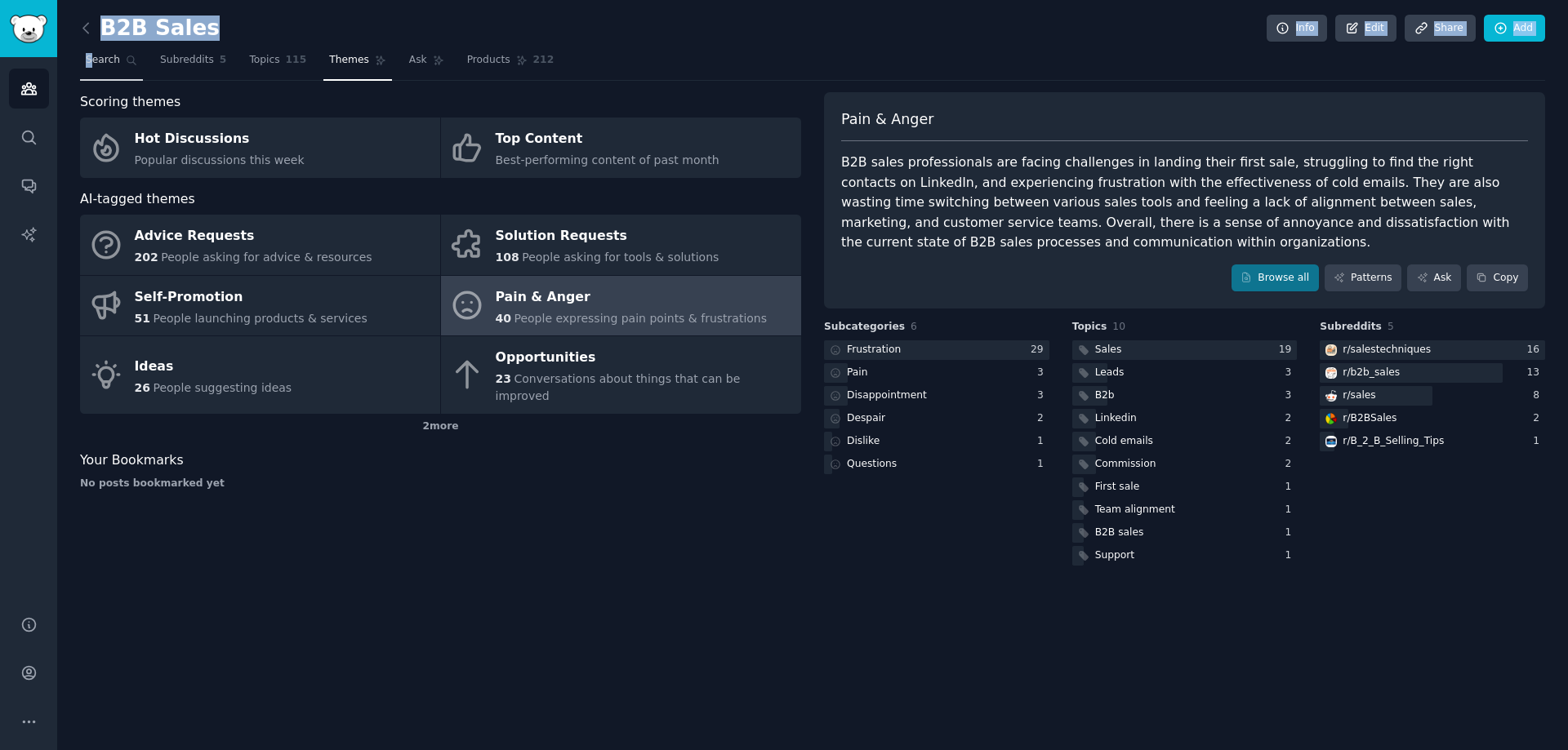
click at [93, 47] on div "B2B Sales Info Edit Share Add Search Subreddits 5 Topics 115 Themes Ask Product…" at bounding box center [813, 295] width 1465 height 546
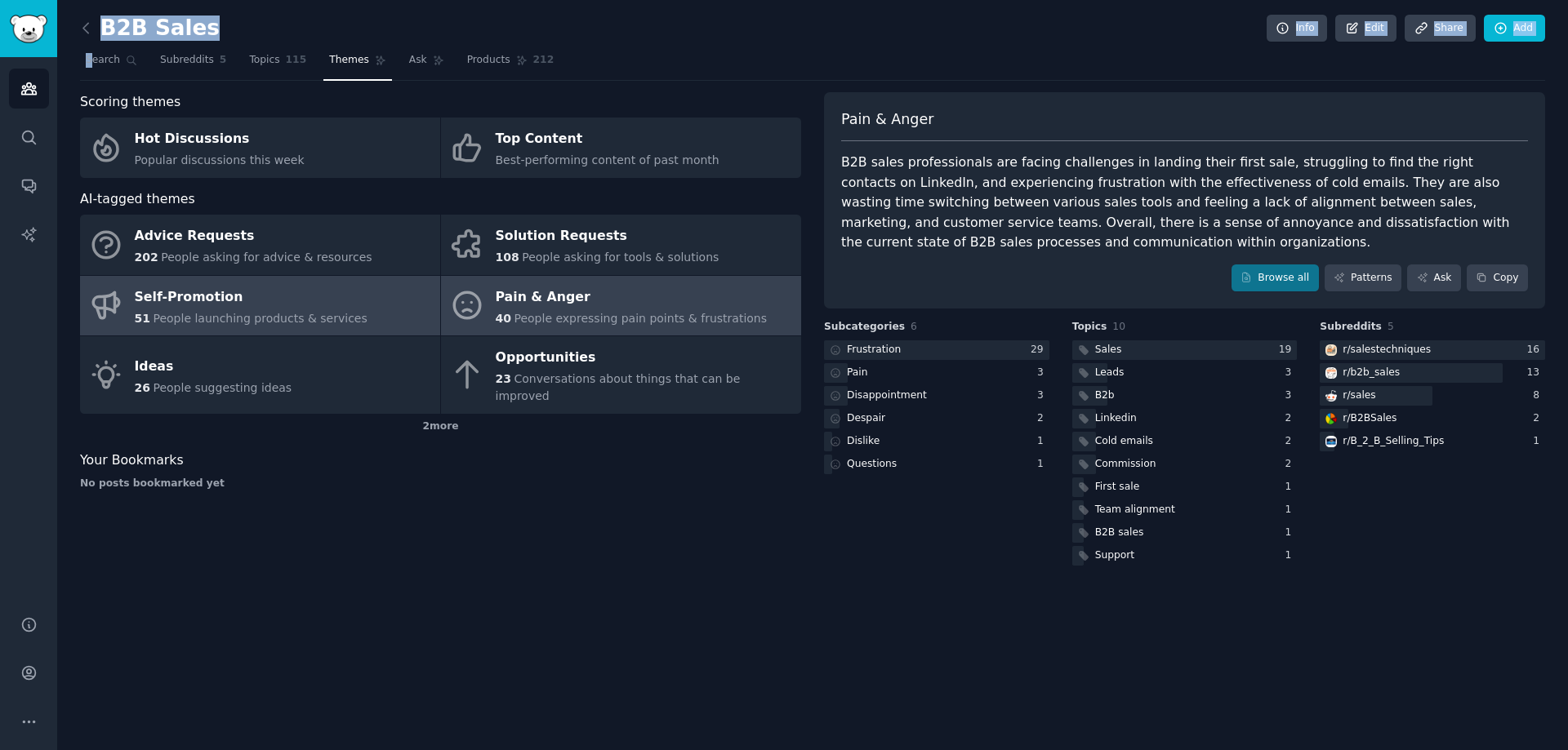
click at [167, 292] on div "Self-Promotion" at bounding box center [251, 297] width 233 height 26
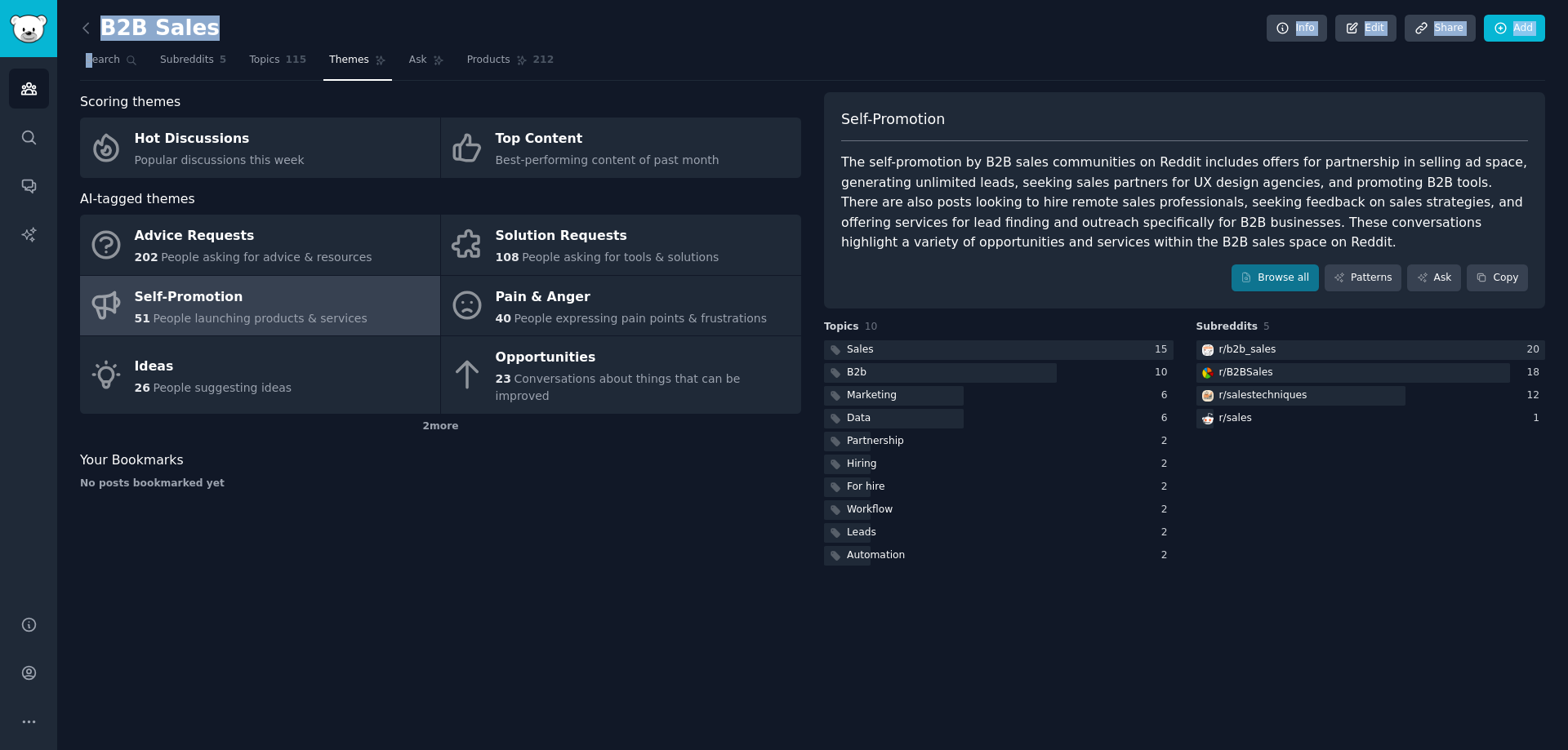
click at [95, 26] on link at bounding box center [90, 28] width 20 height 26
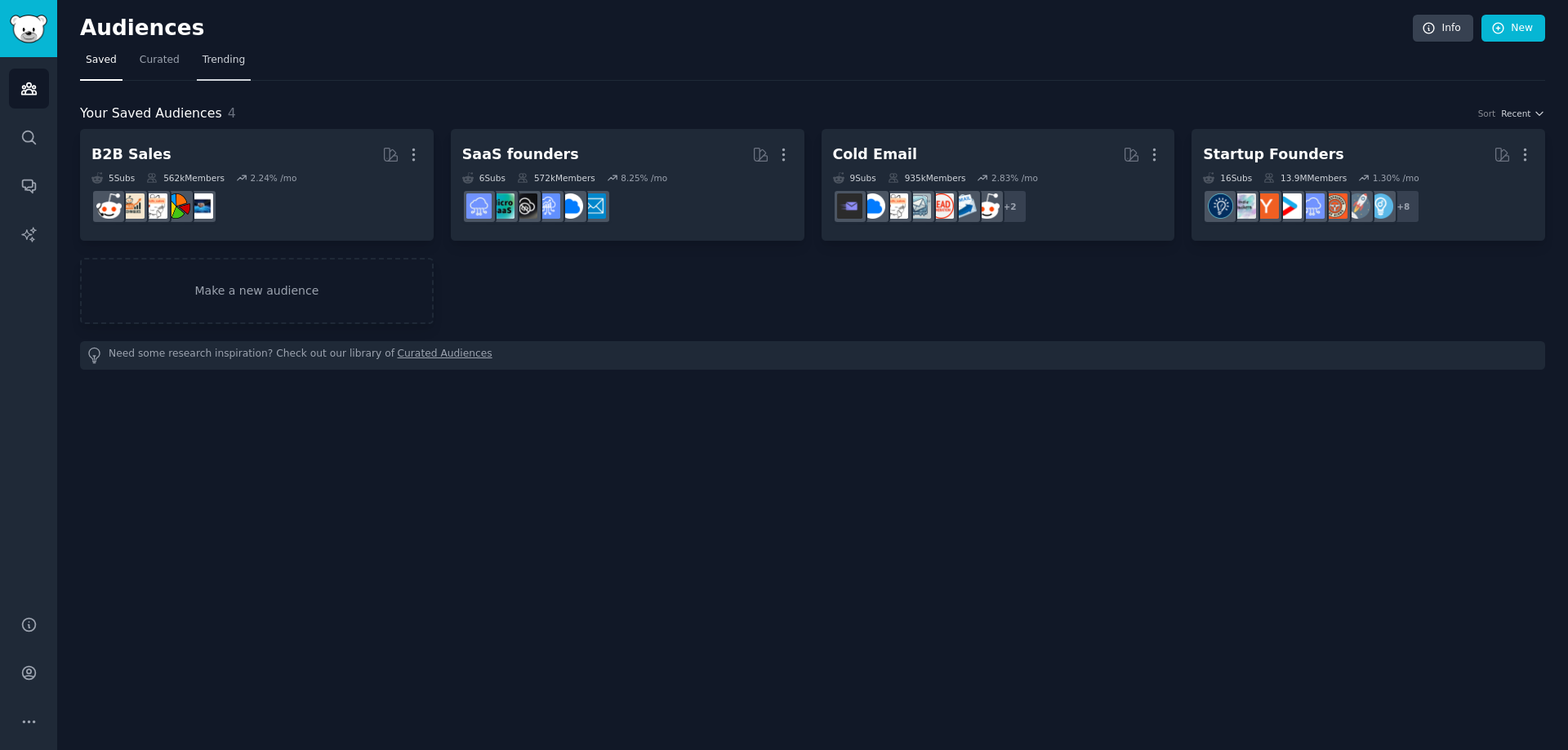
drag, startPoint x: 242, startPoint y: 63, endPoint x: 224, endPoint y: 66, distance: 18.2
click at [242, 63] on nav "Saved Curated Trending" at bounding box center [813, 64] width 1465 height 34
click at [211, 69] on link "Trending" at bounding box center [224, 64] width 54 height 34
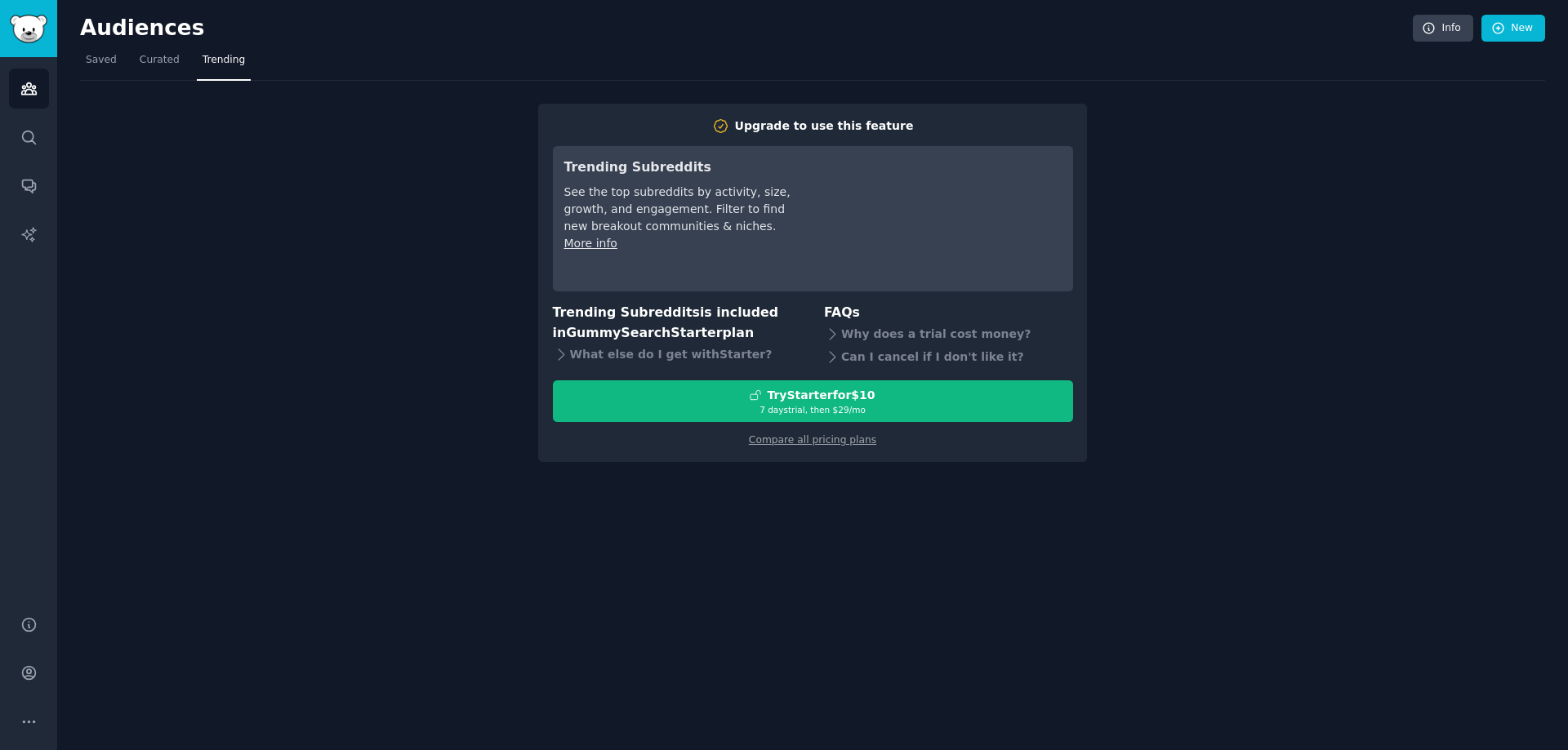
click at [209, 82] on div "Upgrade to use this feature Trending Subreddits See the top subreddits by activ…" at bounding box center [813, 271] width 1465 height 381
click at [157, 62] on span "Curated" at bounding box center [160, 60] width 40 height 14
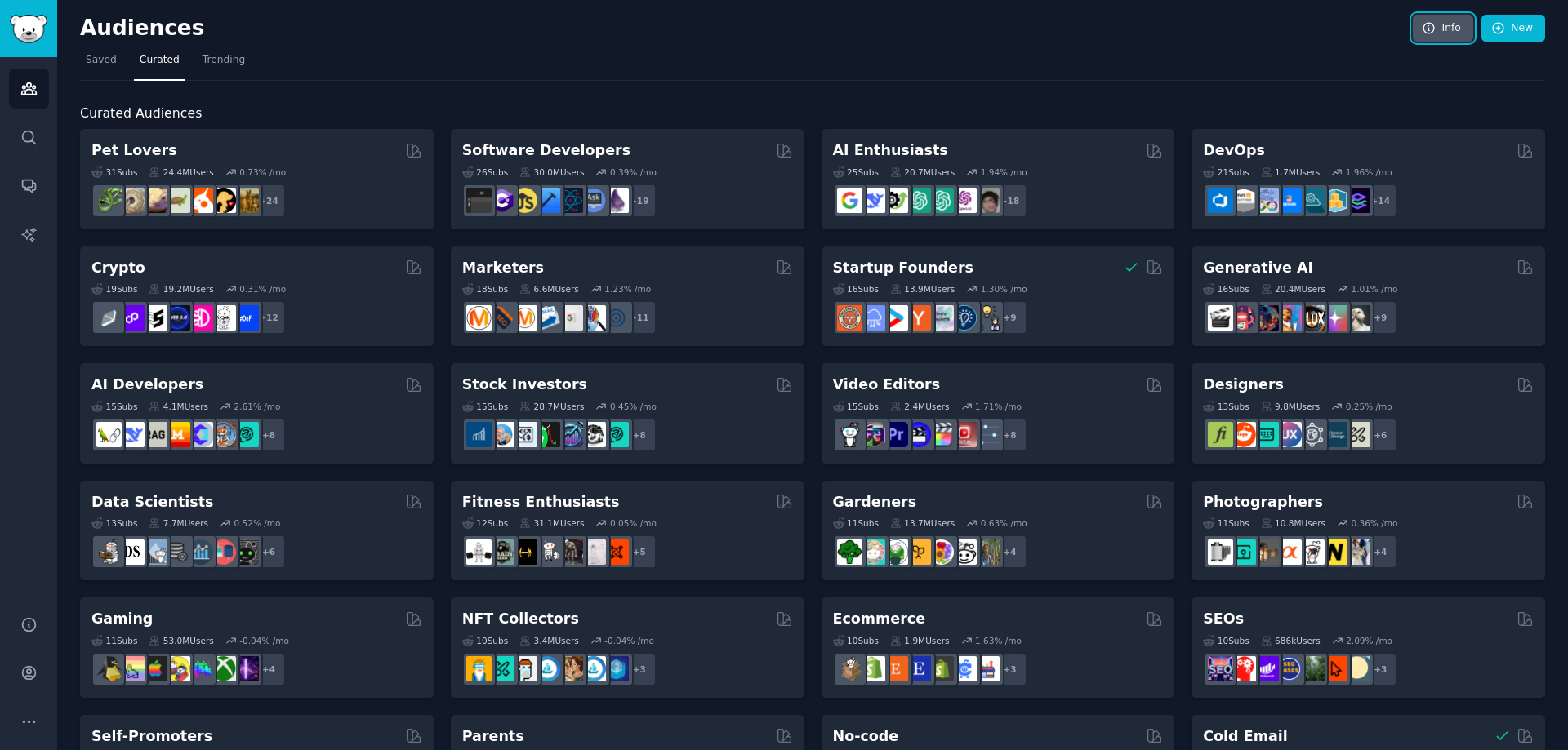
click at [1438, 20] on link "Info" at bounding box center [1444, 28] width 61 height 28
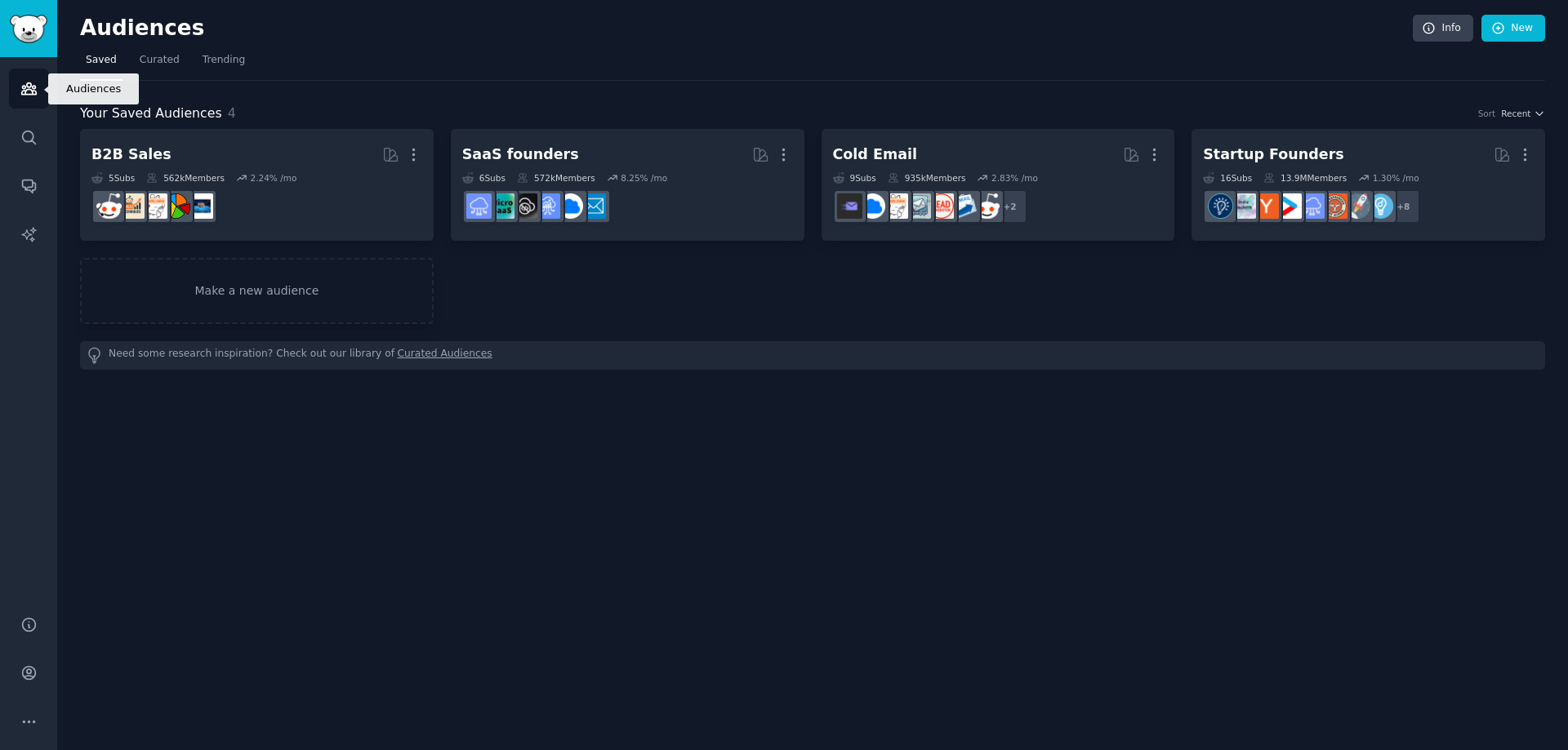
click at [42, 95] on link "Audiences" at bounding box center [29, 89] width 40 height 40
click at [33, 91] on icon "Sidebar" at bounding box center [28, 89] width 14 height 12
click at [32, 147] on link "Search" at bounding box center [29, 138] width 40 height 40
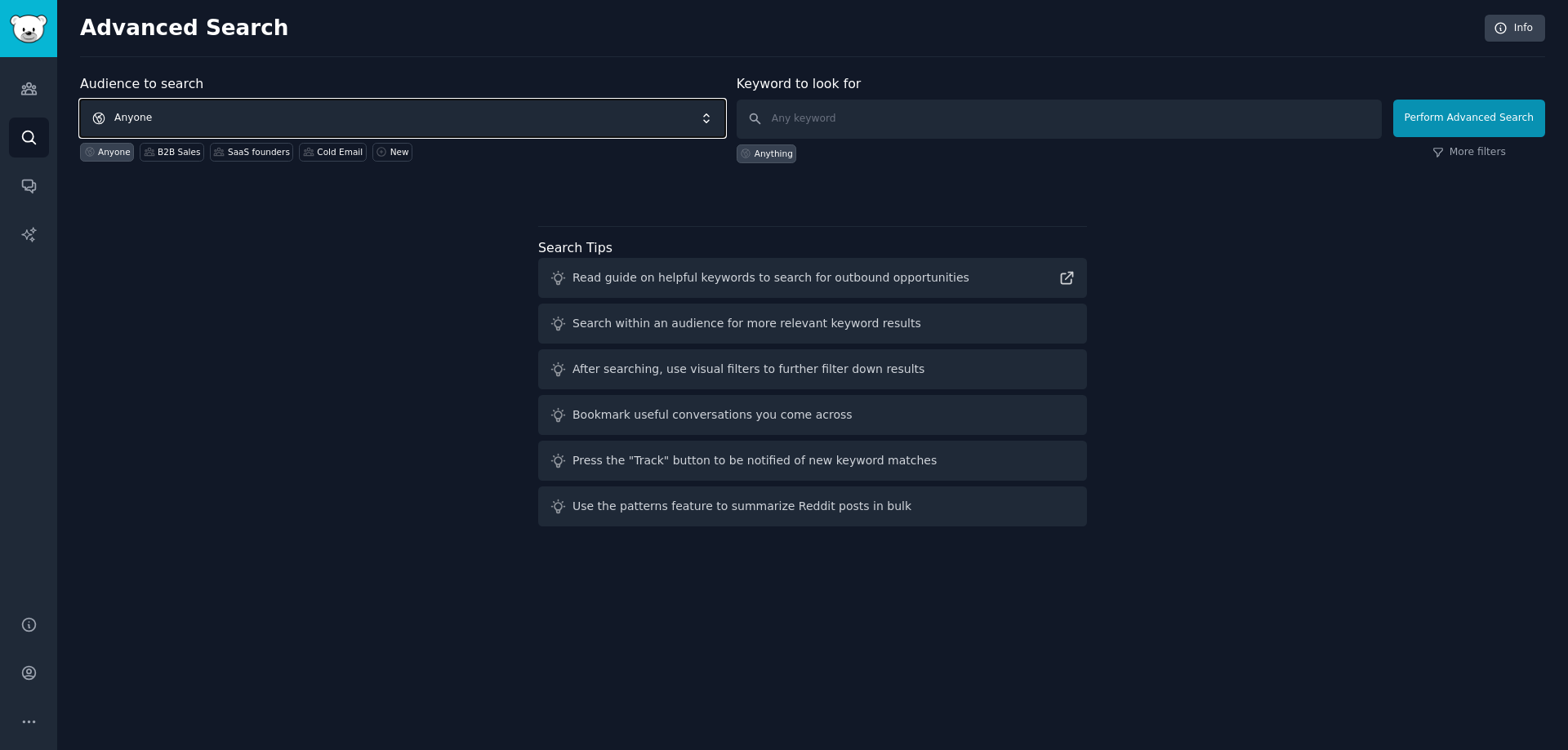
click at [292, 116] on span "Anyone" at bounding box center [402, 118] width 645 height 38
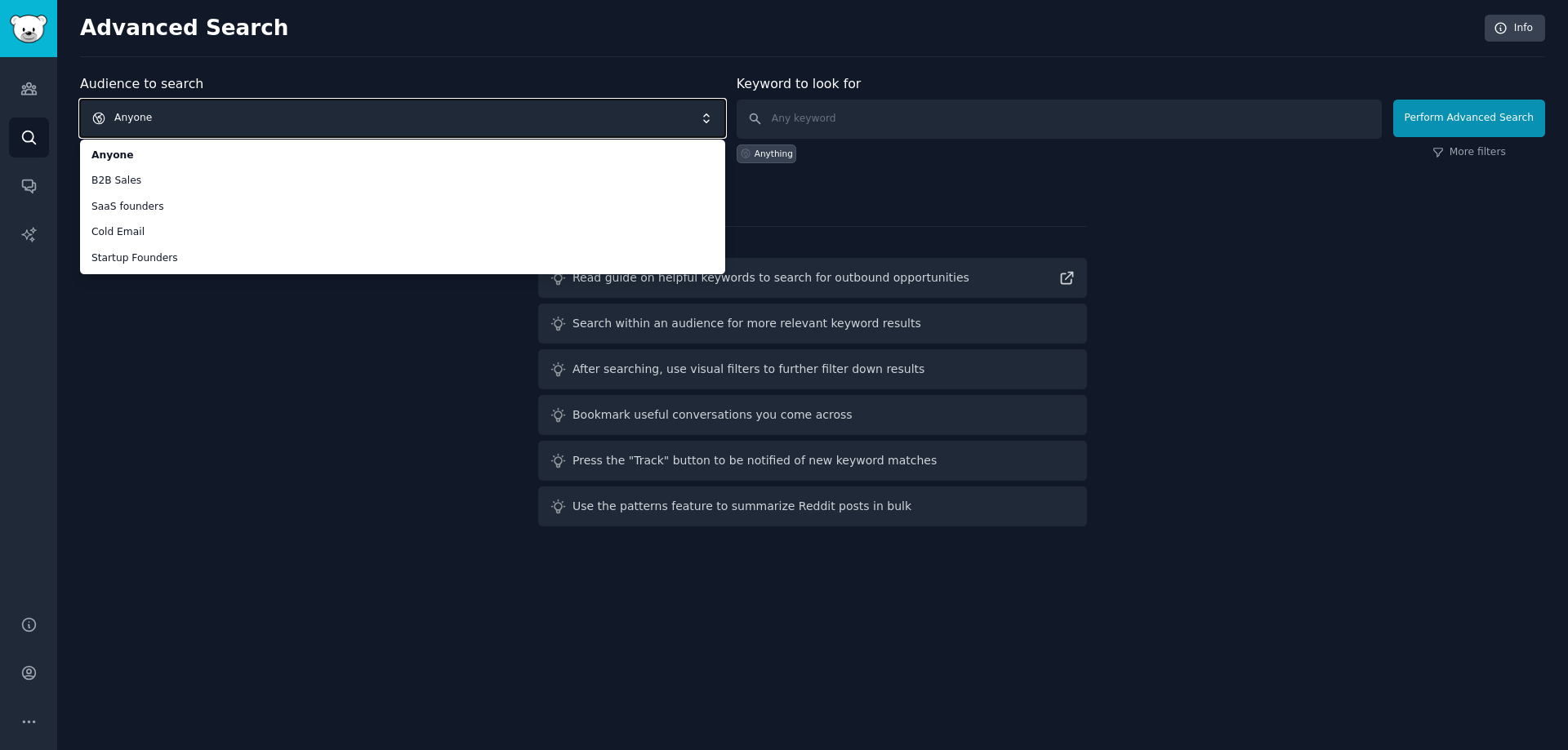
click at [363, 127] on span "Anyone" at bounding box center [402, 118] width 645 height 38
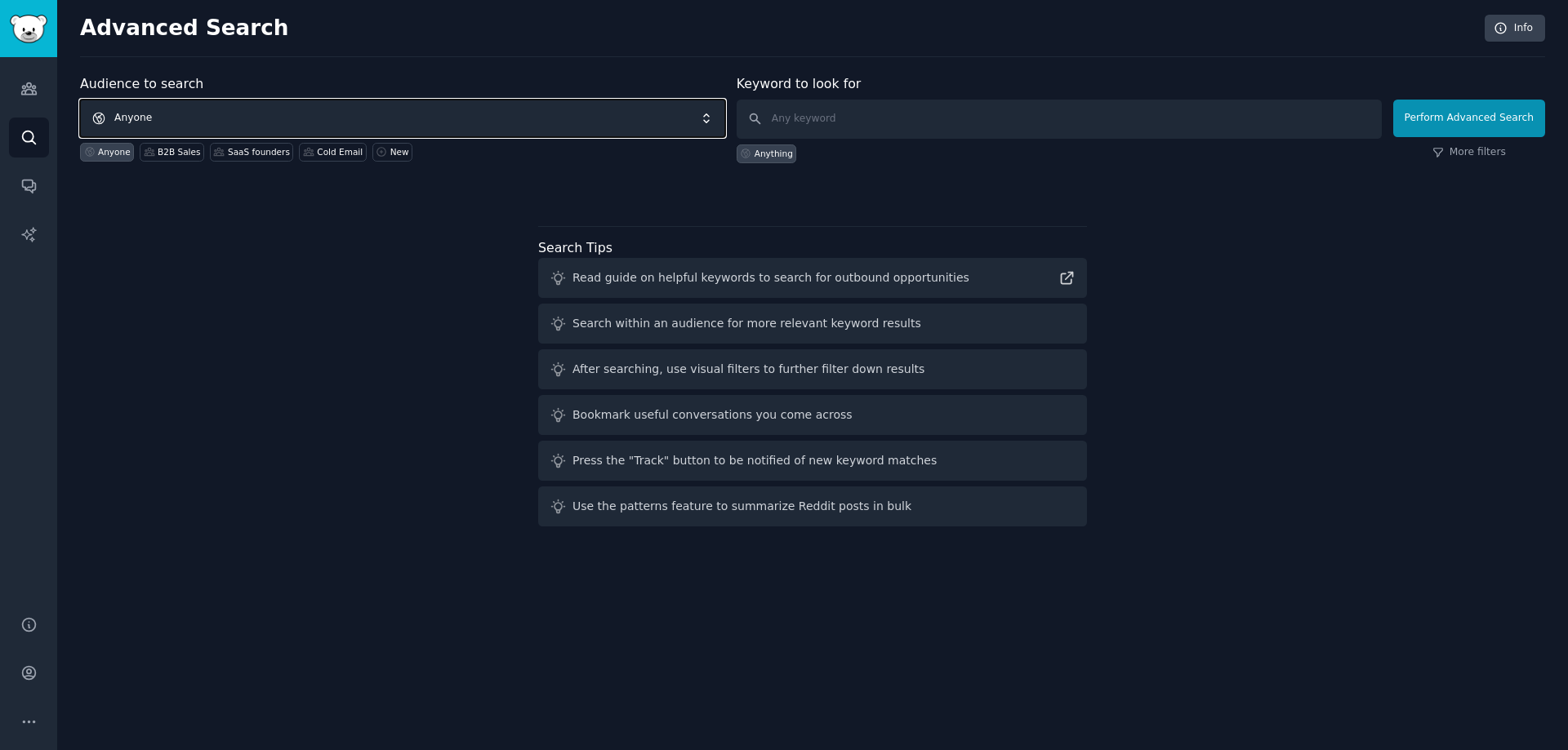
click at [363, 127] on span "Anyone" at bounding box center [402, 118] width 645 height 38
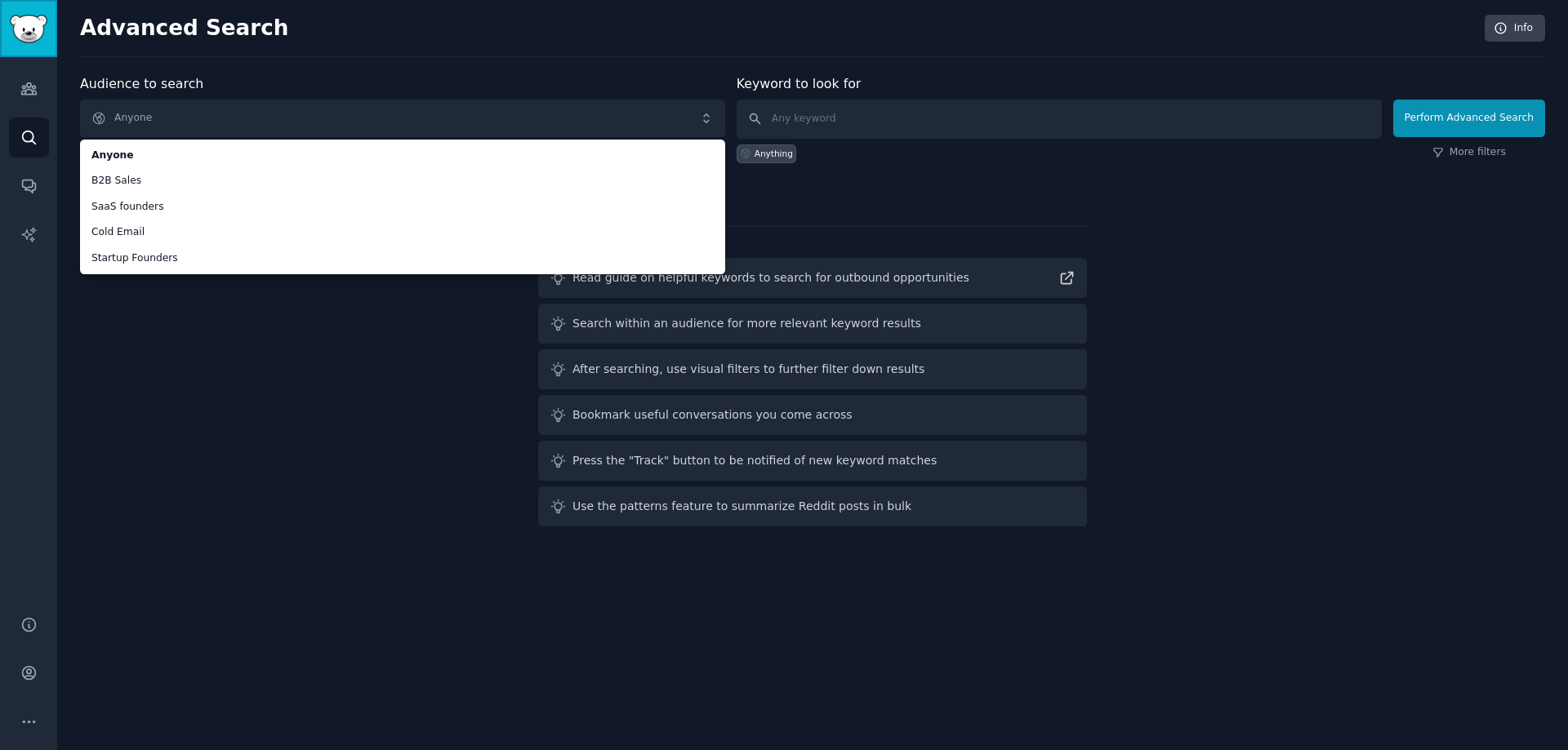
click at [23, 18] on img "Sidebar" at bounding box center [29, 29] width 38 height 29
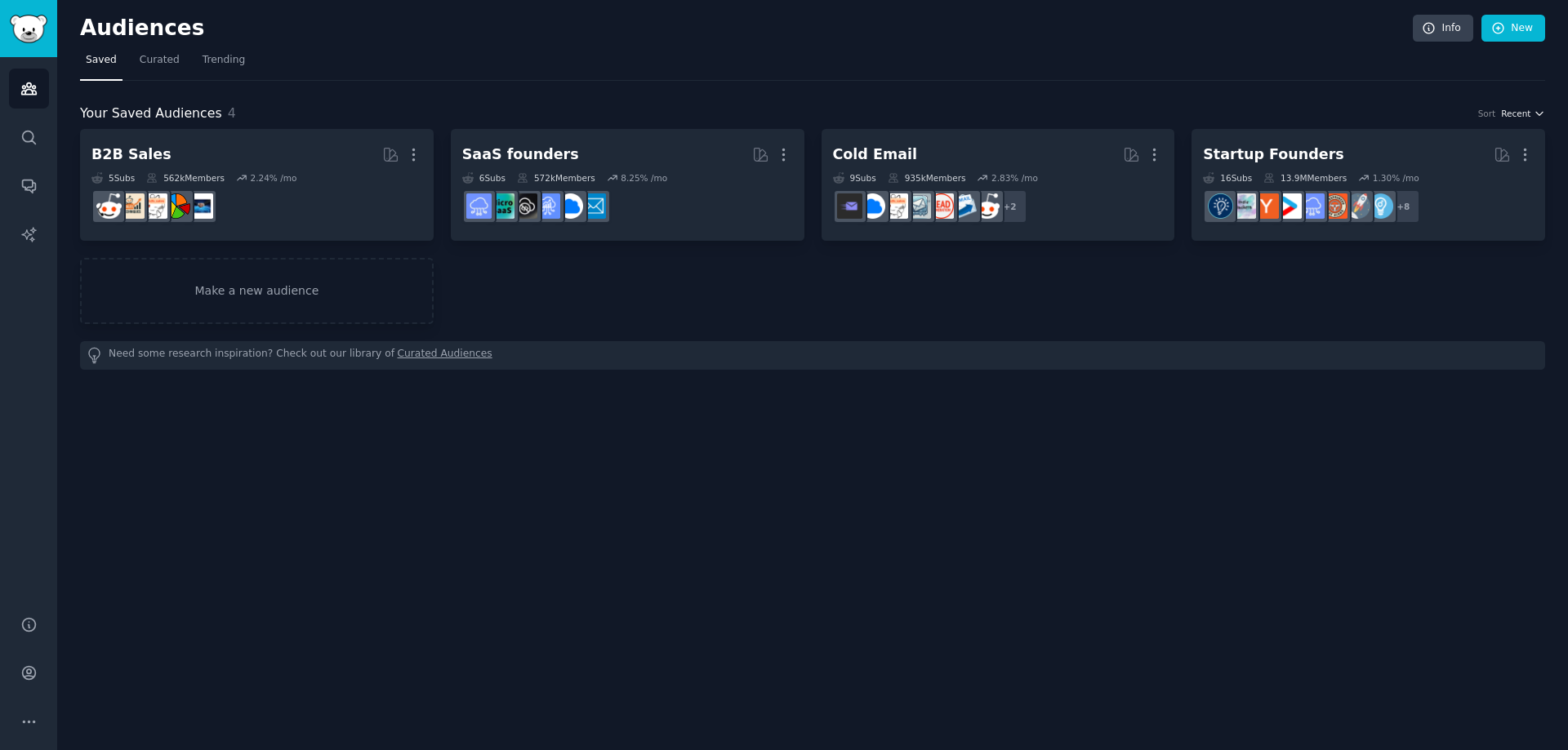
click at [1543, 108] on icon "button" at bounding box center [1539, 114] width 12 height 12
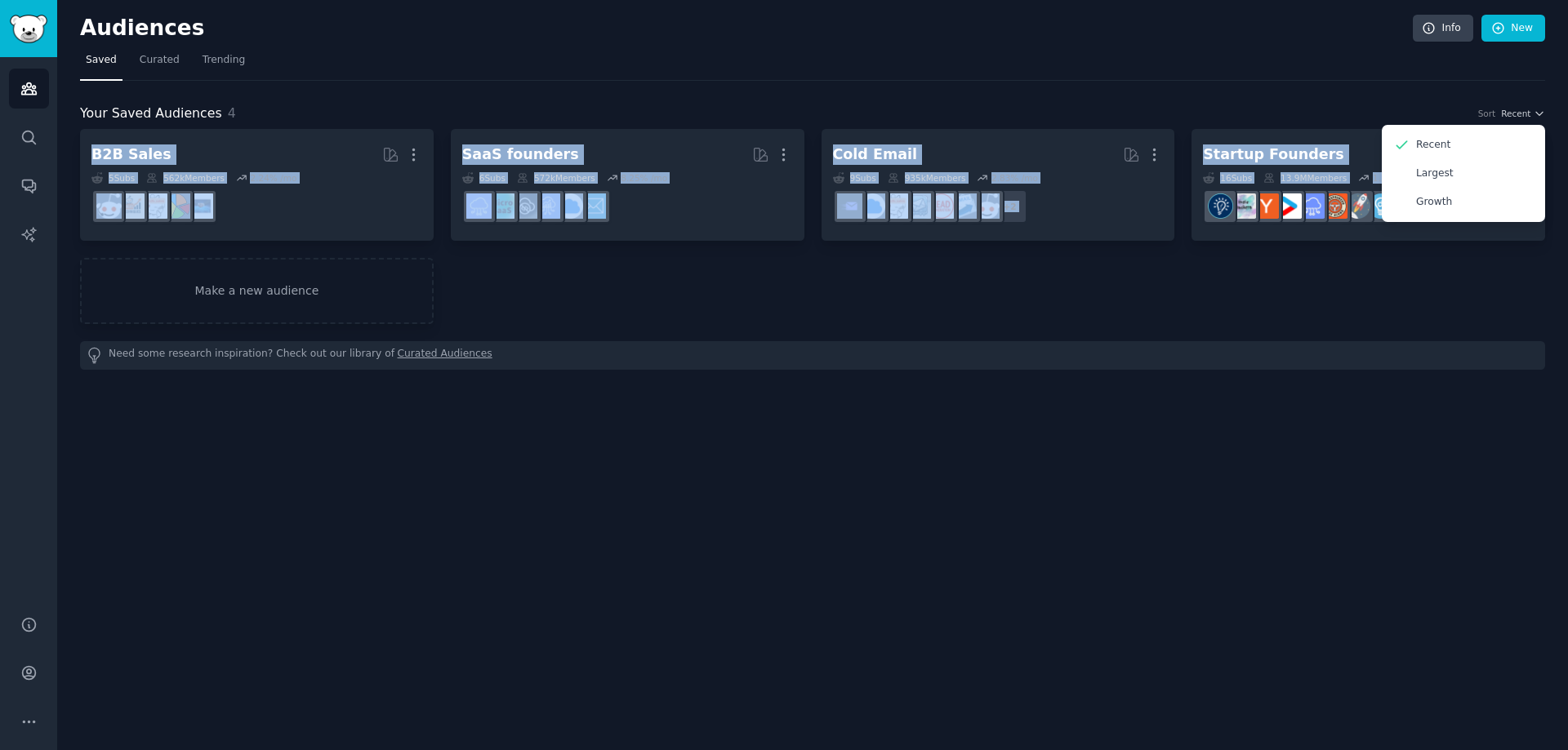
drag, startPoint x: 1465, startPoint y: 195, endPoint x: 1458, endPoint y: 220, distance: 26.0
click at [1458, 224] on div "Your Saved Audiences 4 Sort Recent Recent Largest Growth B2B Sales More 5 Sub s…" at bounding box center [813, 236] width 1465 height 266
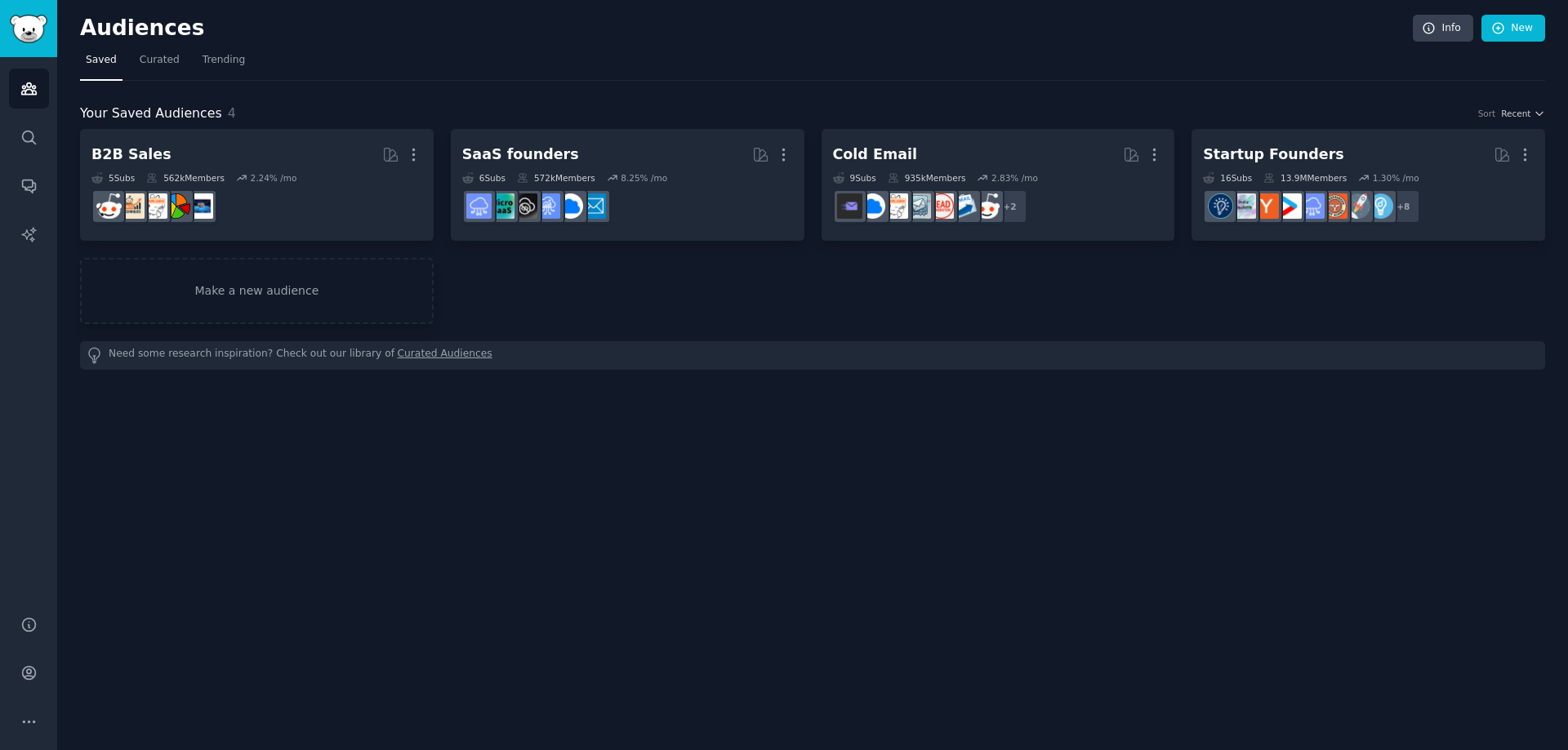
click at [538, 517] on div "Audiences Info New Saved Curated Trending Your Saved Audiences 4 Sort Recent B2…" at bounding box center [813, 375] width 1511 height 750
click at [154, 69] on link "Curated" at bounding box center [159, 64] width 51 height 34
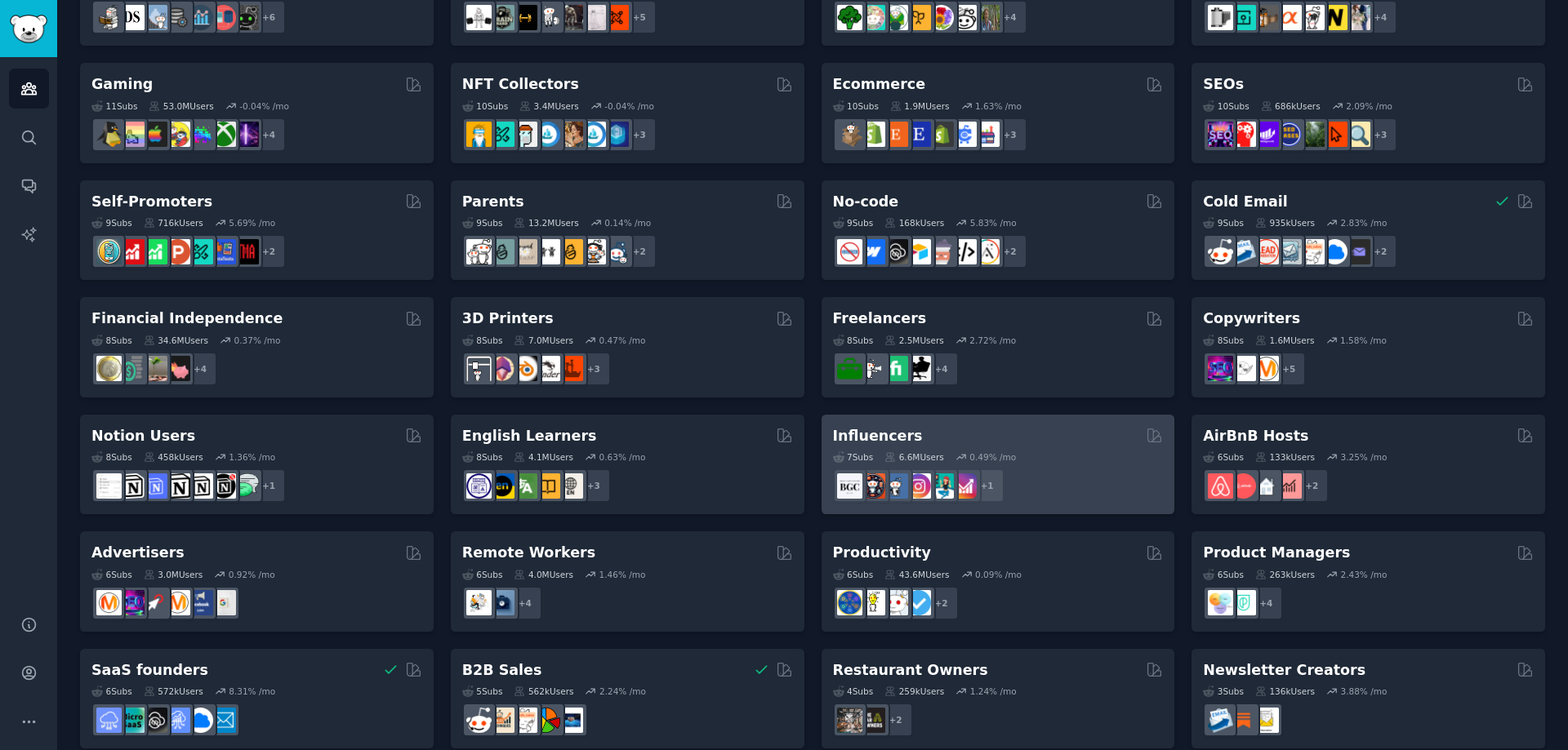
scroll to position [556, 0]
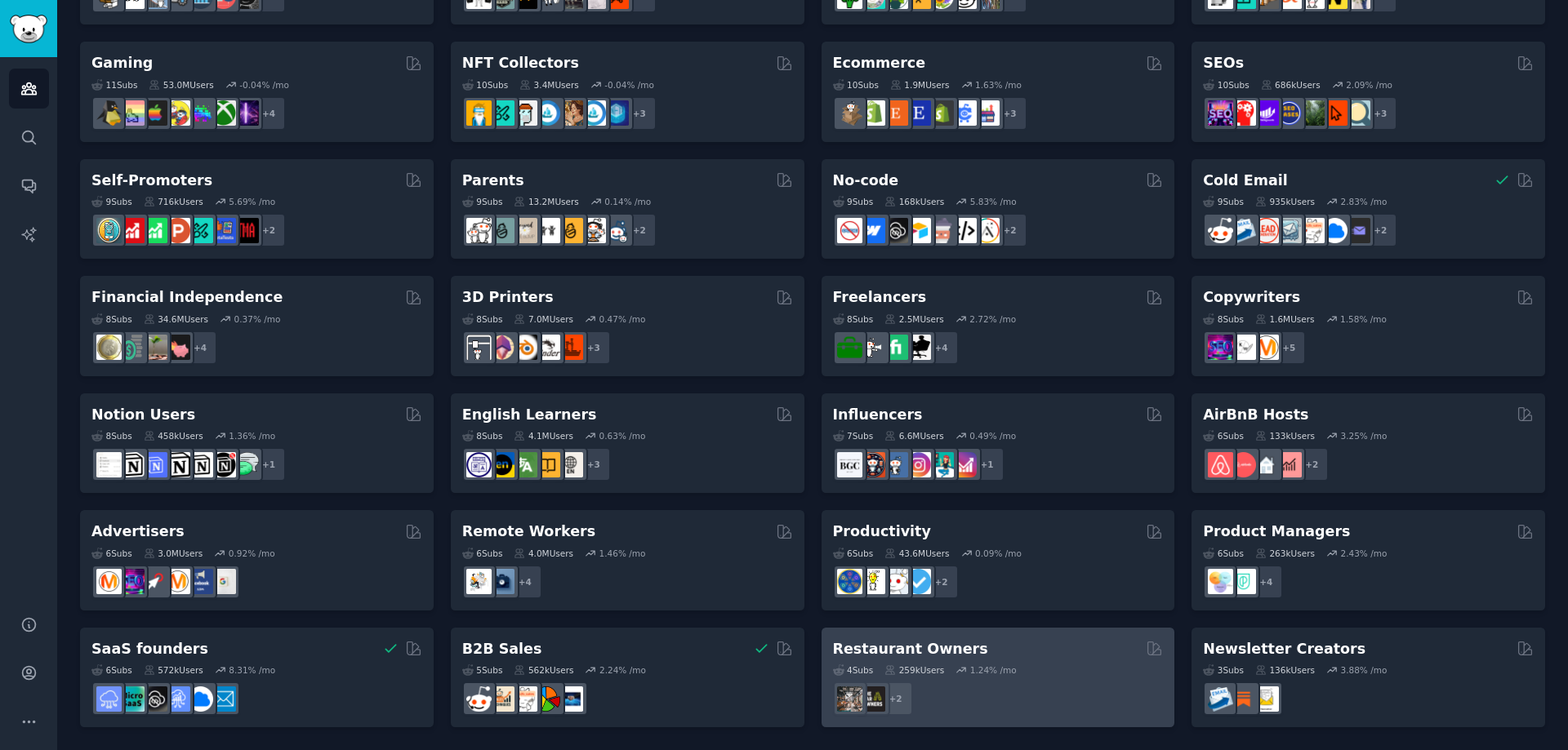
click at [922, 658] on h2 "Restaurant Owners" at bounding box center [910, 649] width 155 height 20
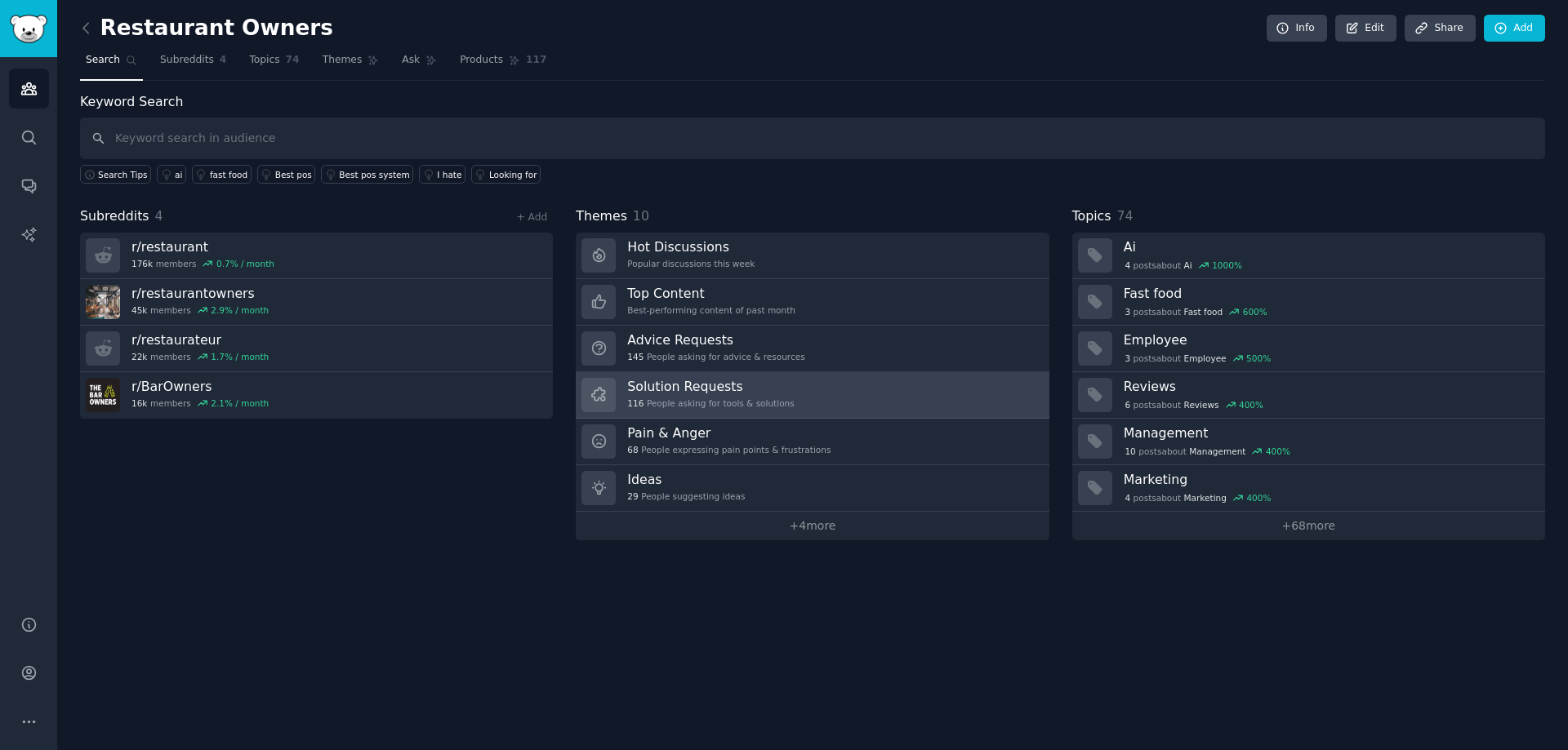
click at [742, 398] on div "116 People asking for tools & solutions" at bounding box center [711, 404] width 167 height 12
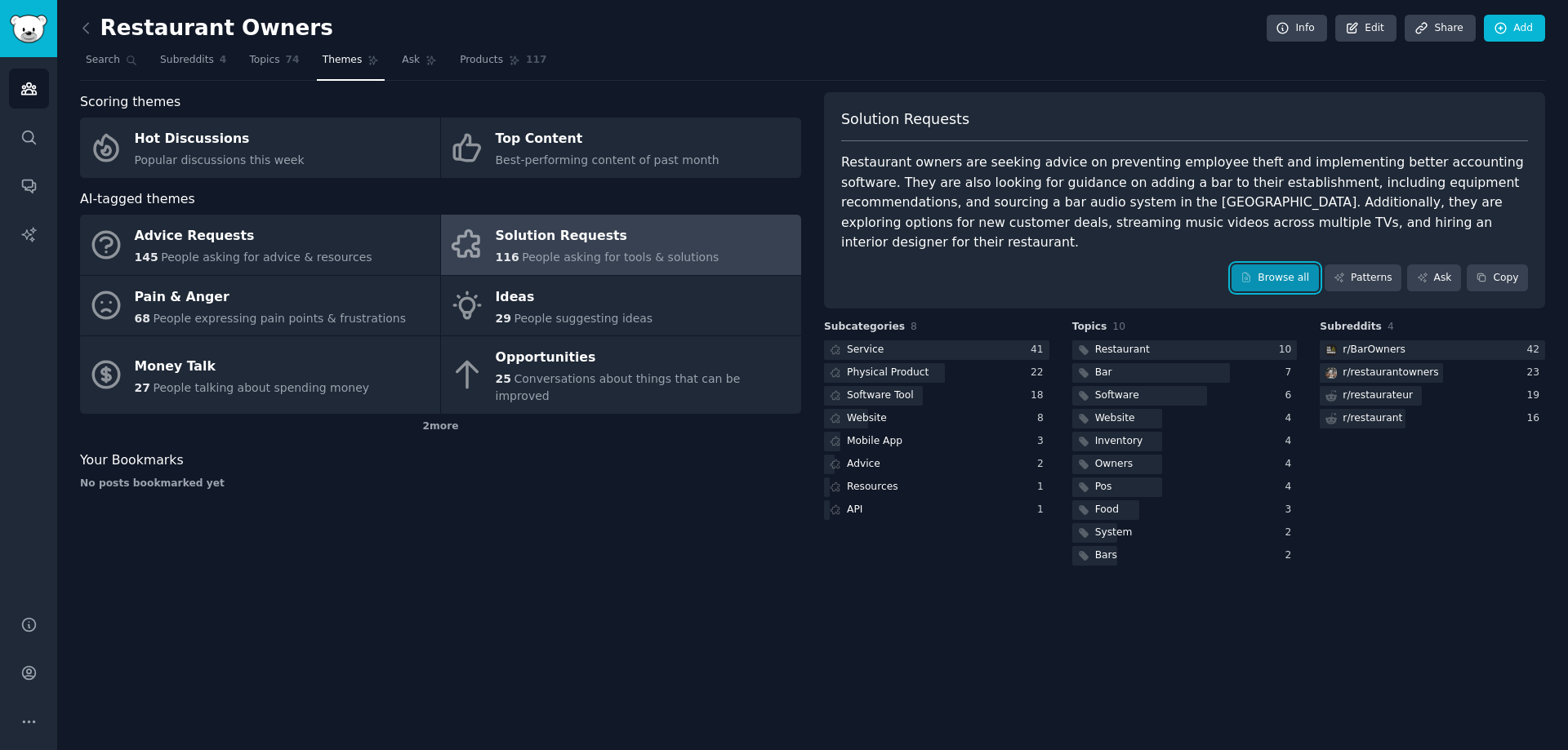
click at [1277, 267] on link "Browse all" at bounding box center [1275, 278] width 87 height 28
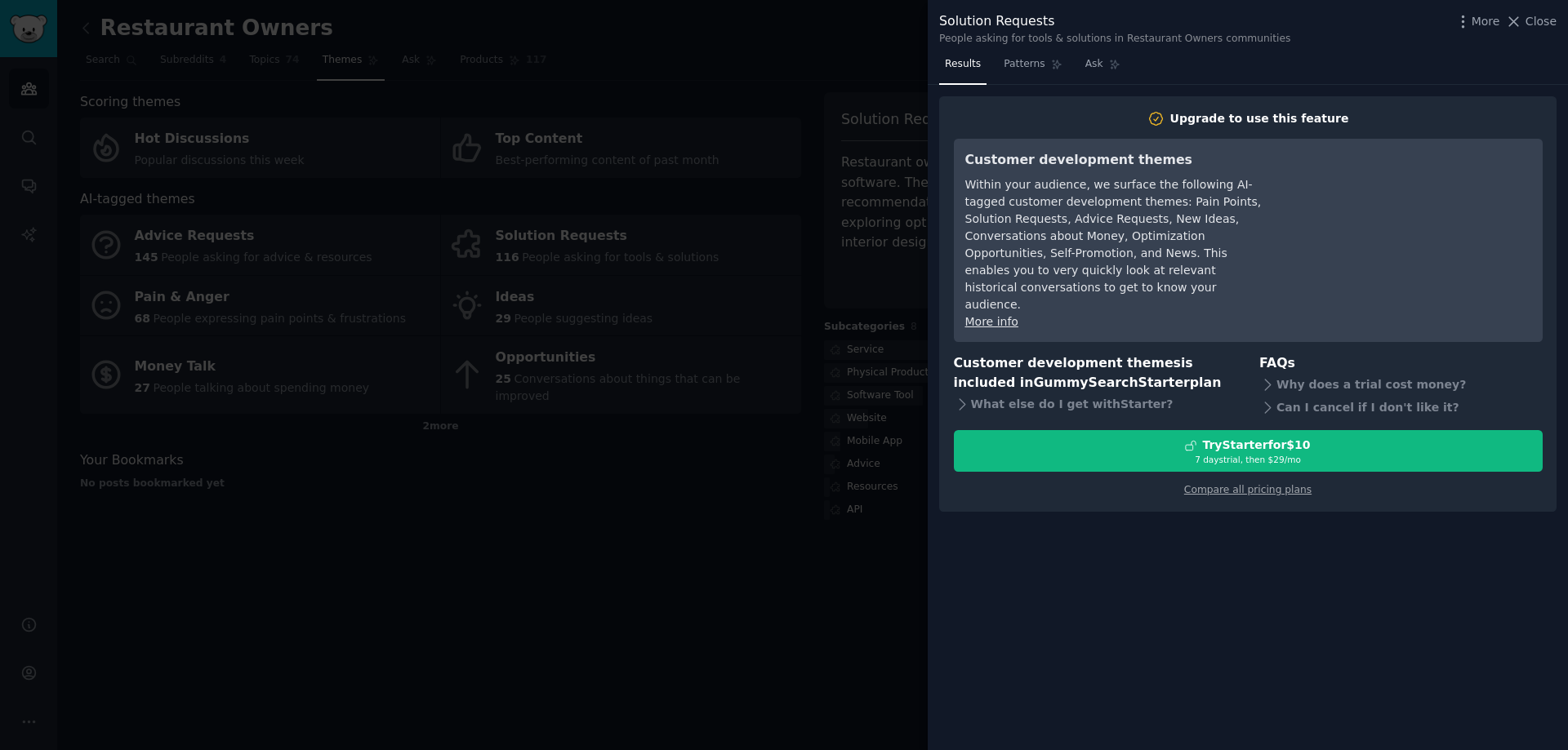
click at [1046, 89] on div "Results Patterns Ask Upgrade to use this feature Customer development themes Wi…" at bounding box center [1248, 400] width 640 height 699
click at [1028, 86] on div "Results Patterns Ask Upgrade to use this feature Customer development themes Wi…" at bounding box center [1248, 400] width 640 height 699
click at [635, 504] on div at bounding box center [784, 375] width 1568 height 750
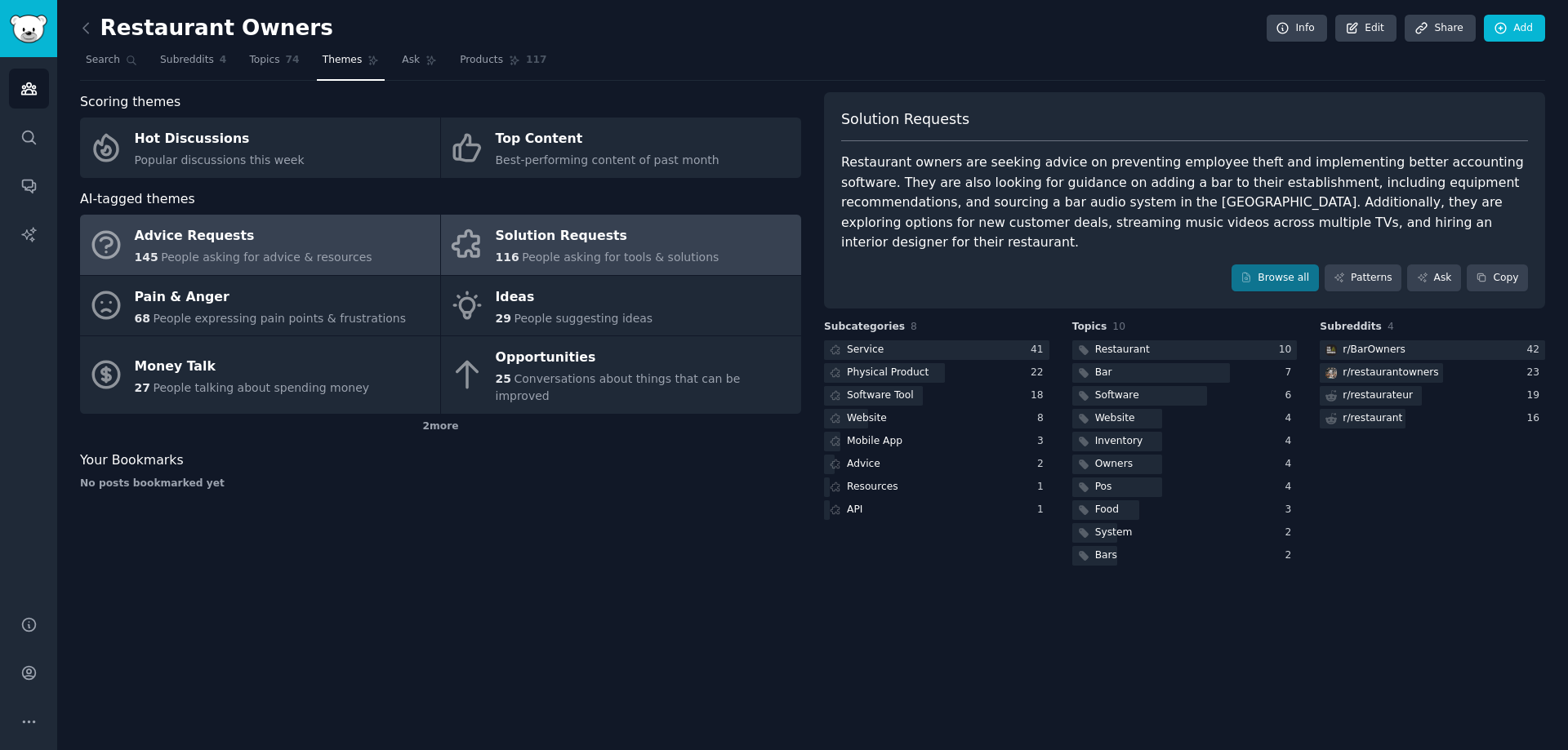
click at [201, 240] on div "Advice Requests" at bounding box center [253, 236] width 238 height 26
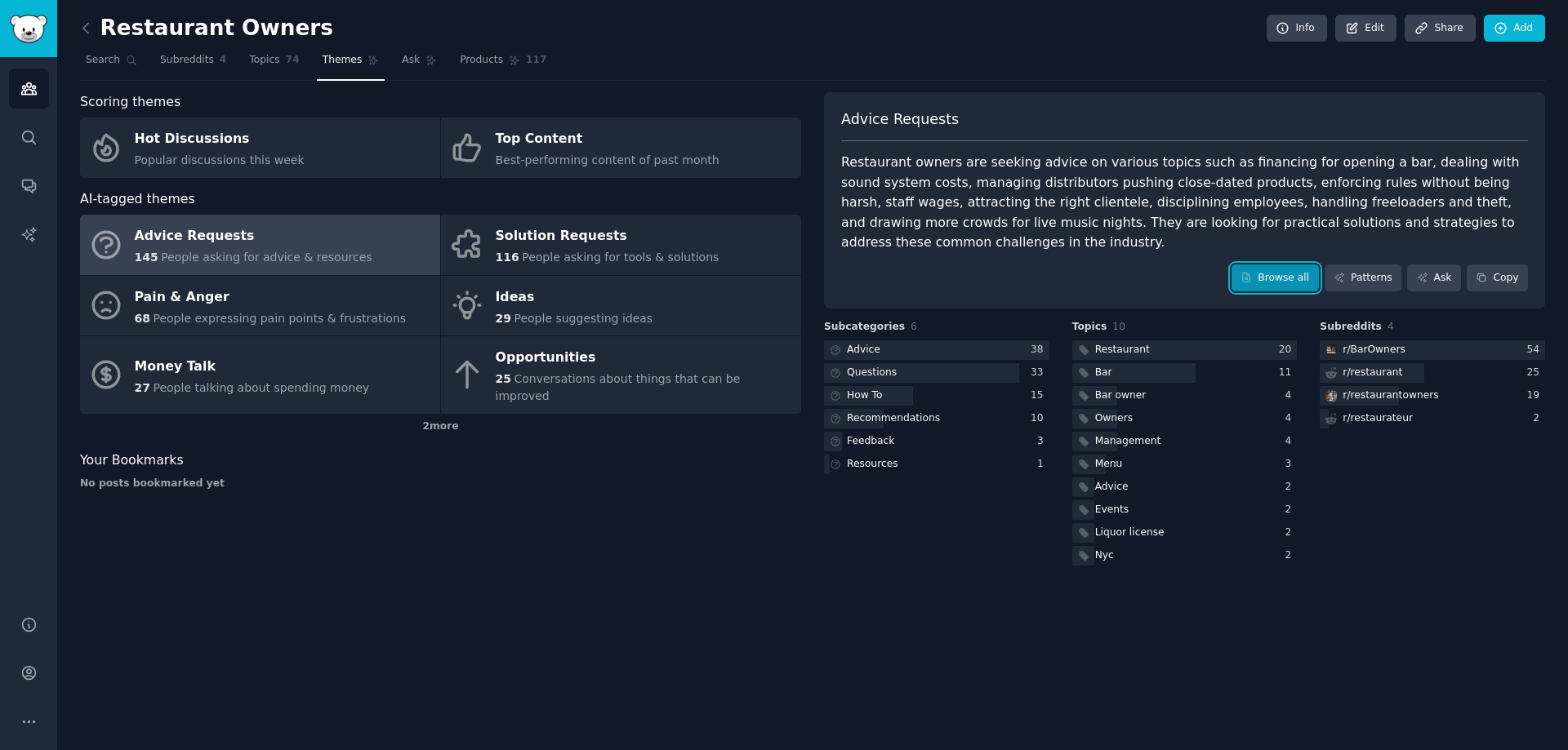
click at [1274, 265] on link "Browse all" at bounding box center [1275, 278] width 87 height 28
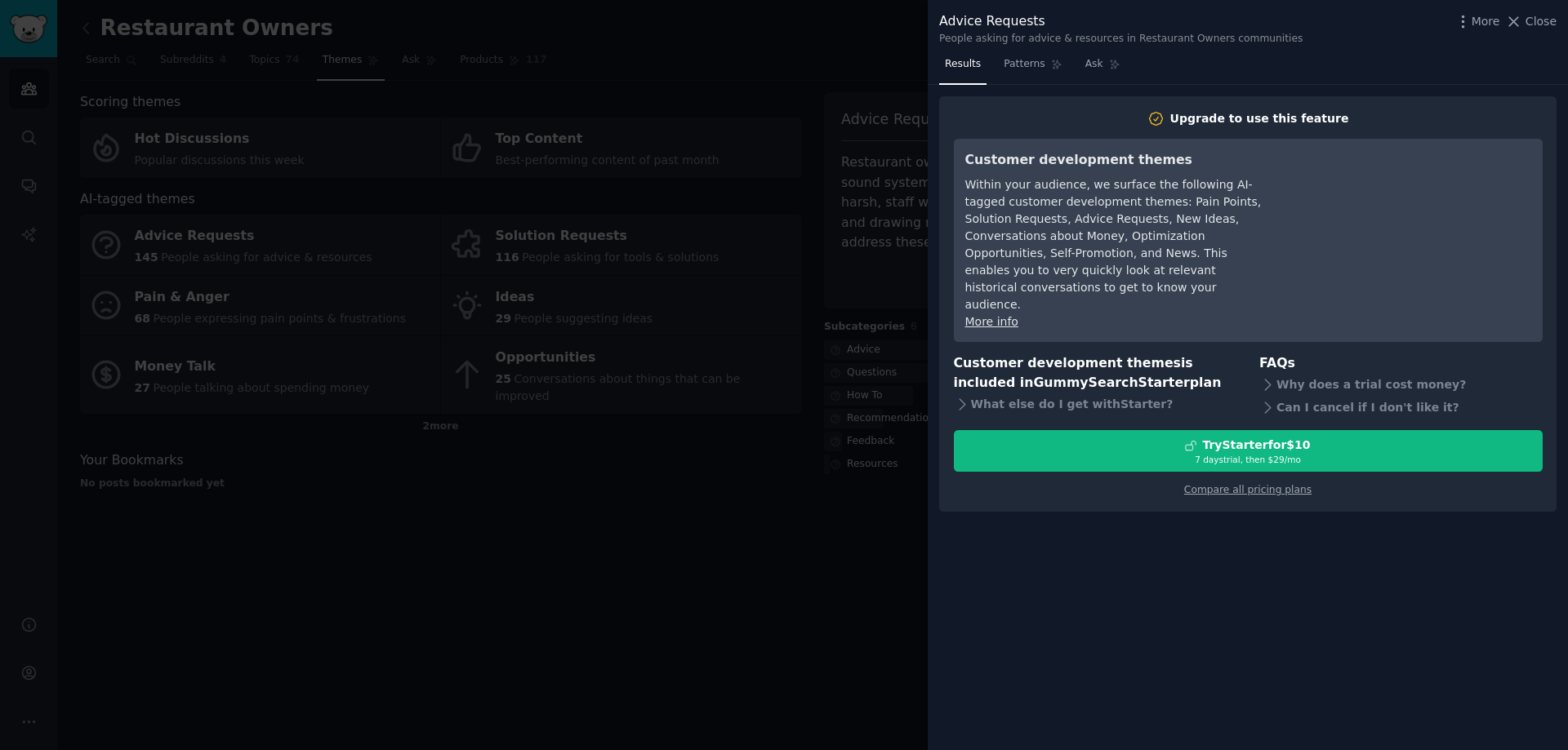
click at [114, 315] on div at bounding box center [784, 375] width 1568 height 750
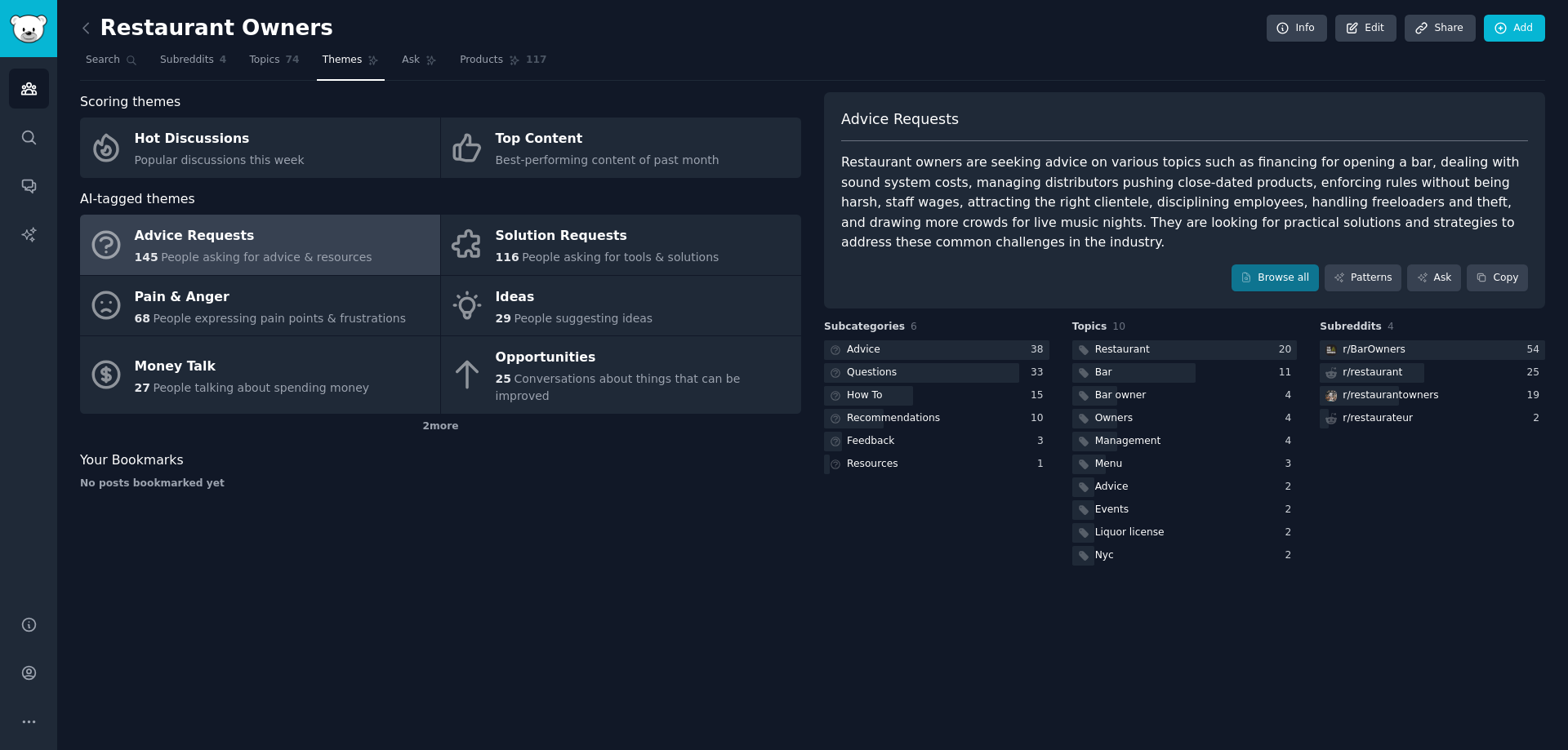
click at [118, 315] on icon at bounding box center [106, 305] width 34 height 34
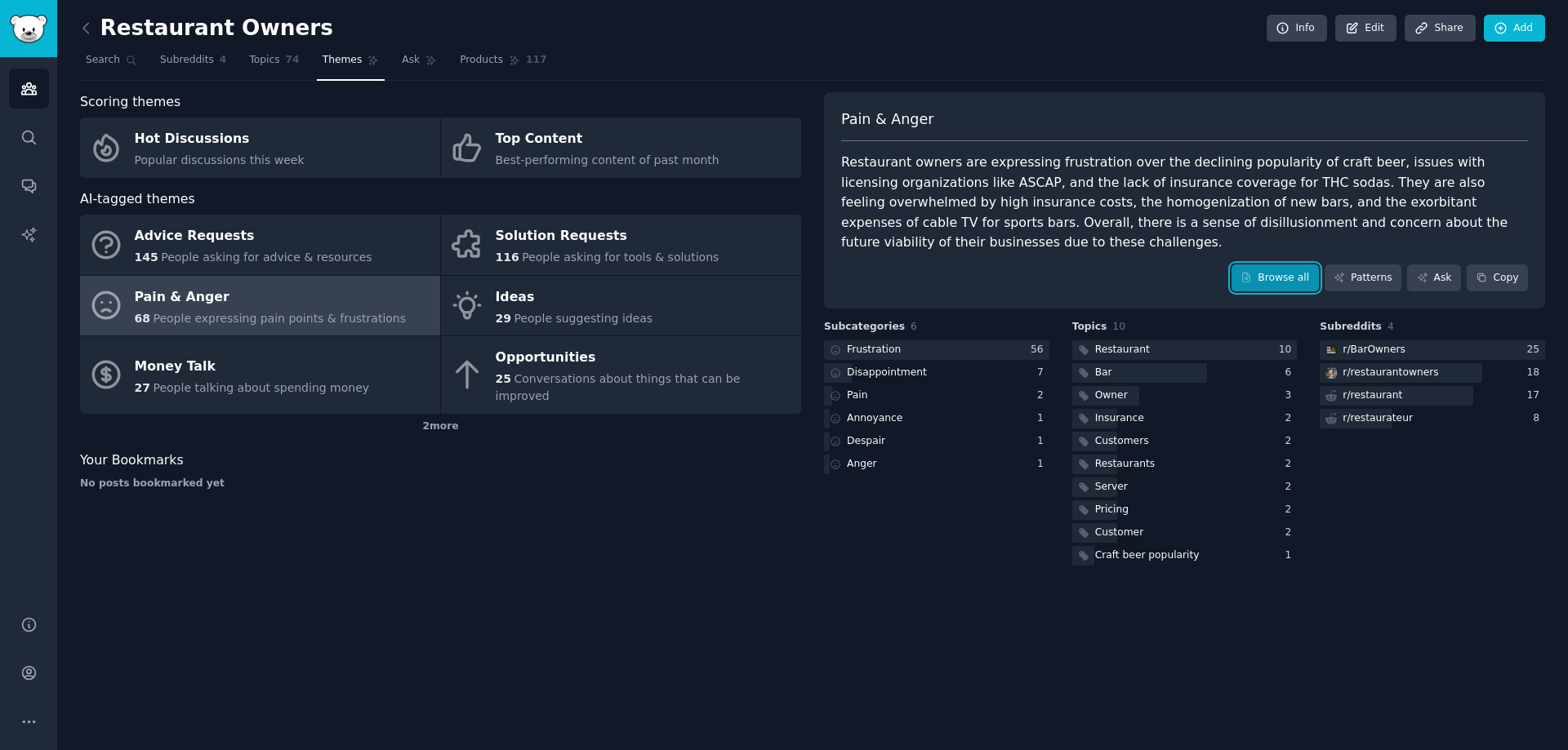
click at [1277, 265] on link "Browse all" at bounding box center [1275, 278] width 87 height 28
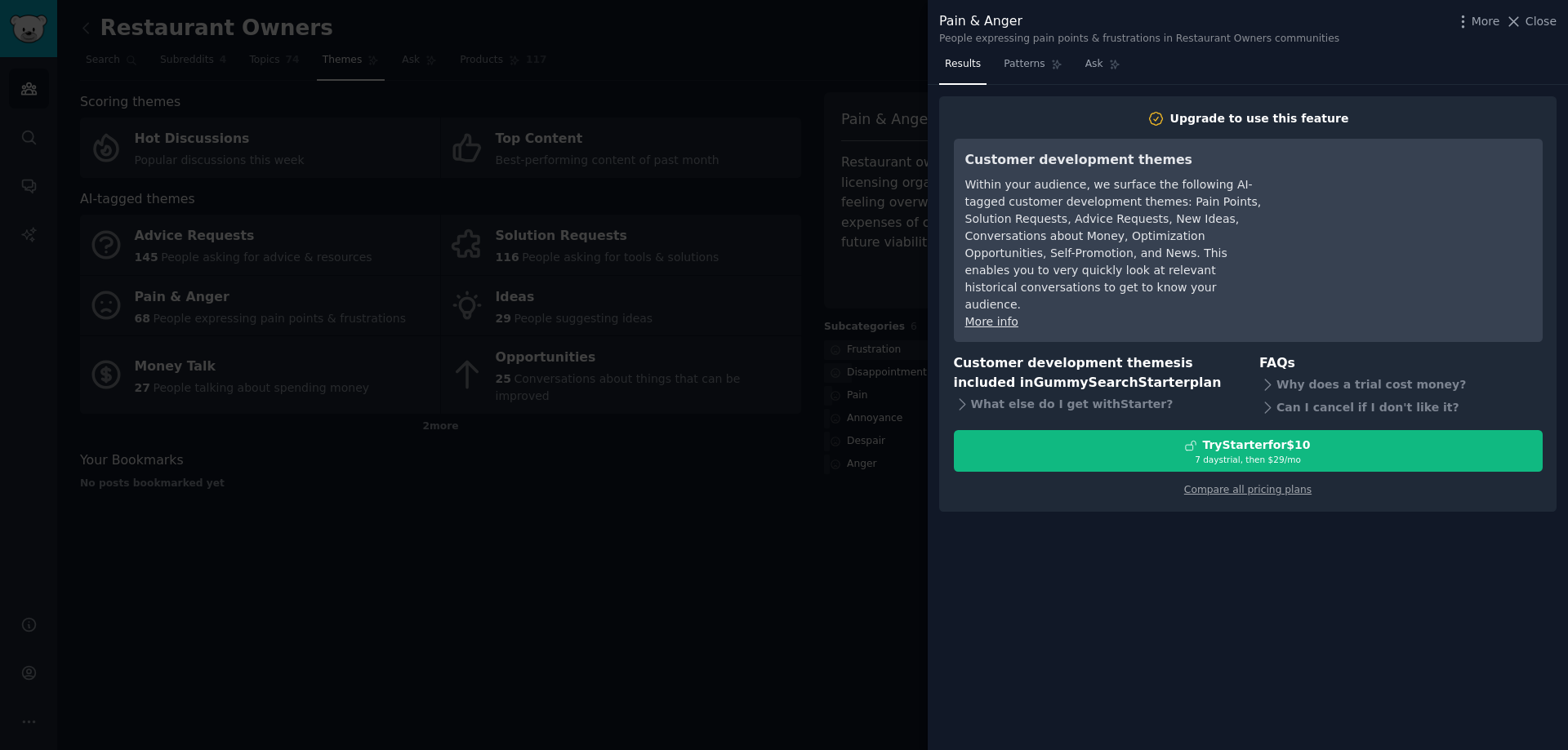
click at [601, 394] on div at bounding box center [784, 375] width 1568 height 750
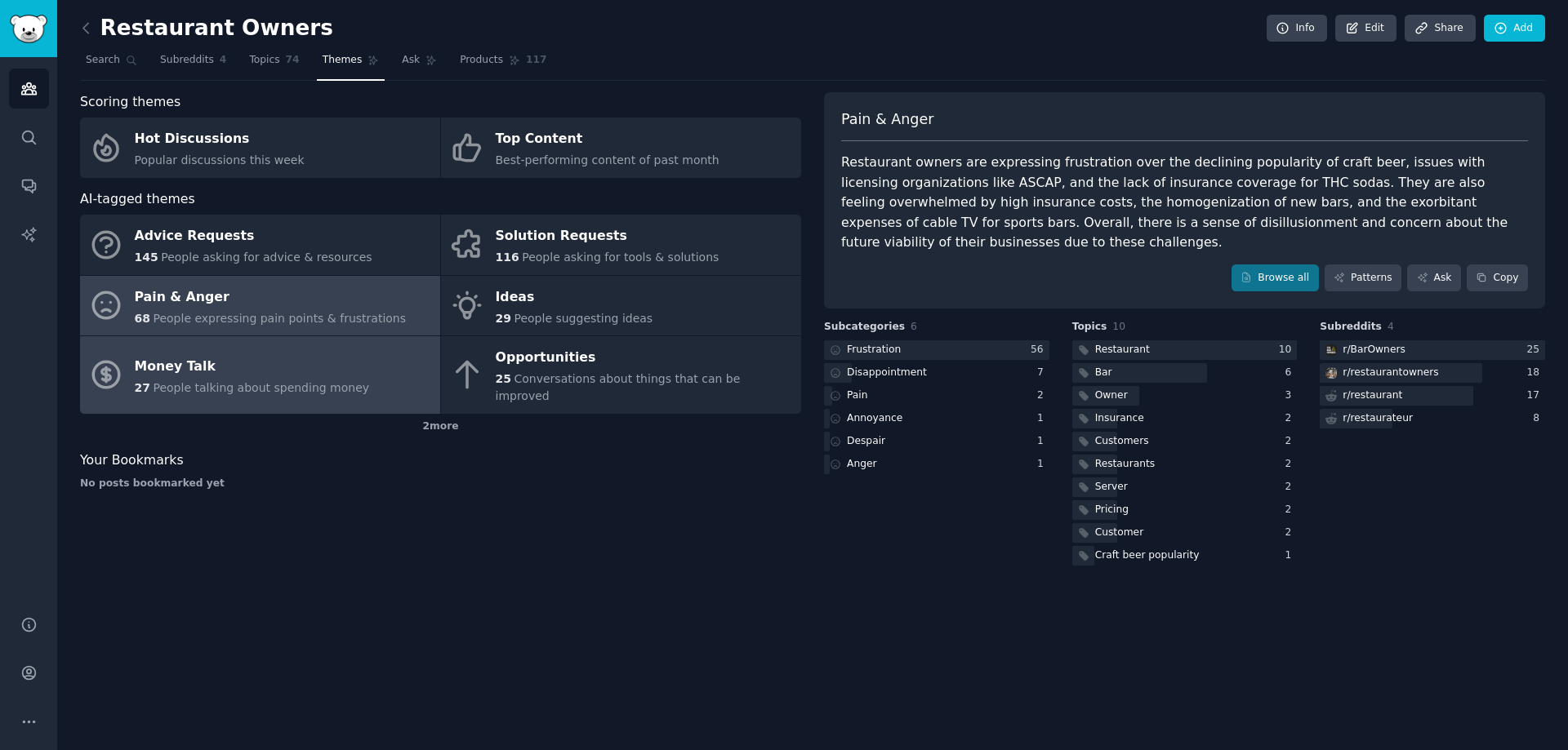
click at [241, 392] on link "Money Talk 27 People talking about spending money" at bounding box center [260, 375] width 360 height 77
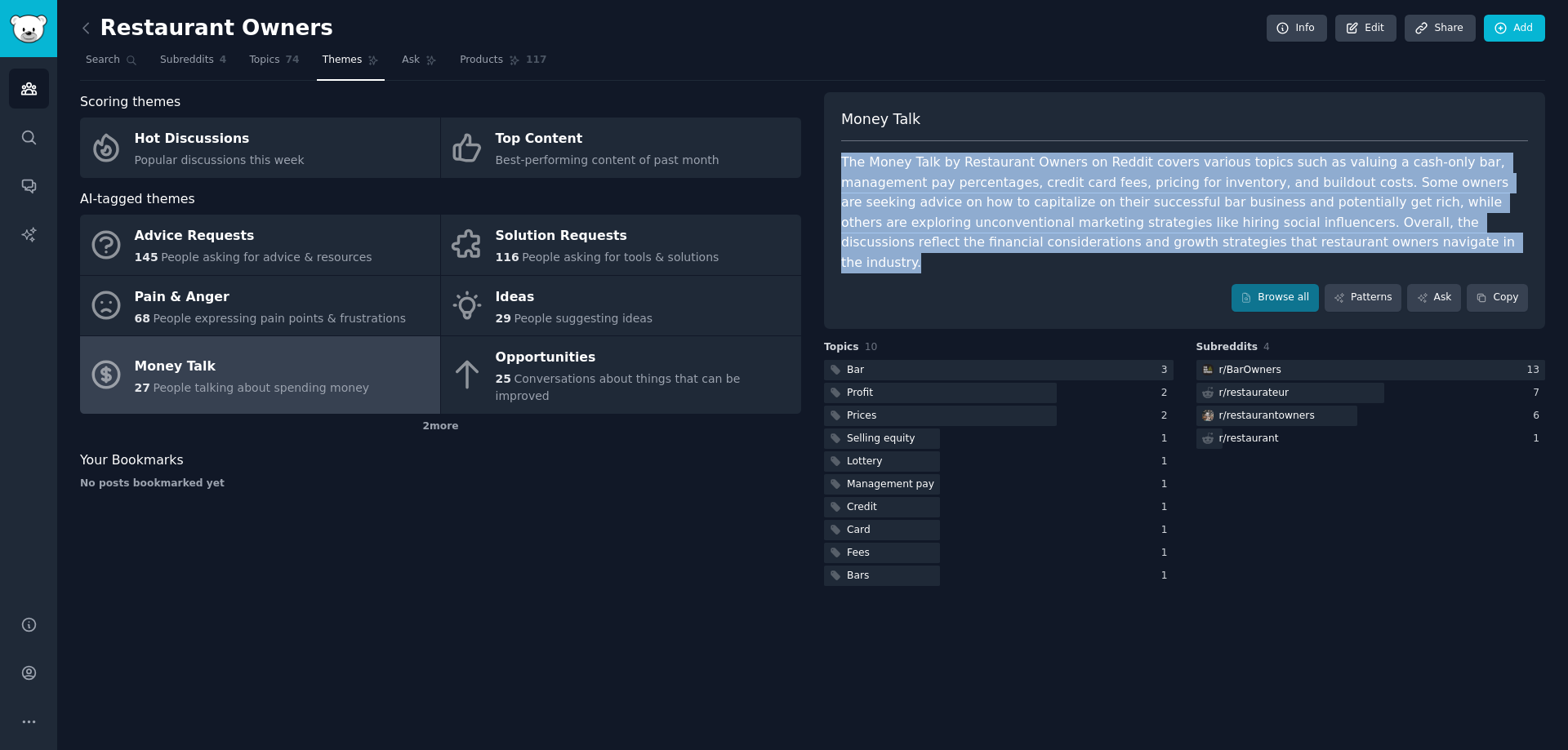
drag, startPoint x: 1114, startPoint y: 251, endPoint x: 820, endPoint y: 161, distance: 307.5
click at [820, 161] on div "Scoring themes Hot Discussions Popular discussions this week Top Content Best-p…" at bounding box center [813, 341] width 1465 height 497
click at [921, 406] on div at bounding box center [940, 416] width 233 height 20
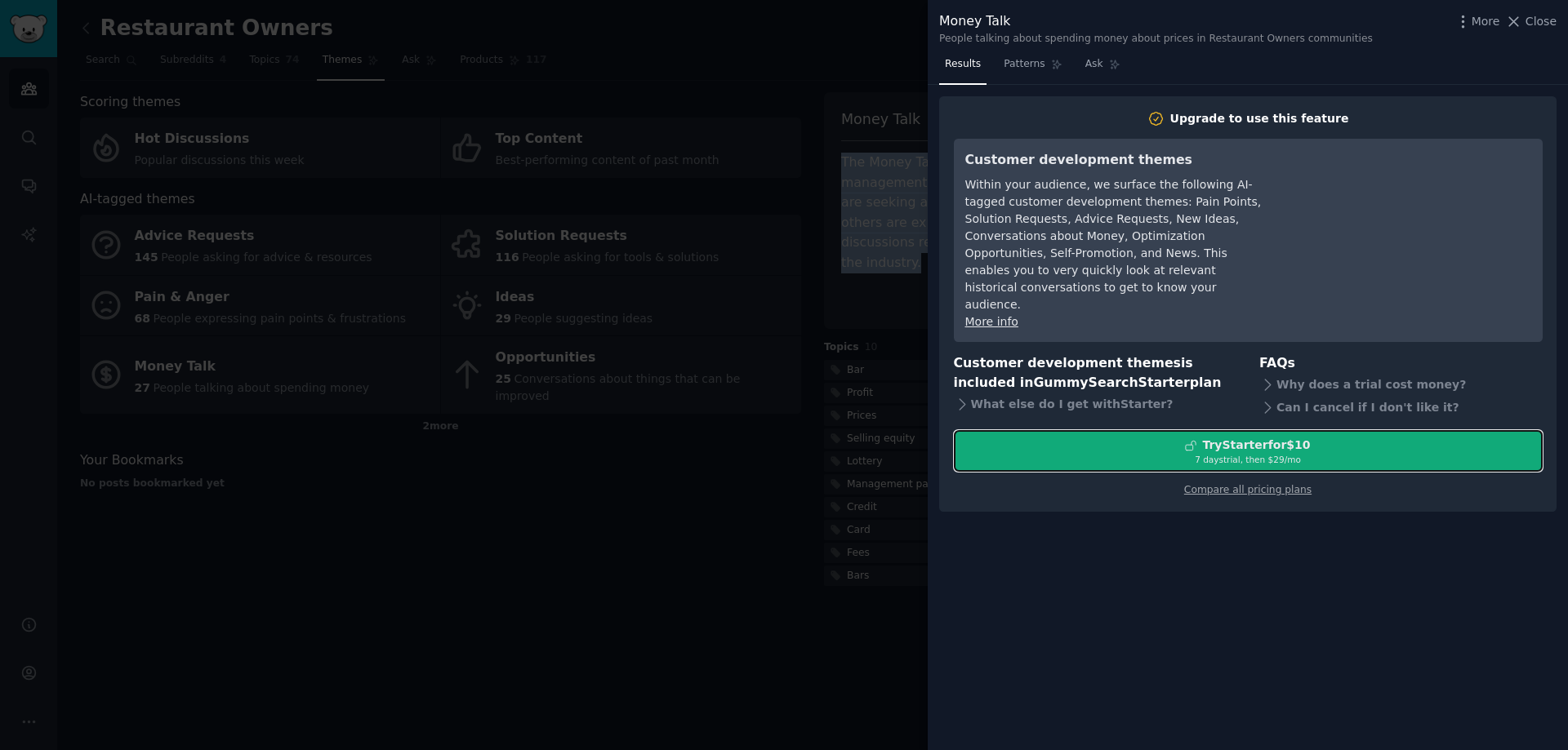
click at [1057, 454] on div "7 days trial, then $ 29 /mo" at bounding box center [1248, 460] width 587 height 12
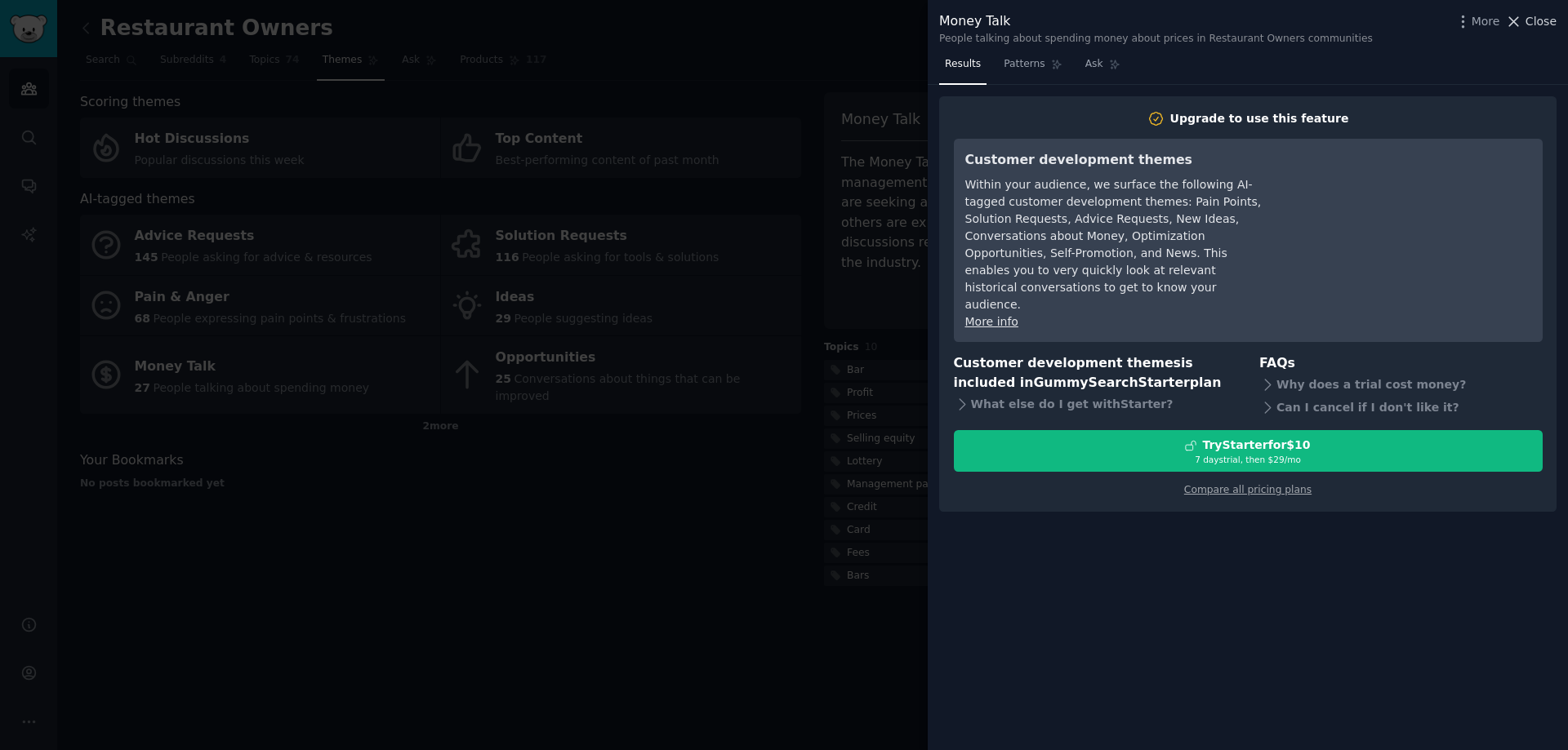
click at [1528, 22] on span "Close" at bounding box center [1541, 22] width 31 height 17
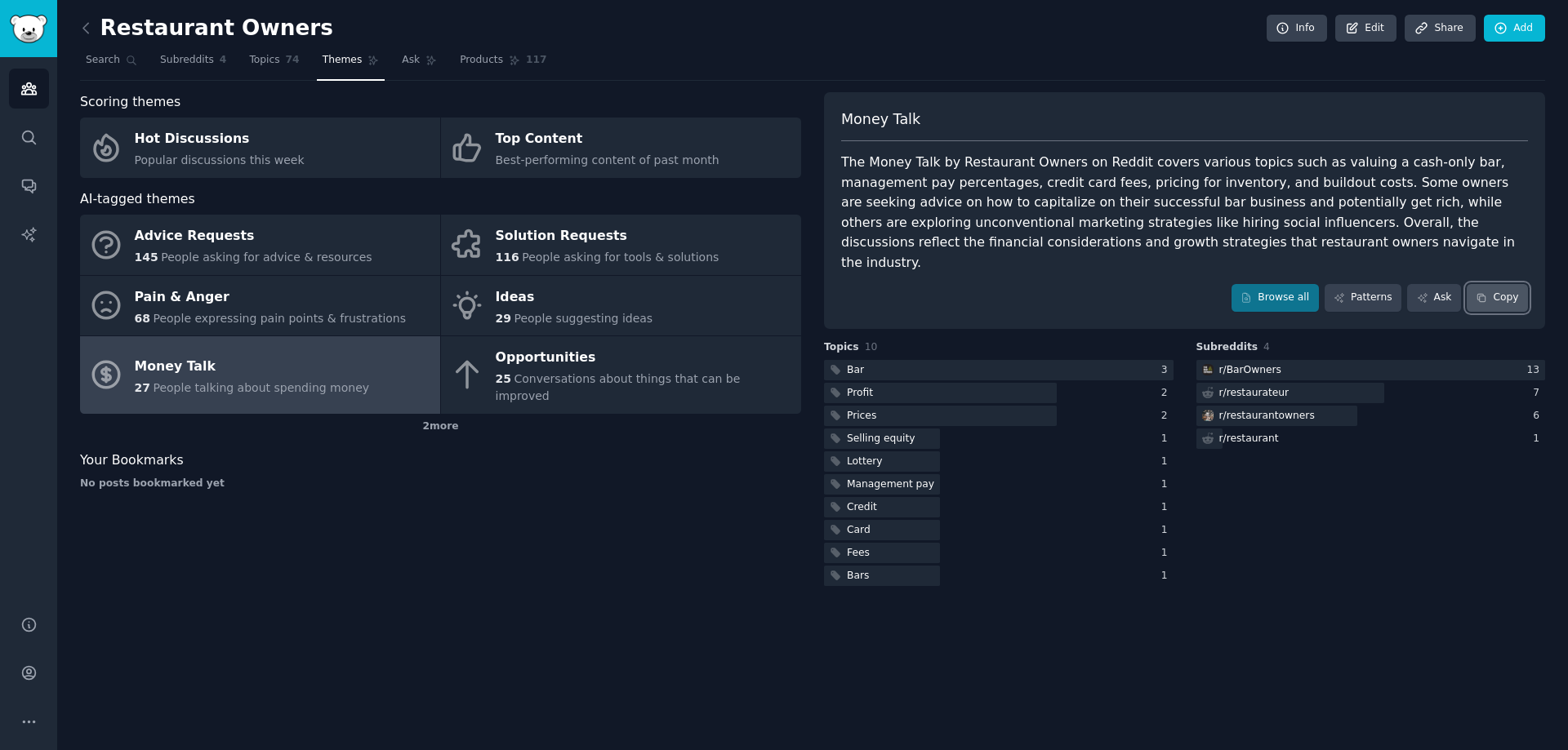
click at [1487, 293] on icon at bounding box center [1481, 298] width 12 height 12
